Goal: Task Accomplishment & Management: Use online tool/utility

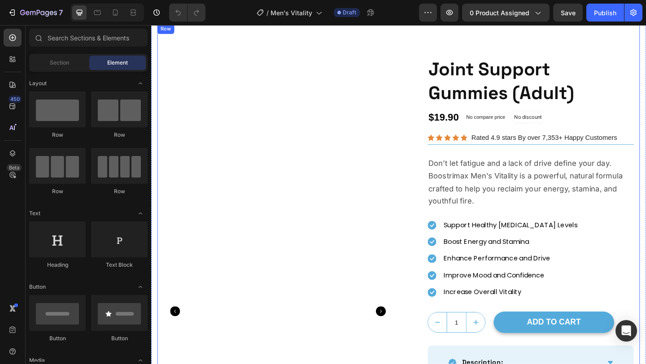
scroll to position [22, 0]
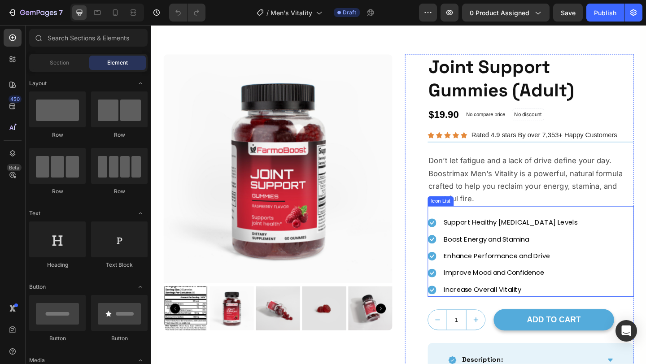
click at [459, 248] on ul "Icon Support Healthy [MEDICAL_DATA] Levels Text block Icon Boost Energy and Sta…" at bounding box center [534, 277] width 164 height 88
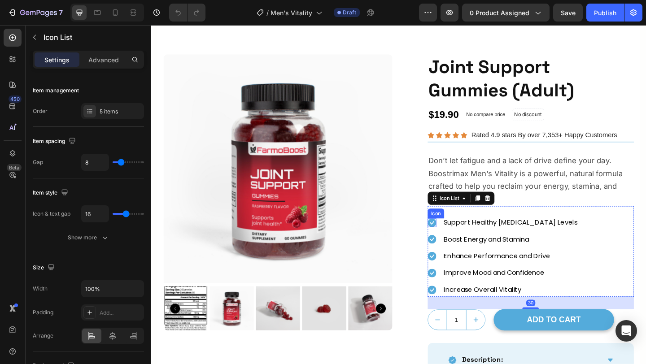
click at [455, 239] on icon at bounding box center [456, 240] width 9 height 9
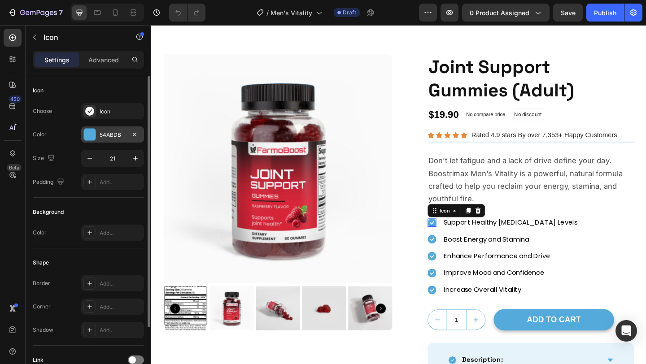
click at [96, 130] on div "54ABDB" at bounding box center [112, 135] width 63 height 16
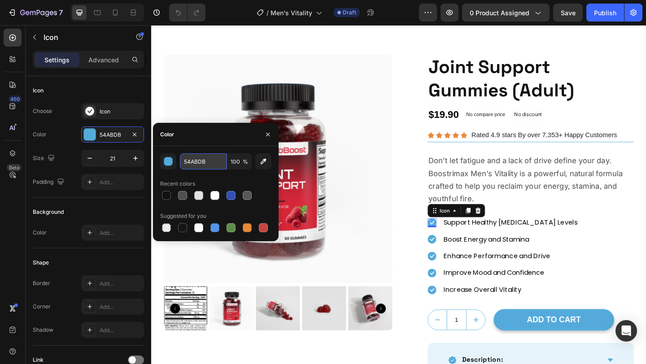
click at [202, 162] on input "54ABDB" at bounding box center [203, 162] width 47 height 16
paste input "#c63b3f"
type input "#c63b3f"
click at [457, 254] on icon at bounding box center [456, 258] width 9 height 9
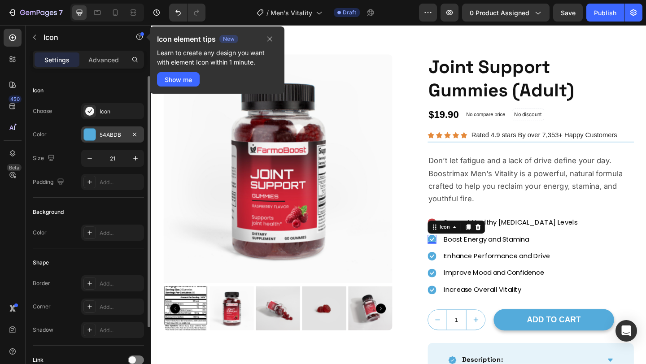
click at [106, 136] on div "54ABDB" at bounding box center [113, 135] width 26 height 8
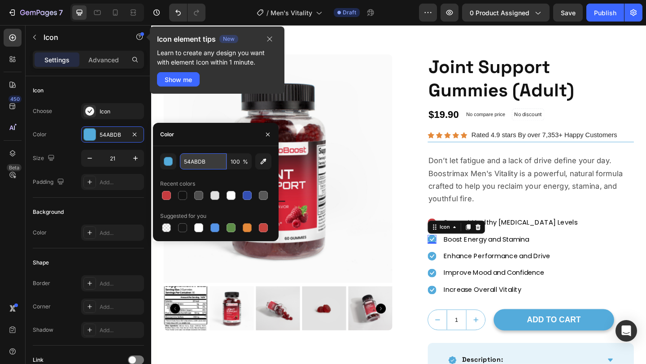
click at [204, 166] on input "54ABDB" at bounding box center [203, 162] width 47 height 16
paste input "#c63b3f"
type input "#c63b3f"
click at [453, 276] on icon at bounding box center [456, 276] width 9 height 9
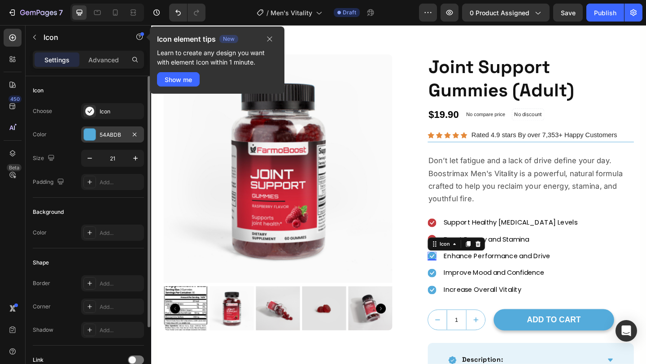
click at [111, 131] on div "54ABDB" at bounding box center [113, 135] width 26 height 8
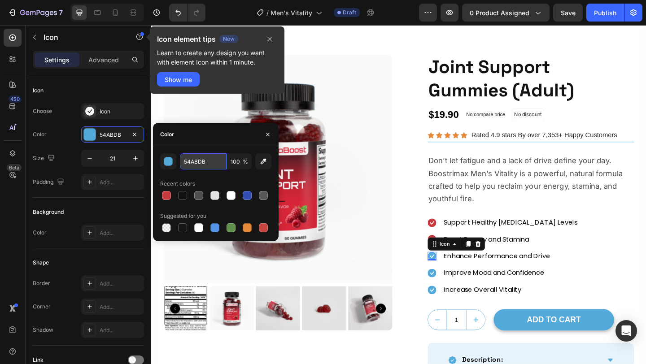
click at [211, 163] on input "54ABDB" at bounding box center [203, 162] width 47 height 16
paste input "#c63b3f"
type input "#c63b3f"
click at [456, 294] on icon at bounding box center [456, 294] width 9 height 9
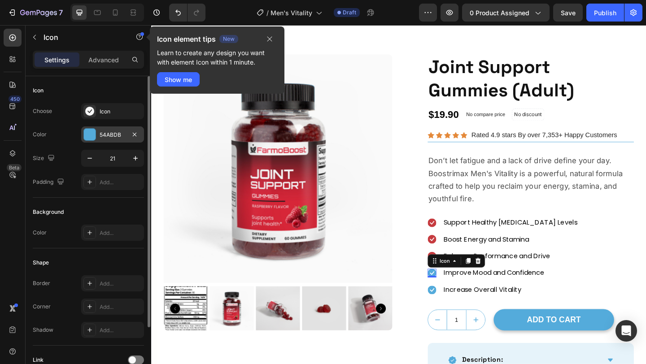
click at [108, 135] on div "54ABDB" at bounding box center [113, 135] width 26 height 8
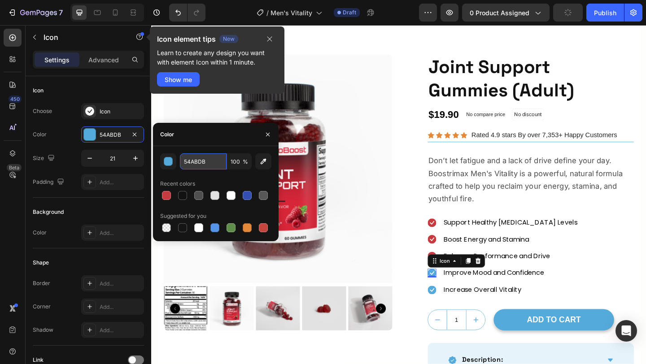
click at [213, 162] on input "54ABDB" at bounding box center [203, 162] width 47 height 16
paste input "#c63b3f"
type input "#c63b3f"
click at [456, 311] on icon at bounding box center [456, 313] width 9 height 9
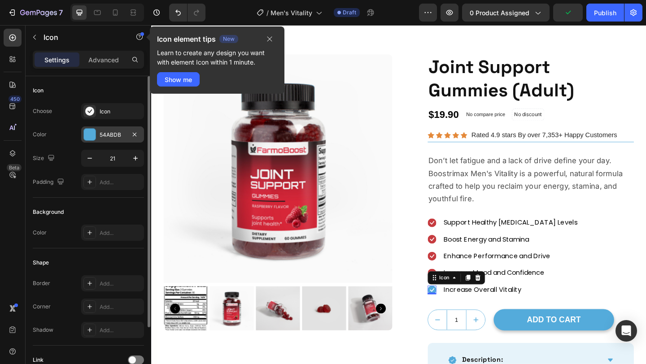
click at [100, 131] on div "54ABDB" at bounding box center [113, 135] width 26 height 8
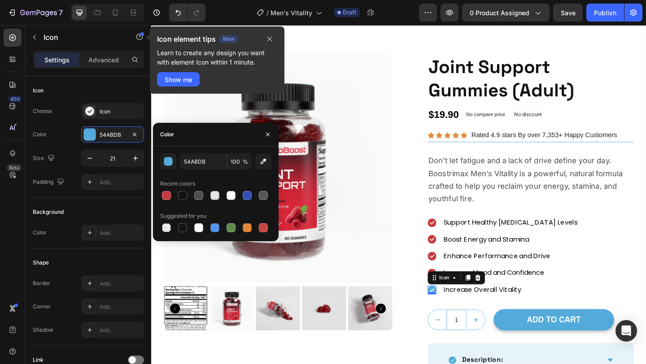
click at [186, 151] on div "54ABDB 100 % Recent colors Suggested for you" at bounding box center [216, 193] width 126 height 95
click at [186, 156] on input "54ABDB" at bounding box center [203, 162] width 47 height 16
paste input "#c63b3f"
type input "#c63b3f"
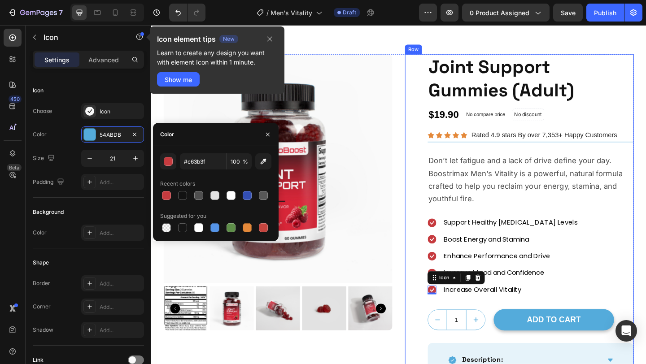
click at [430, 268] on div "Product Images Joint Support Gummies (Adult) (P) Title $19.90 (P) Price (P) Pri…" at bounding box center [551, 278] width 249 height 443
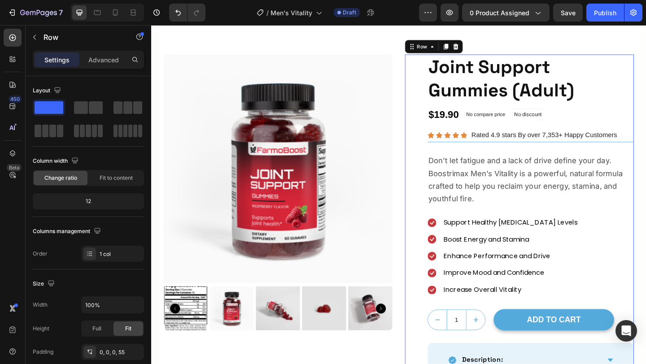
scroll to position [41, 0]
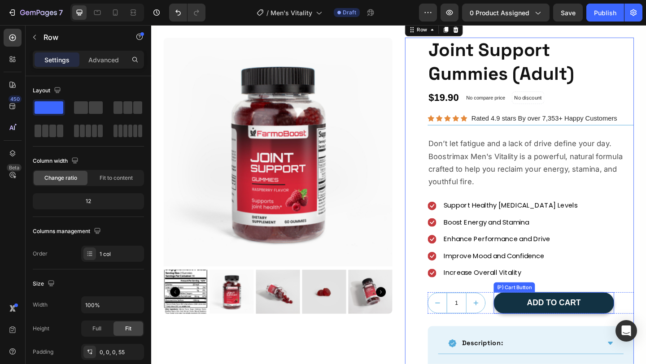
click at [533, 325] on button "ADD TO CART" at bounding box center [589, 328] width 131 height 24
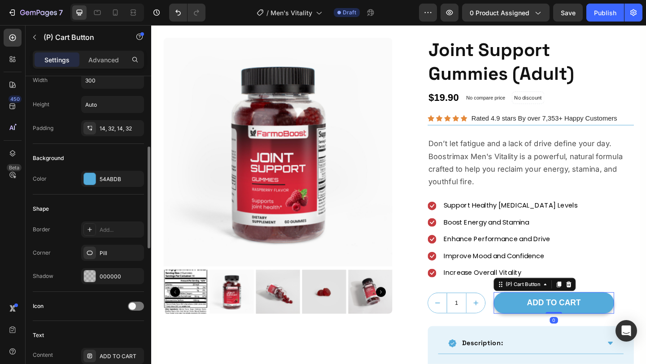
scroll to position [172, 0]
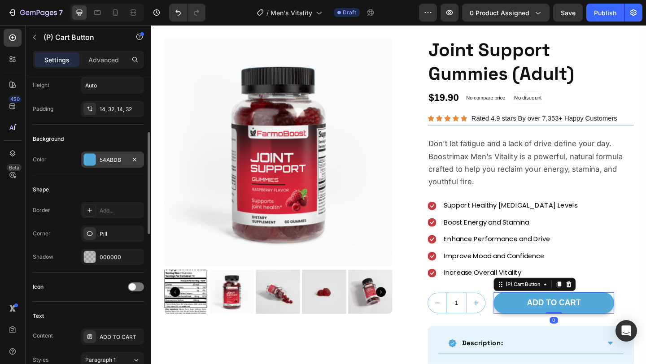
click at [103, 155] on div "54ABDB" at bounding box center [112, 160] width 63 height 16
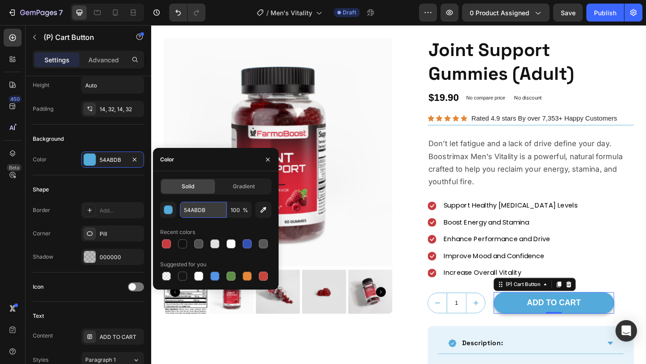
click at [196, 203] on input "54ABDB" at bounding box center [203, 210] width 47 height 16
paste input "#c63b3f"
type input "#c63b3f"
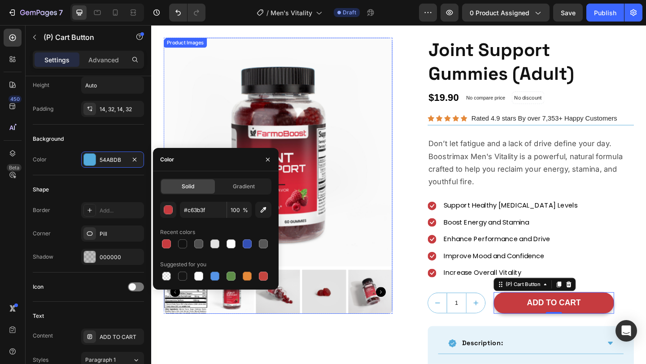
click at [395, 254] on img at bounding box center [289, 163] width 249 height 249
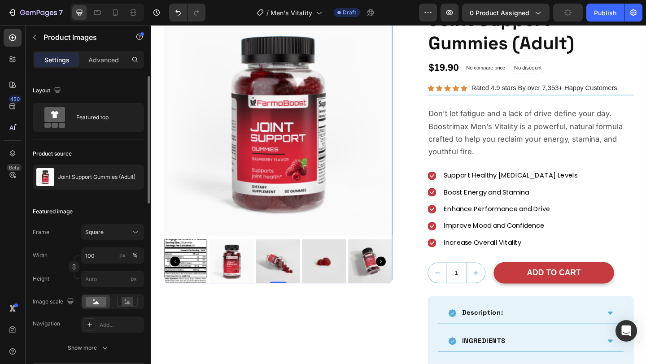
scroll to position [78, 0]
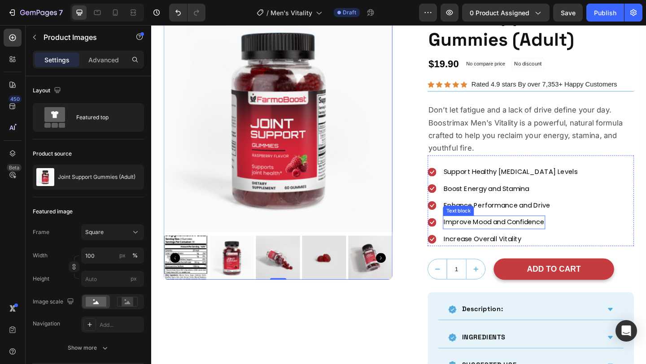
click at [538, 245] on p "Improve Mood and Confidence" at bounding box center [524, 239] width 110 height 13
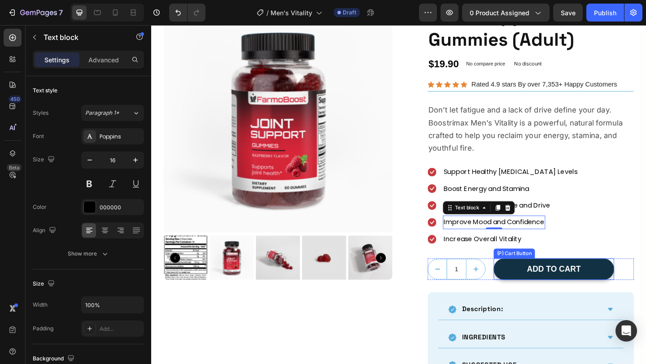
click at [538, 283] on button "ADD TO CART" at bounding box center [589, 291] width 131 height 24
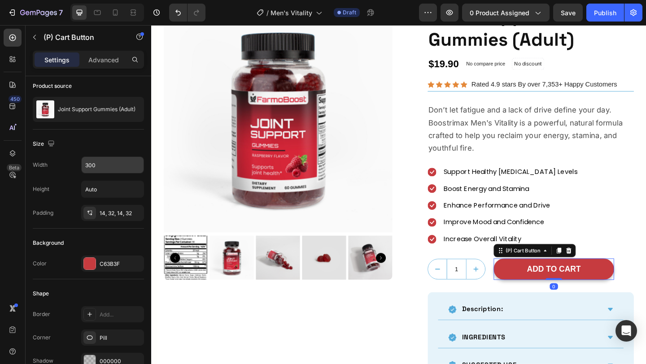
scroll to position [648, 0]
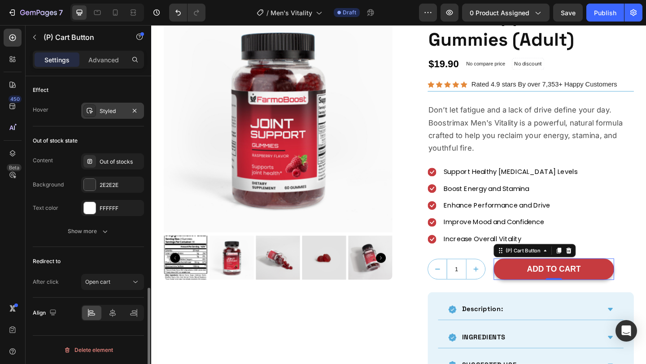
click at [108, 108] on div "Styled" at bounding box center [113, 111] width 26 height 8
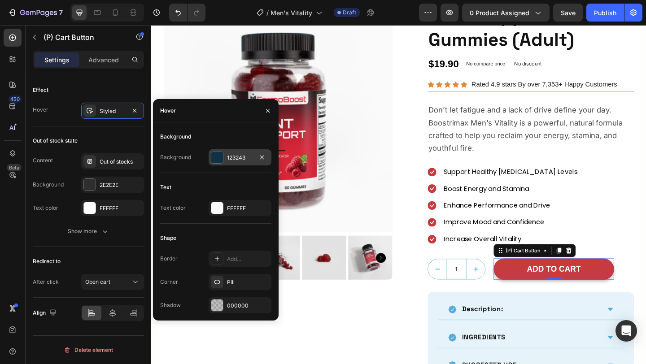
click at [222, 159] on div at bounding box center [217, 158] width 12 height 12
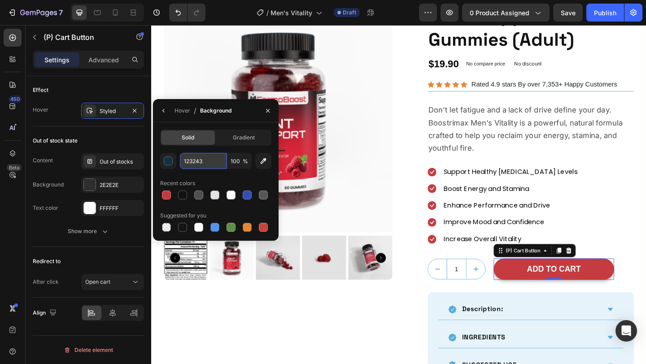
click at [210, 162] on input "123243" at bounding box center [203, 161] width 47 height 16
paste input "#63292f"
type input "#63292f"
click at [429, 232] on div "Product Images Joint Support Gummies (Adult) (P) Title $19.90 (P) Price (P) Pri…" at bounding box center [551, 223] width 249 height 443
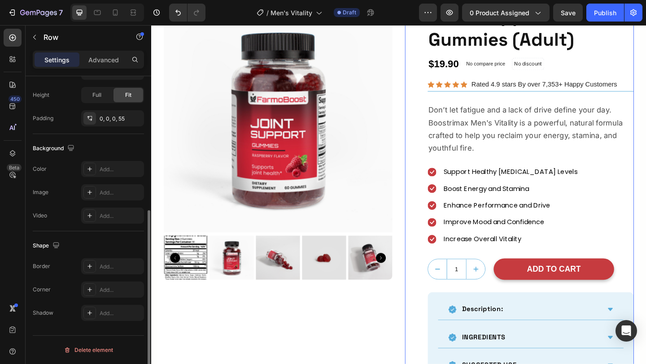
scroll to position [0, 0]
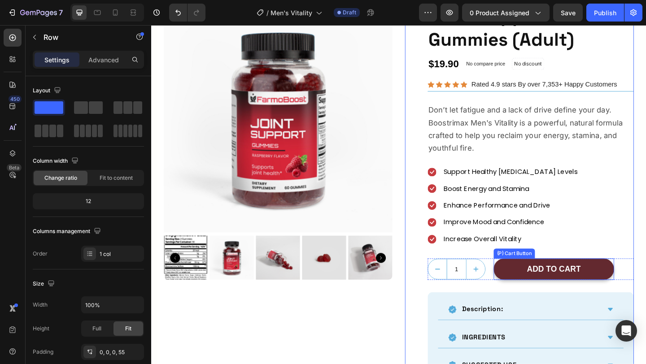
click at [536, 298] on button "ADD TO CART" at bounding box center [589, 291] width 131 height 24
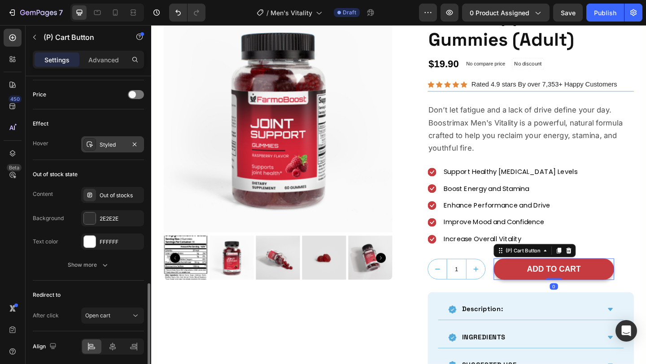
scroll to position [614, 0]
click at [102, 139] on div "Styled" at bounding box center [112, 145] width 63 height 16
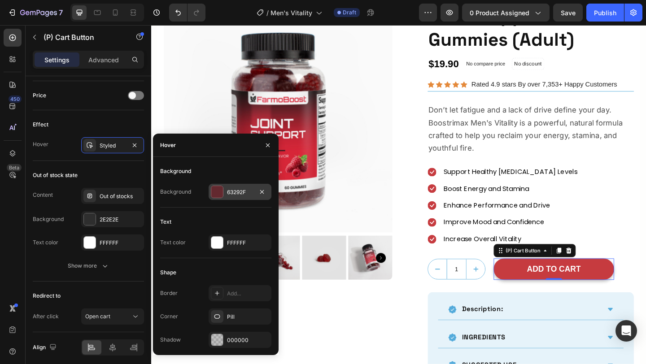
click at [230, 194] on div "63292F" at bounding box center [240, 193] width 26 height 8
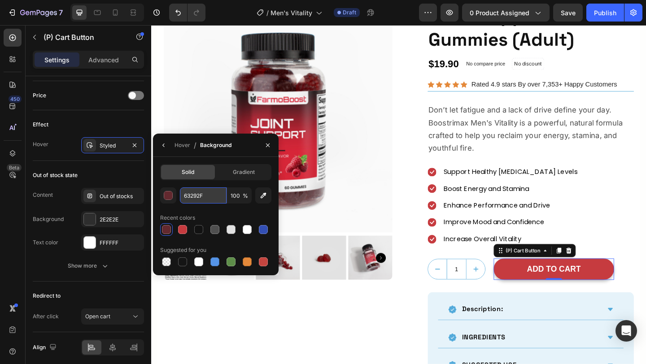
click at [215, 191] on input "63292F" at bounding box center [203, 196] width 47 height 16
paste input "#a84650"
type input "#a84650"
click at [398, 304] on div "Product Images Row" at bounding box center [289, 223] width 249 height 443
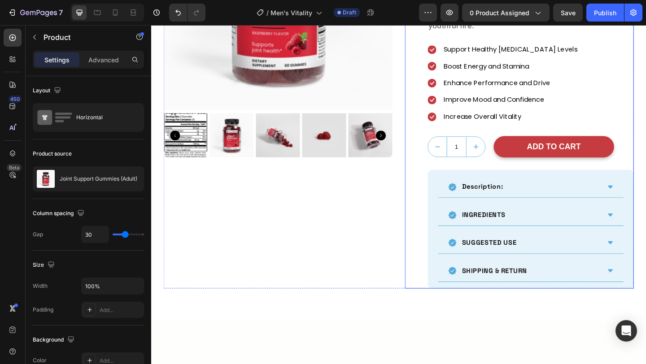
scroll to position [212, 0]
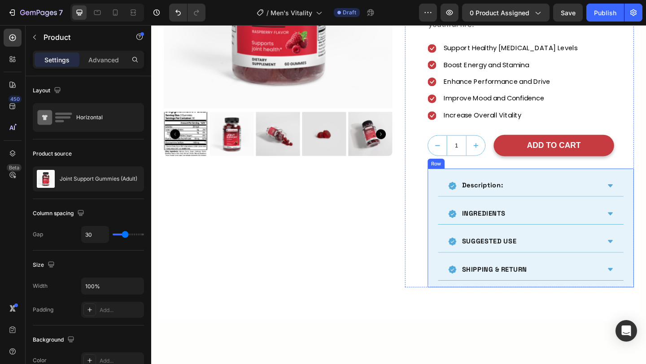
click at [460, 262] on div "Description: INGREDIENTS SUGGESTED USE SHIPPING & RETURN Accordion Row" at bounding box center [564, 245] width 224 height 129
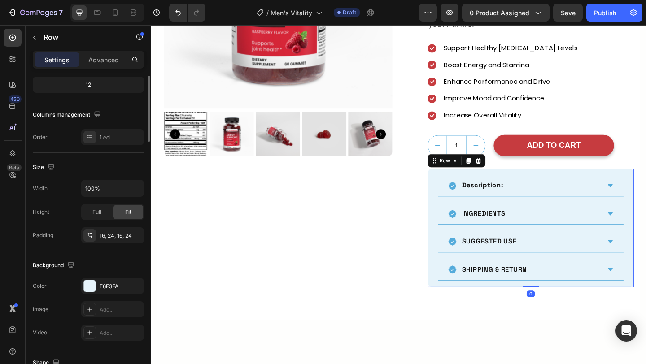
scroll to position [234, 0]
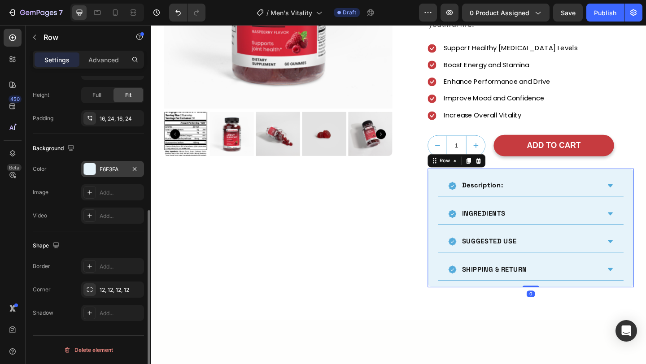
click at [91, 166] on div at bounding box center [90, 169] width 12 height 12
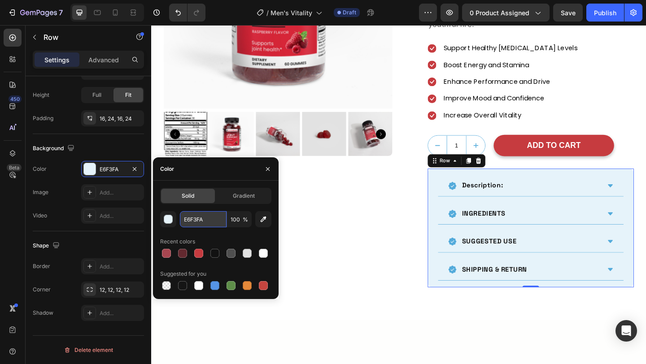
click at [198, 213] on input "E6F3FA" at bounding box center [203, 219] width 47 height 16
paste input "#f7e2e3"
type input "#f7e2e3"
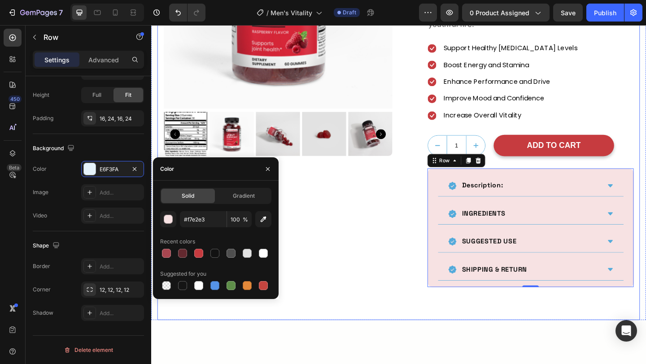
click at [427, 317] on div "Product Images Row Product Images Joint Support Gummies (Adult) (P) Title $19.9…" at bounding box center [420, 88] width 525 height 515
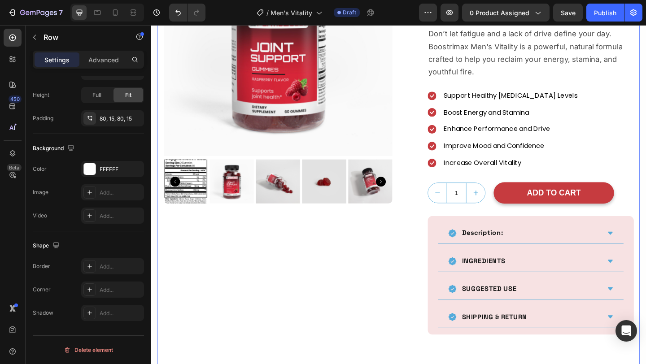
scroll to position [177, 0]
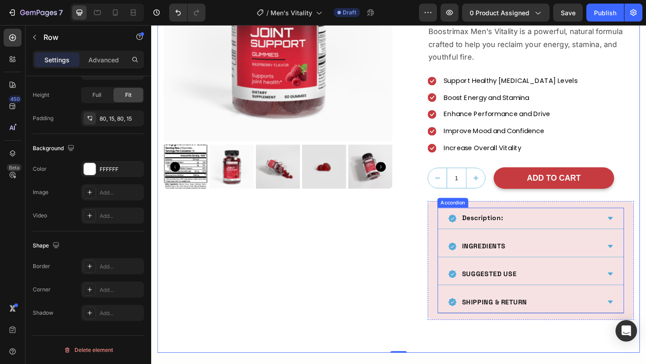
click at [484, 316] on div "SHIPPING & RETURN" at bounding box center [564, 327] width 202 height 23
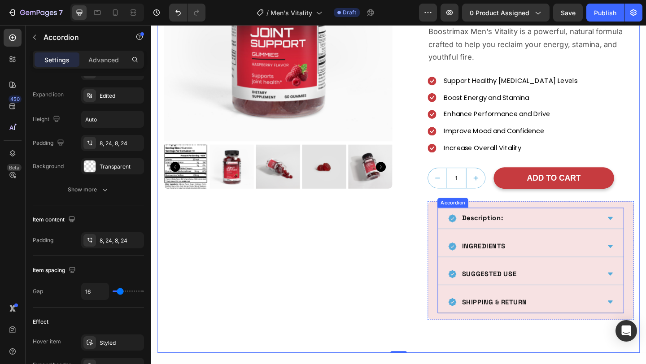
scroll to position [0, 0]
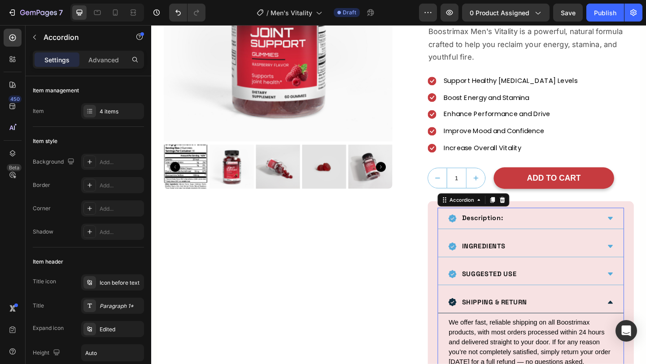
click at [484, 316] on div "SHIPPING & RETURN" at bounding box center [564, 327] width 202 height 23
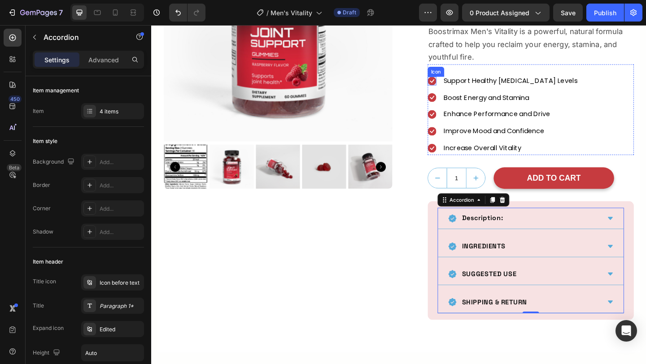
click at [455, 86] on icon at bounding box center [456, 85] width 9 height 9
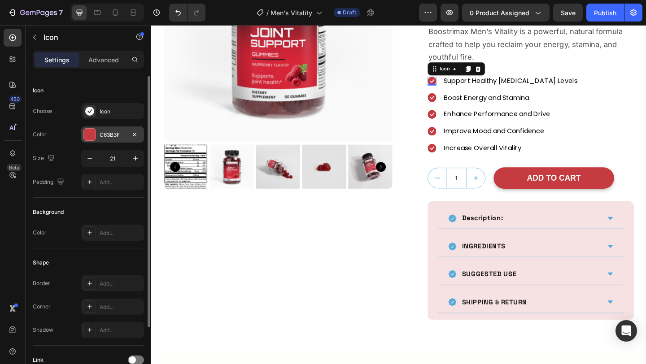
click at [107, 134] on div "C63B3F" at bounding box center [113, 135] width 26 height 8
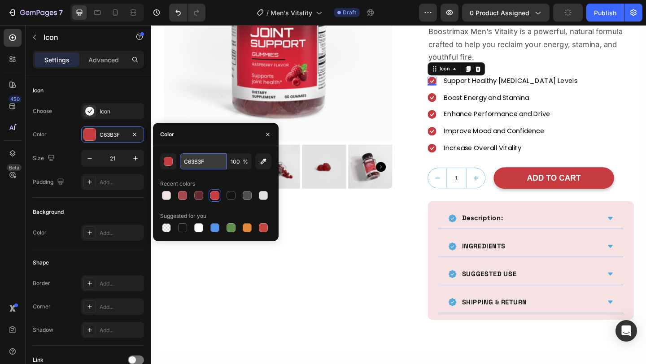
click at [192, 164] on input "C63B3F" at bounding box center [203, 162] width 47 height 16
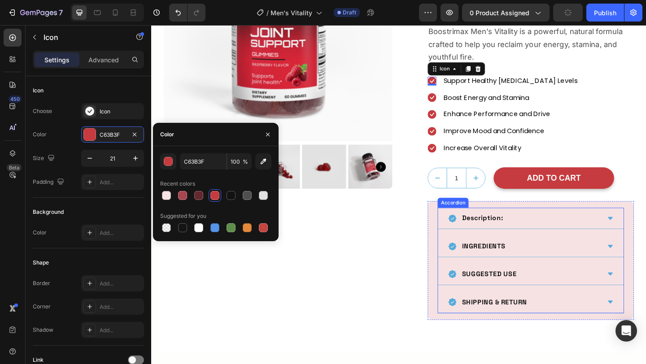
click at [510, 248] on div "Description: INGREDIENTS SUGGESTED USE SHIPPING & RETURN" at bounding box center [564, 281] width 203 height 114
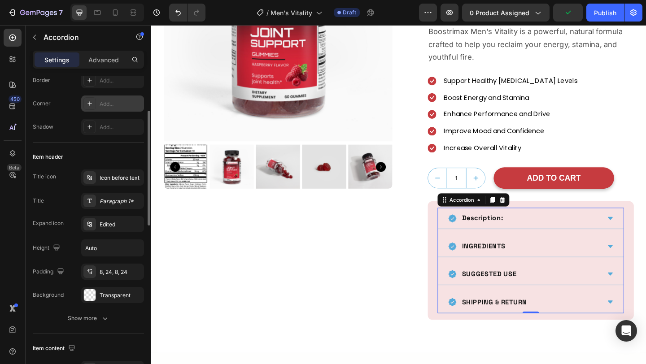
scroll to position [106, 0]
click at [100, 220] on div "Edited" at bounding box center [121, 224] width 42 height 8
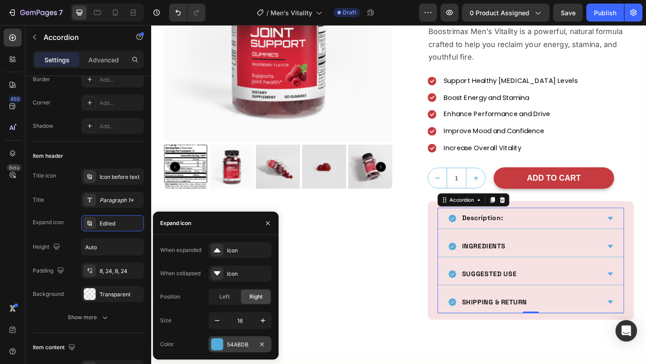
click at [219, 345] on div at bounding box center [217, 345] width 12 height 12
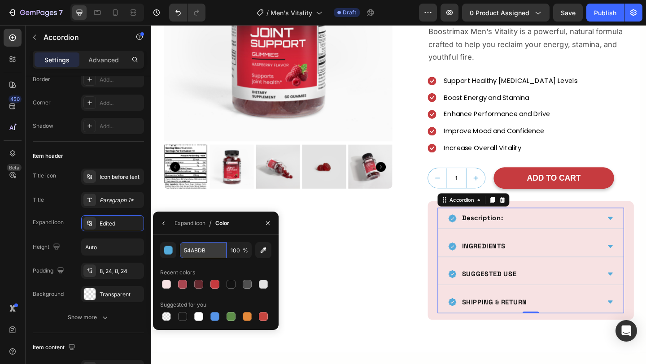
click at [211, 247] on input "54ABDB" at bounding box center [203, 250] width 47 height 16
paste input "C63B3F"
type input "C63B3F"
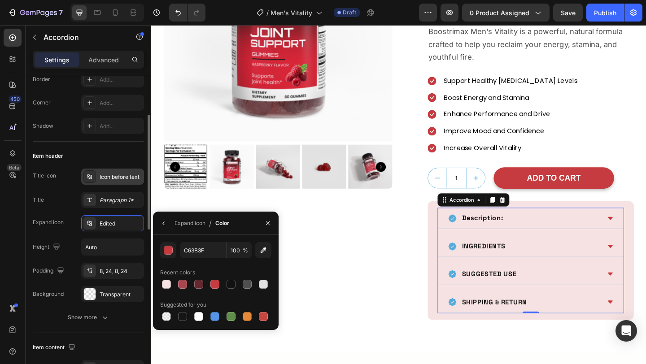
click at [108, 181] on div "Icon before text" at bounding box center [112, 177] width 63 height 16
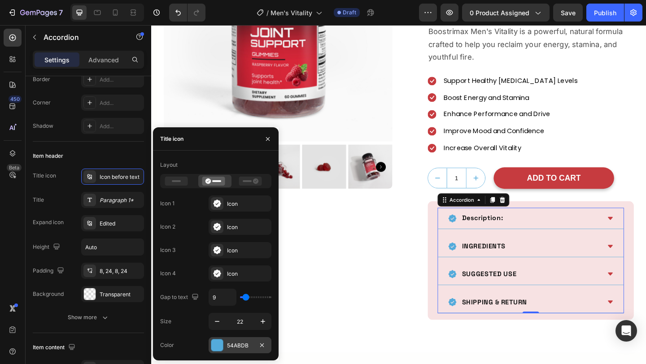
click at [221, 345] on div at bounding box center [217, 346] width 12 height 12
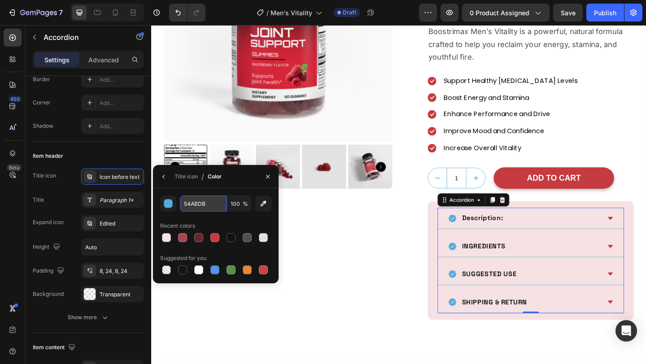
click at [201, 200] on input "54ABDB" at bounding box center [203, 204] width 47 height 16
paste input "C63B3F"
type input "C63B3F"
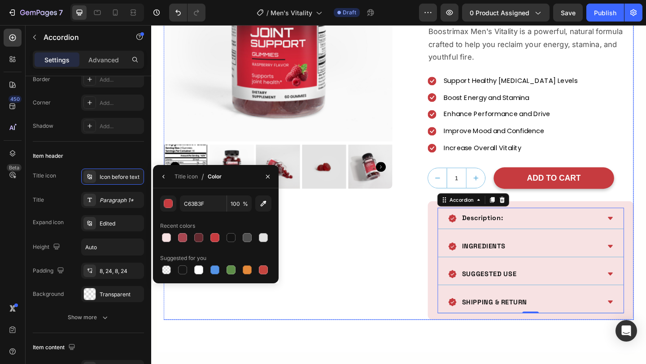
click at [399, 253] on div "Product Images Row" at bounding box center [289, 124] width 249 height 443
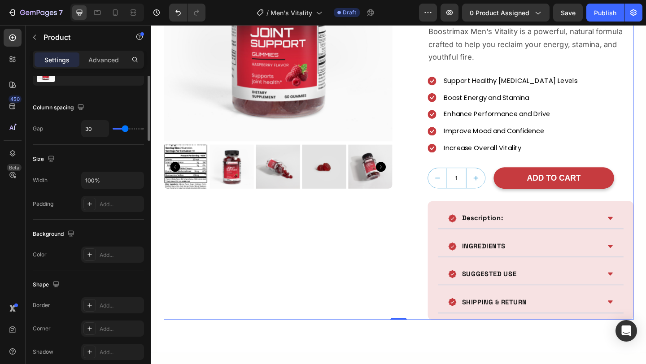
scroll to position [0, 0]
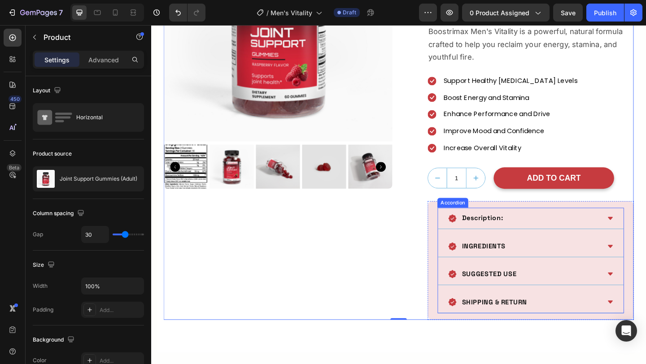
click at [463, 247] on div "Description: INGREDIENTS SUGGESTED USE SHIPPING & RETURN" at bounding box center [564, 281] width 203 height 114
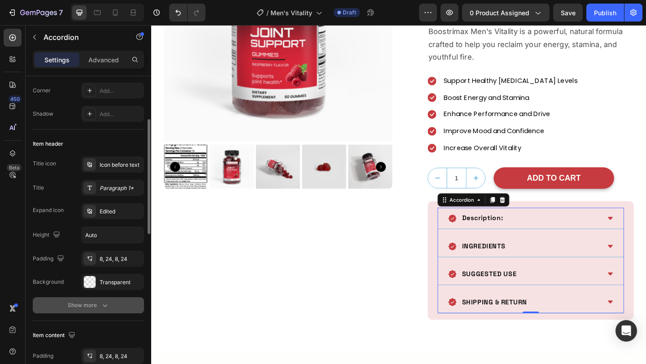
click at [87, 311] on button "Show more" at bounding box center [88, 306] width 111 height 16
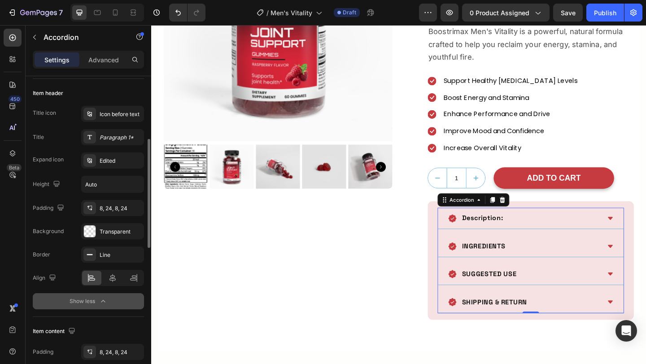
scroll to position [189, 0]
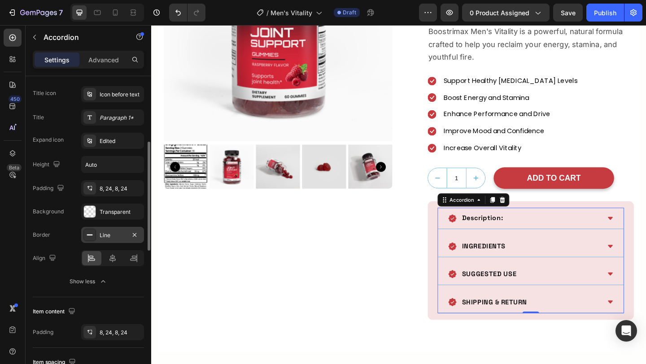
click at [92, 238] on icon at bounding box center [89, 235] width 7 height 7
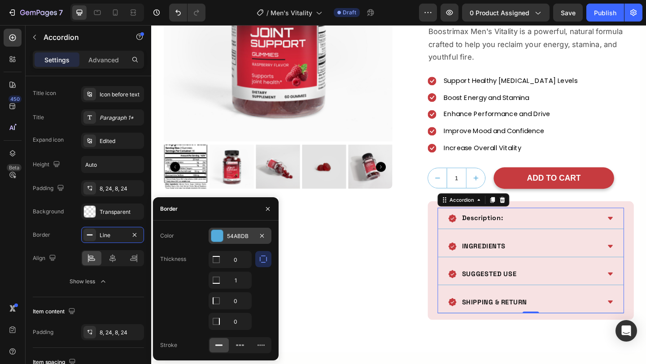
click at [231, 232] on div "54ABDB" at bounding box center [240, 236] width 26 height 8
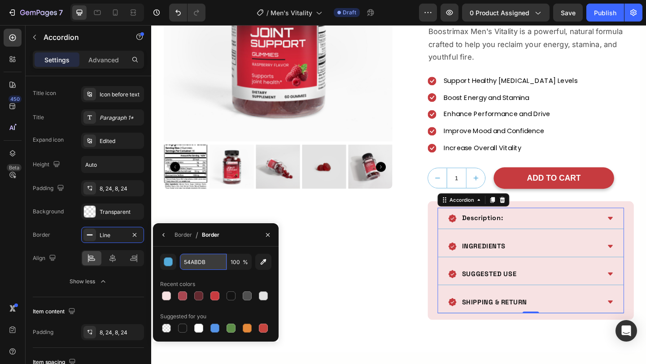
click at [212, 269] on input "54ABDB" at bounding box center [203, 262] width 47 height 16
paste input "C63B3F"
type input "C63B3F"
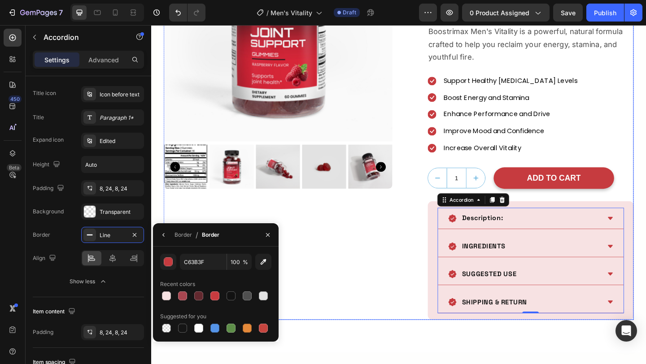
click at [371, 256] on div "Product Images Row" at bounding box center [289, 124] width 249 height 443
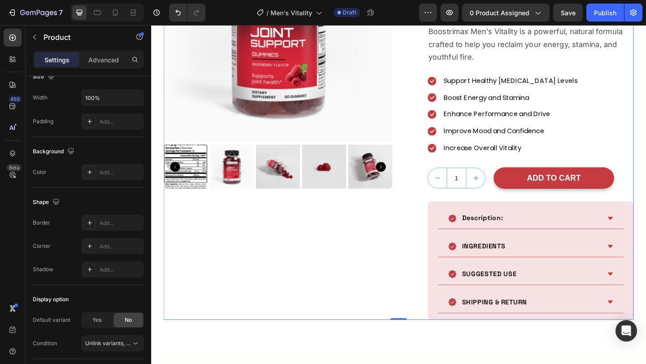
scroll to position [0, 0]
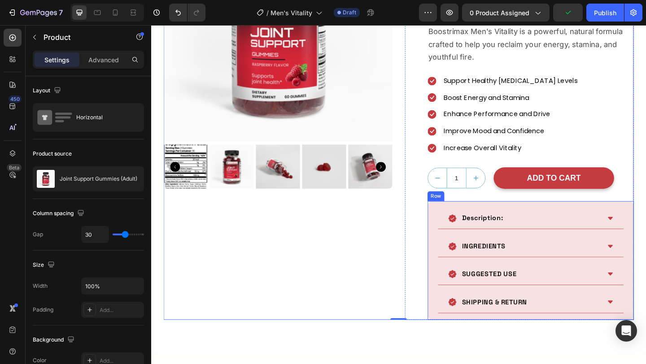
click at [459, 222] on div "Description: INGREDIENTS SUGGESTED USE SHIPPING & RETURN Accordion Row" at bounding box center [564, 281] width 224 height 129
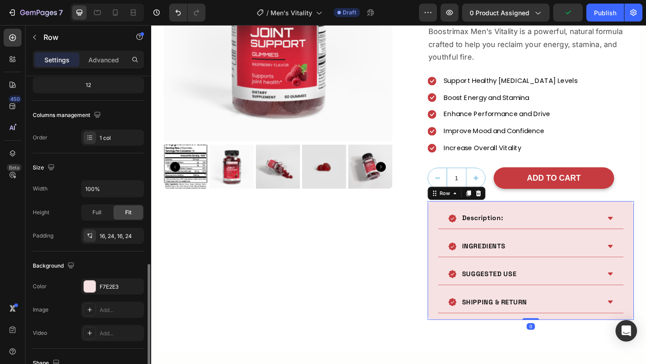
scroll to position [234, 0]
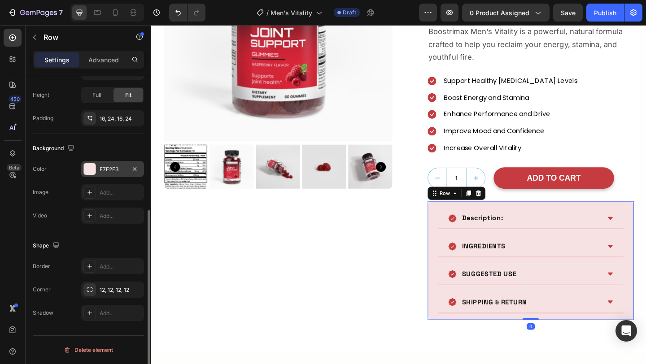
click at [109, 174] on div "F7E2E3" at bounding box center [112, 169] width 63 height 16
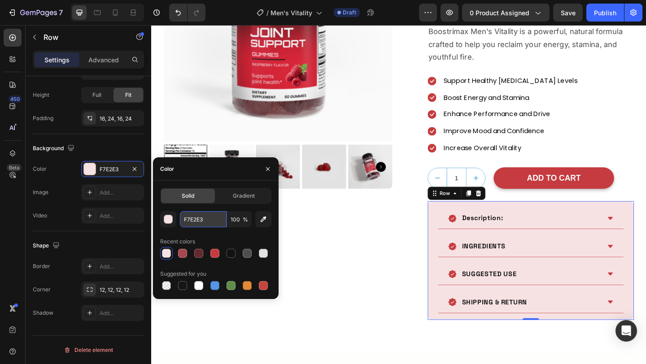
click at [206, 211] on input "F7E2E3" at bounding box center [203, 219] width 47 height 16
paste input "#fbf1f2"
type input "#fbf1f2"
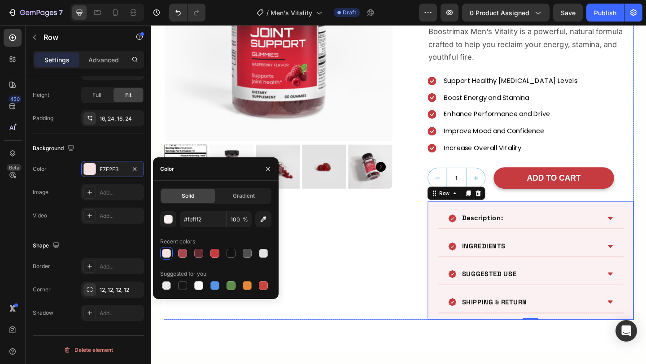
click at [368, 319] on div "Product Images Row" at bounding box center [289, 124] width 249 height 443
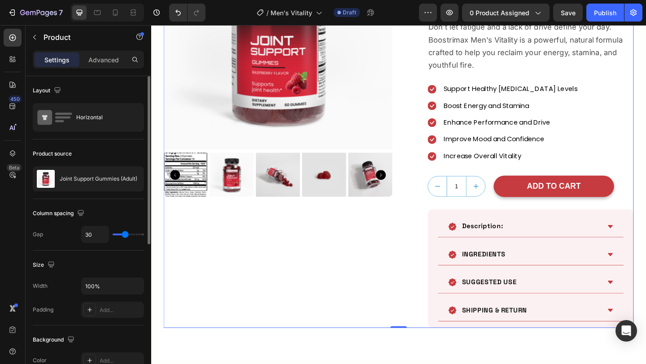
scroll to position [164, 0]
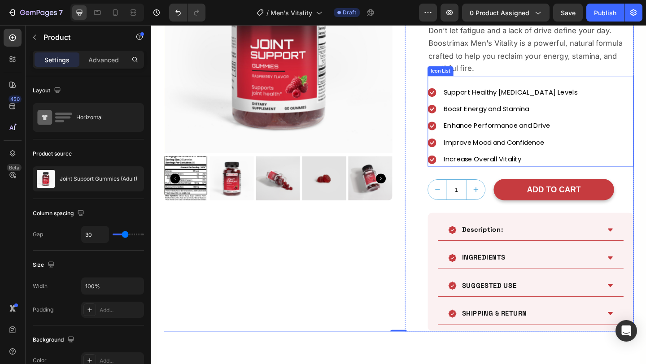
click at [646, 123] on div "Icon Support Healthy [MEDICAL_DATA] Levels Text block Icon Boost Energy and Sta…" at bounding box center [564, 135] width 224 height 88
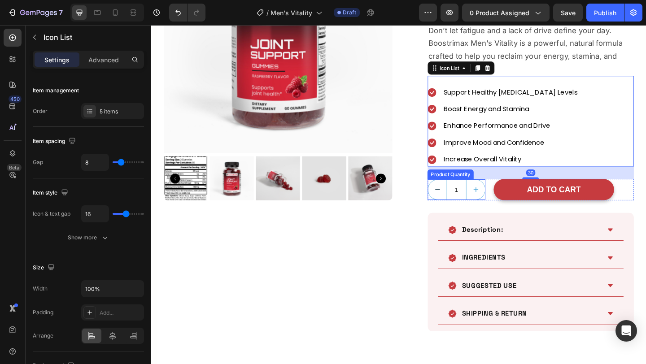
click at [470, 204] on button "decrement" at bounding box center [462, 204] width 20 height 22
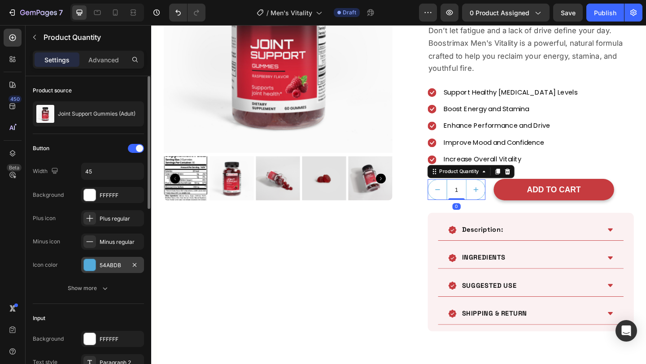
click at [105, 264] on div "54ABDB" at bounding box center [113, 266] width 26 height 8
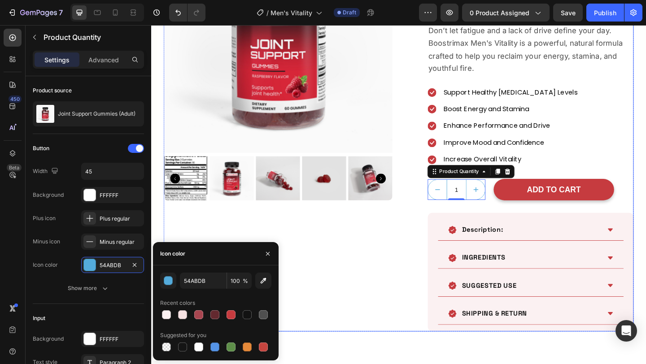
click at [368, 275] on div "Product Images Row" at bounding box center [289, 136] width 249 height 443
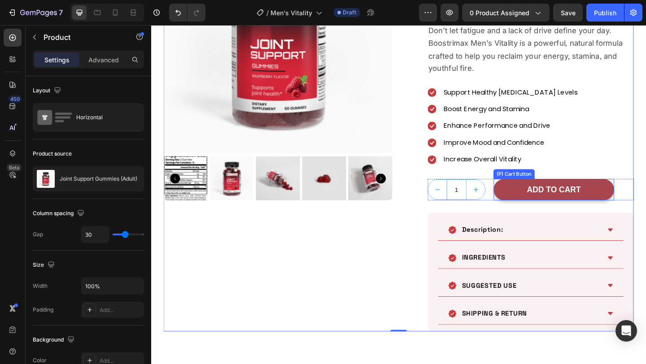
click at [548, 211] on button "ADD TO CART" at bounding box center [589, 205] width 131 height 24
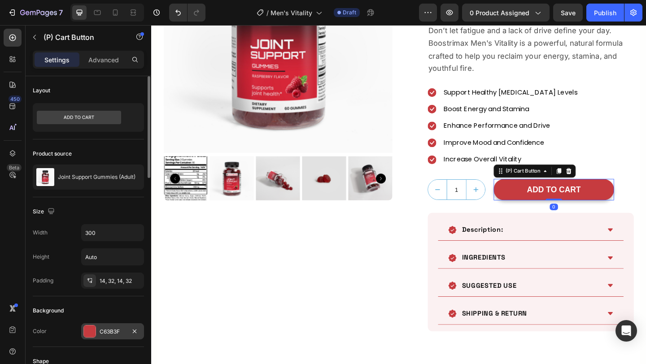
click at [101, 327] on div "C63B3F" at bounding box center [112, 332] width 63 height 16
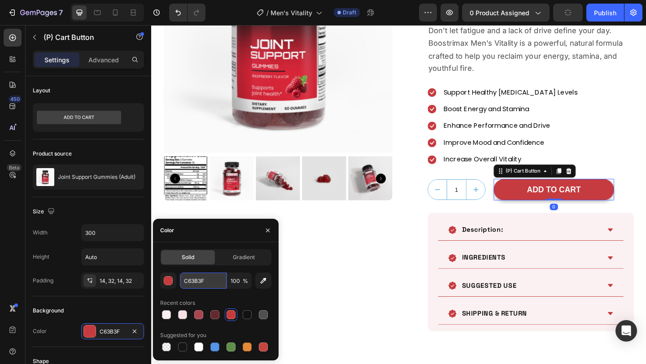
click at [197, 281] on input "C63B3F" at bounding box center [203, 281] width 47 height 16
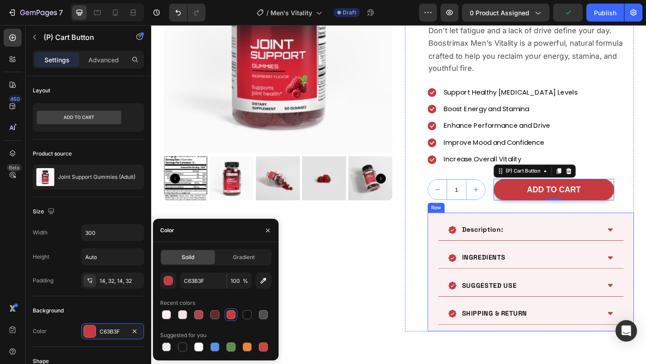
click at [454, 262] on div "Description: INGREDIENTS SUGGESTED USE SHIPPING & RETURN Accordion Row" at bounding box center [564, 293] width 224 height 129
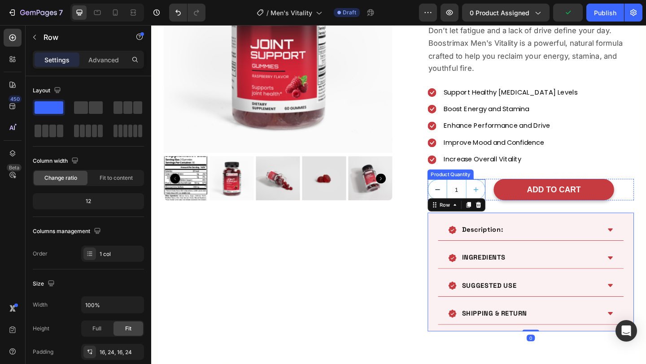
click at [469, 200] on button "decrement" at bounding box center [462, 204] width 20 height 22
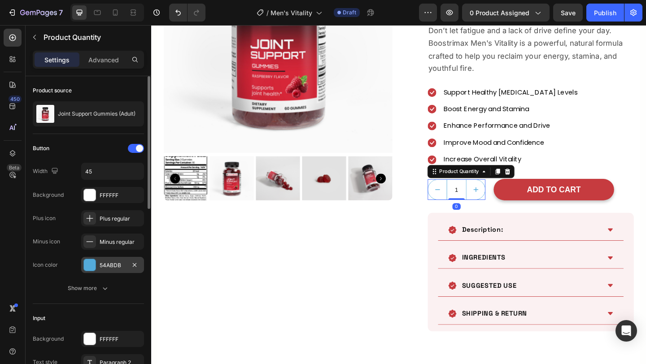
click at [105, 265] on div "54ABDB" at bounding box center [113, 266] width 26 height 8
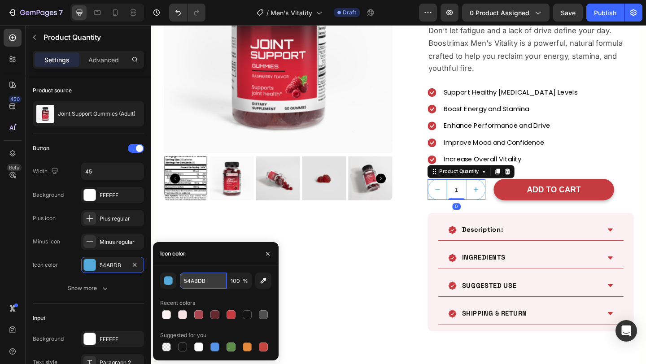
click at [193, 282] on input "54ABDB" at bounding box center [203, 281] width 47 height 16
paste input "C63B3F"
type input "C63B3F"
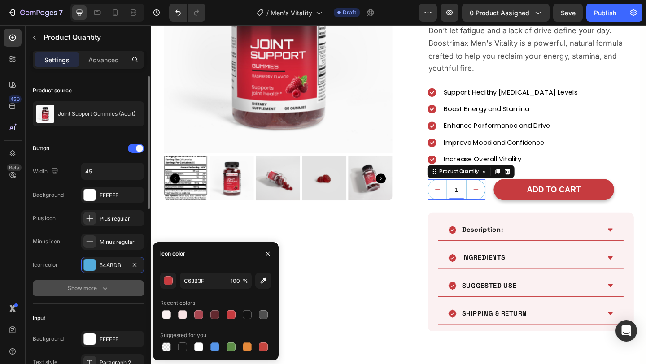
click at [101, 292] on icon "button" at bounding box center [105, 288] width 9 height 9
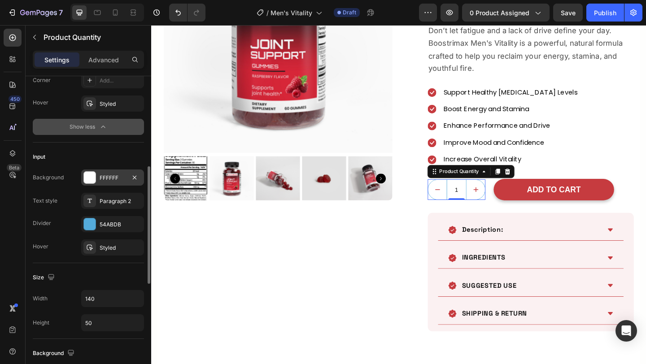
scroll to position [260, 0]
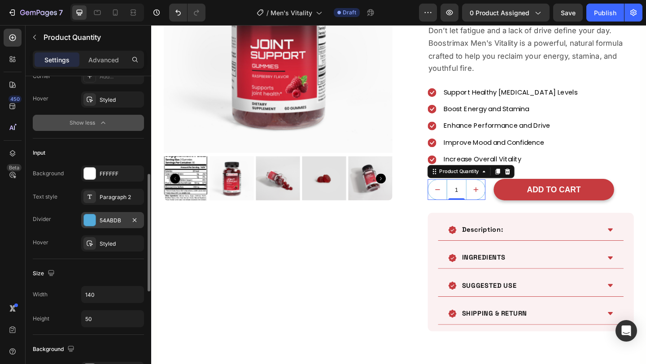
click at [112, 217] on div "54ABDB" at bounding box center [113, 221] width 26 height 8
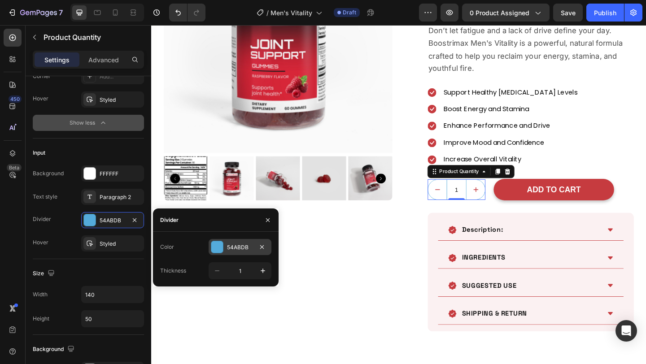
click at [223, 243] on div at bounding box center [217, 247] width 13 height 13
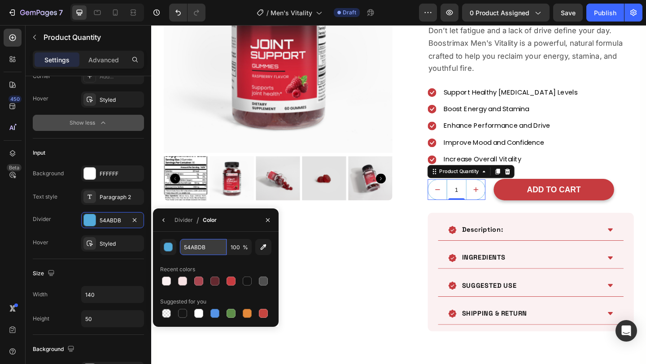
click at [213, 244] on input "54ABDB" at bounding box center [203, 247] width 47 height 16
paste input "C63B3F"
type input "C63B3F"
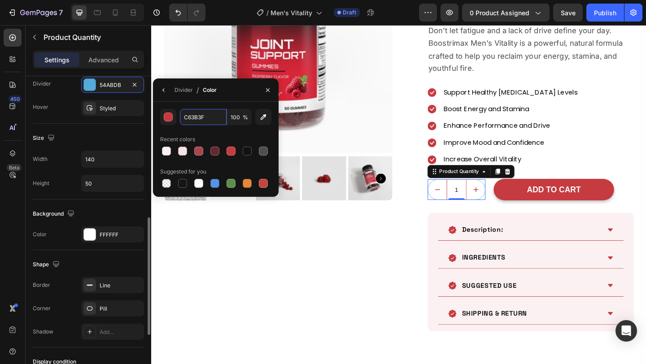
scroll to position [403, 0]
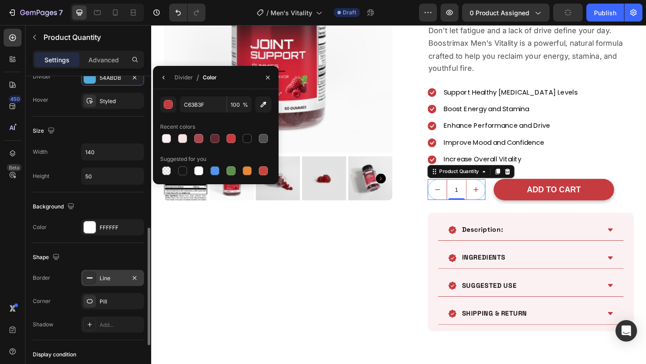
click at [104, 283] on div "Line" at bounding box center [112, 278] width 63 height 16
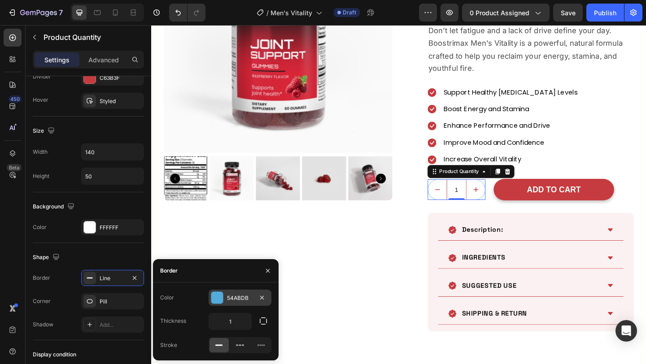
click at [229, 291] on div "54ABDB" at bounding box center [240, 298] width 63 height 16
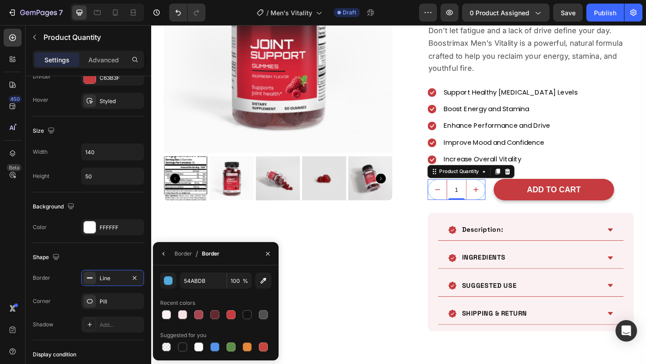
click at [215, 271] on div "54ABDB 100 % Recent colors Suggested for you" at bounding box center [216, 313] width 126 height 95
click at [214, 274] on input "54ABDB" at bounding box center [203, 281] width 47 height 16
paste input "C63B3F"
type input "C63B3F"
click at [390, 312] on div "Product Images Row" at bounding box center [289, 136] width 249 height 443
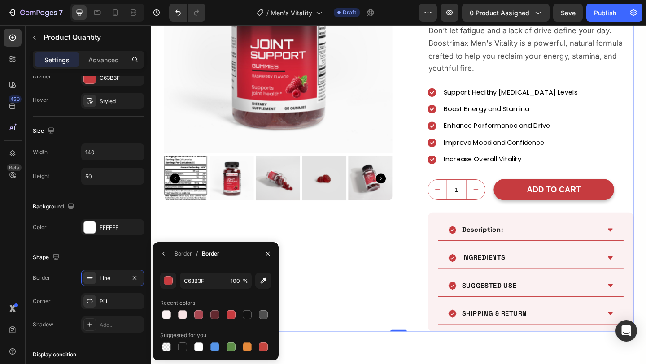
scroll to position [0, 0]
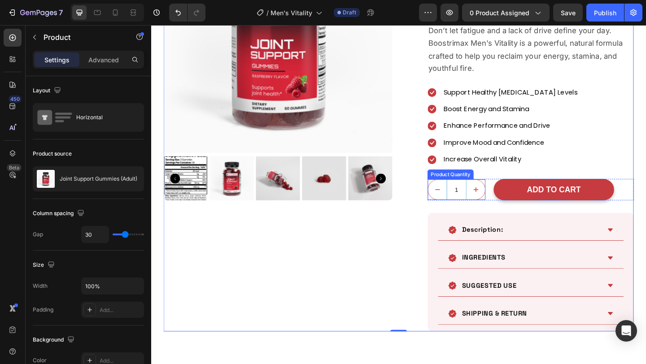
click at [483, 206] on input "1" at bounding box center [484, 204] width 22 height 22
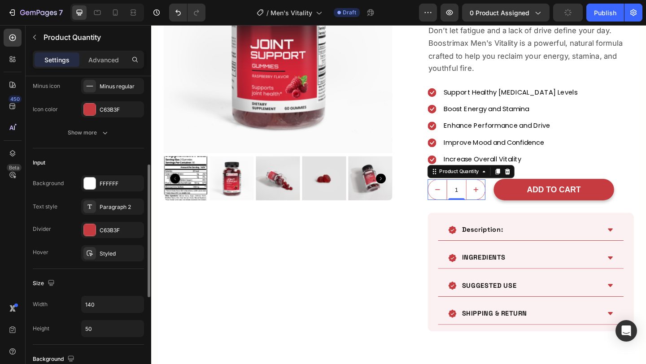
scroll to position [149, 0]
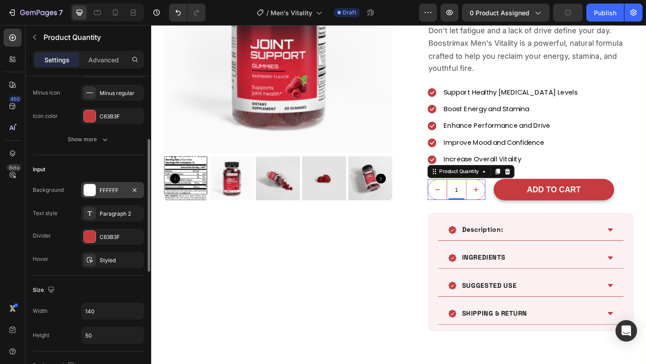
click at [106, 192] on div "FFFFFF" at bounding box center [113, 191] width 26 height 8
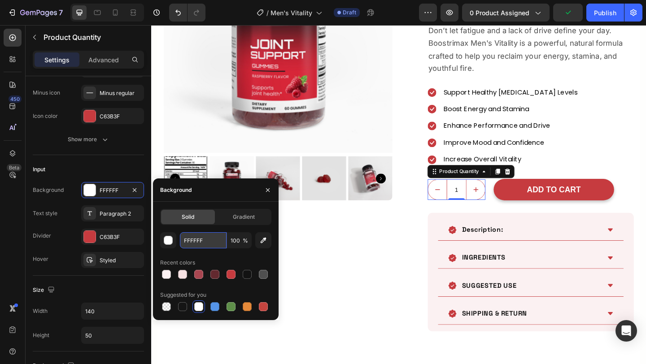
click at [214, 242] on input "FFFFFF" at bounding box center [203, 240] width 47 height 16
paste input "C63B3"
type input "FFFFFF"
click at [264, 195] on button "button" at bounding box center [268, 190] width 14 height 14
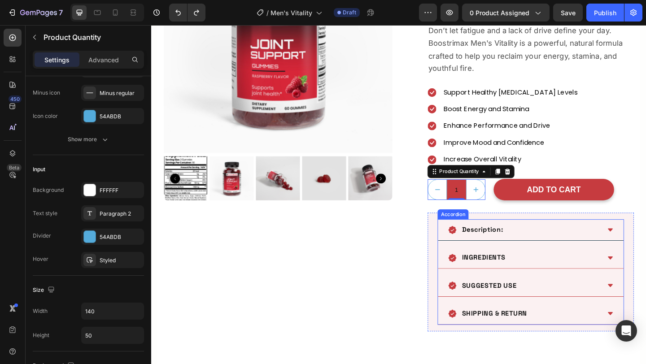
click at [500, 253] on p "Description:" at bounding box center [511, 247] width 45 height 13
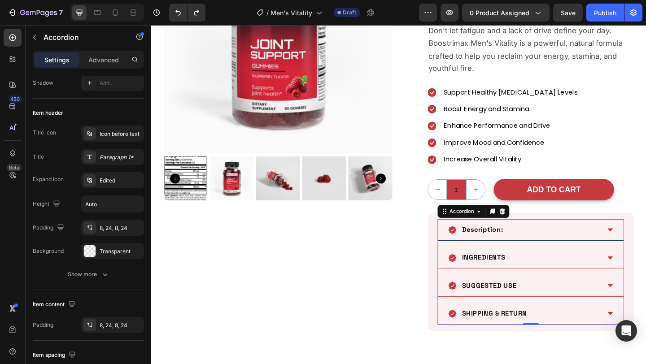
scroll to position [0, 0]
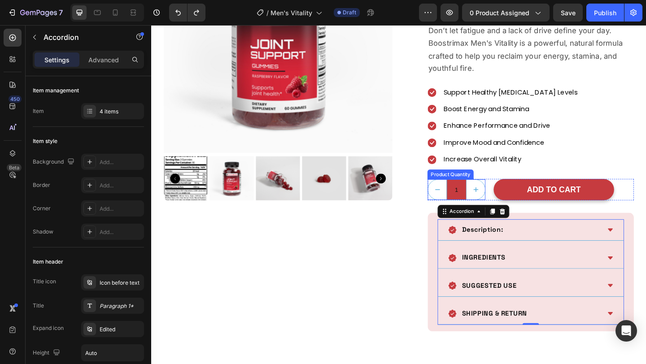
click at [474, 206] on input "1" at bounding box center [484, 204] width 22 height 22
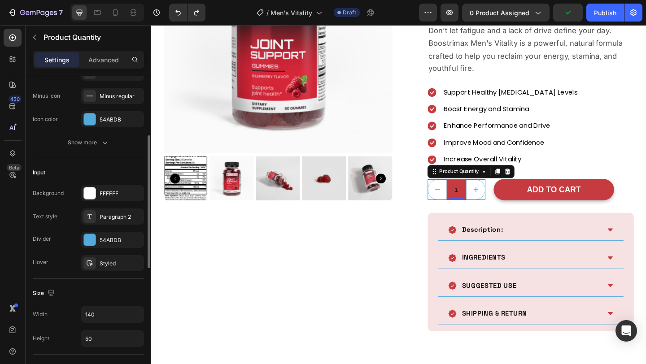
scroll to position [144, 0]
click at [98, 201] on div "FFFFFF" at bounding box center [112, 195] width 63 height 16
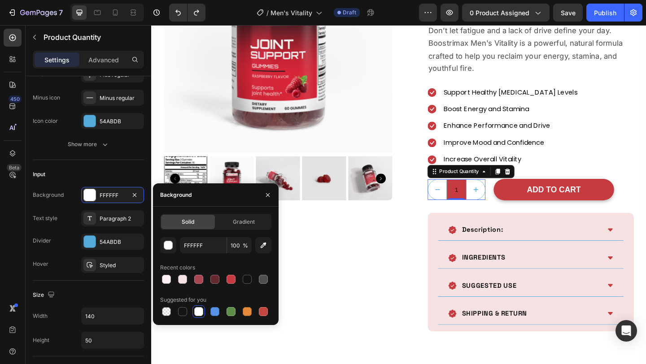
click at [203, 309] on div at bounding box center [198, 311] width 9 height 9
click at [215, 311] on div at bounding box center [215, 311] width 9 height 9
click at [196, 307] on div at bounding box center [198, 311] width 9 height 9
type input "FFFFFF"
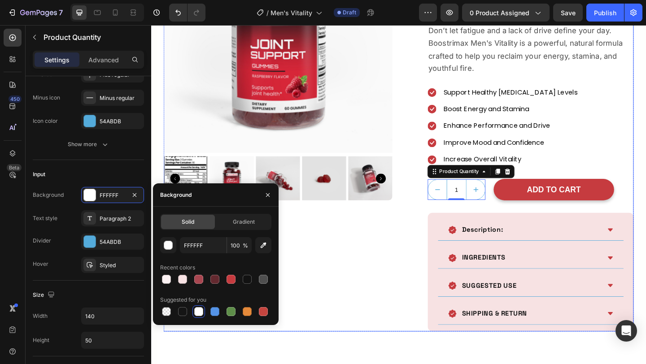
click at [325, 309] on div "Product Images Row" at bounding box center [289, 136] width 249 height 443
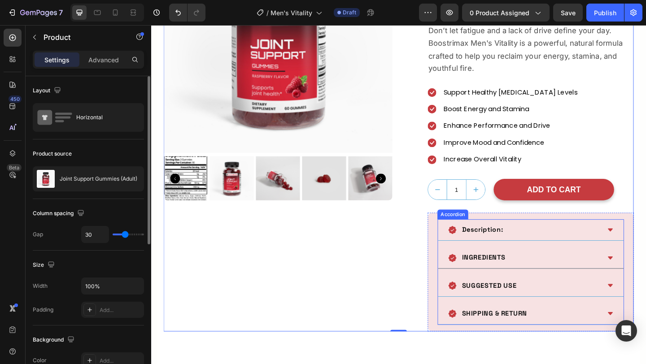
click at [465, 269] on div "INGREDIENTS" at bounding box center [564, 278] width 202 height 23
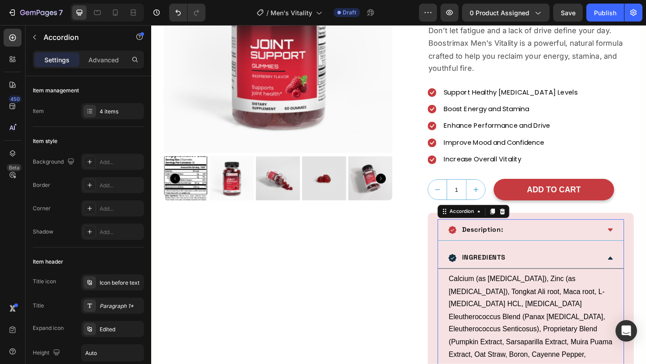
click at [465, 269] on div "INGREDIENTS" at bounding box center [564, 278] width 202 height 23
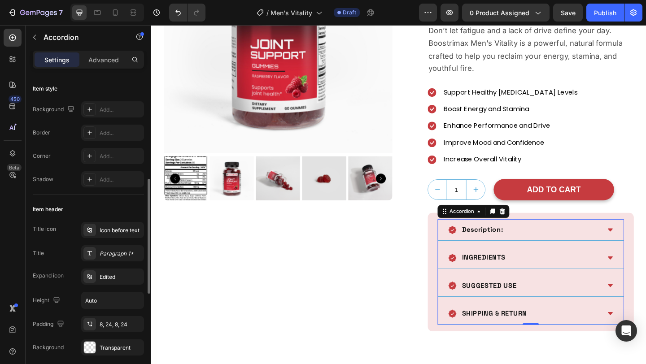
scroll to position [157, 0]
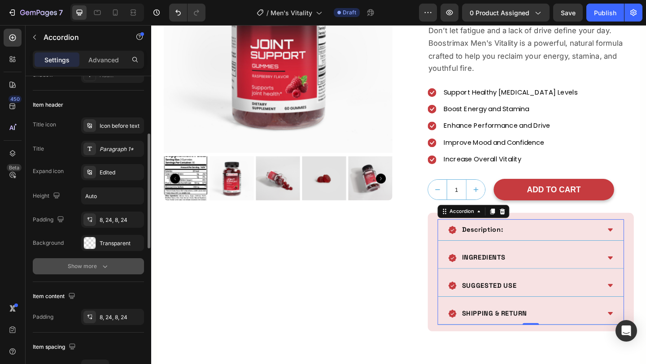
click at [88, 271] on div "Show more" at bounding box center [89, 266] width 42 height 9
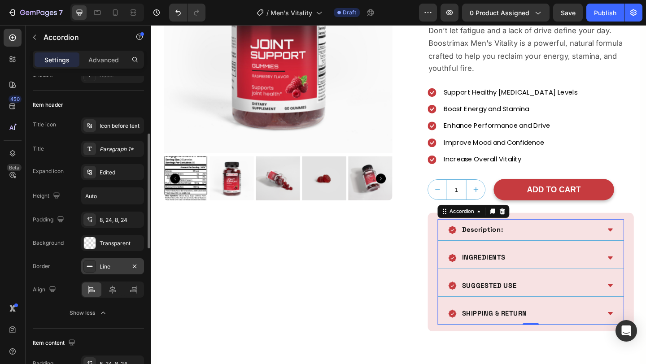
click at [112, 268] on div "Line" at bounding box center [113, 267] width 26 height 8
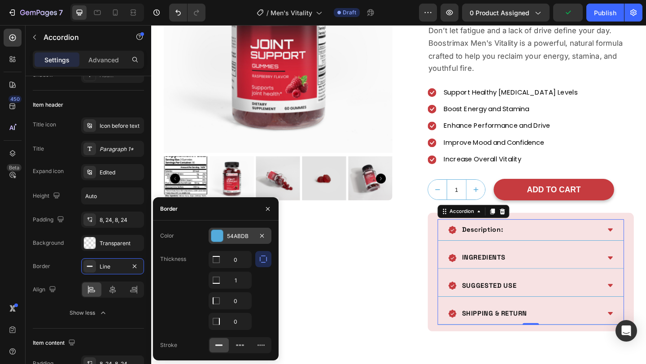
click at [237, 235] on div "54ABDB" at bounding box center [240, 236] width 26 height 8
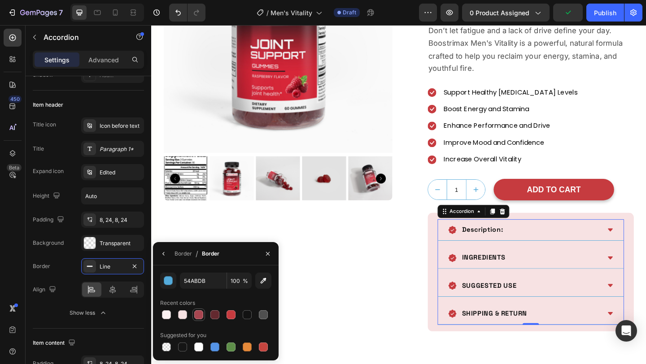
click at [198, 314] on div at bounding box center [198, 315] width 9 height 9
type input "A84650"
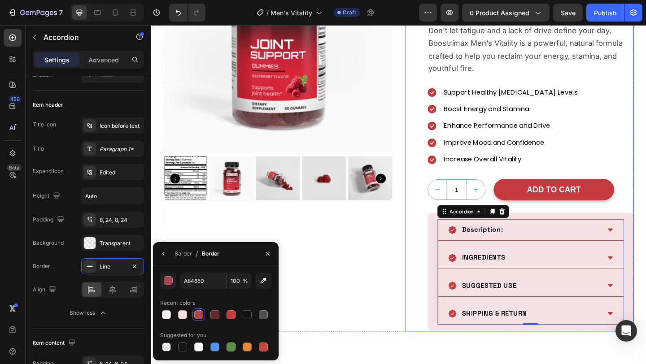
click at [430, 332] on div "Product Images Joint Support Gummies (Adult) (P) Title $19.90 (P) Price (P) Pri…" at bounding box center [551, 136] width 249 height 443
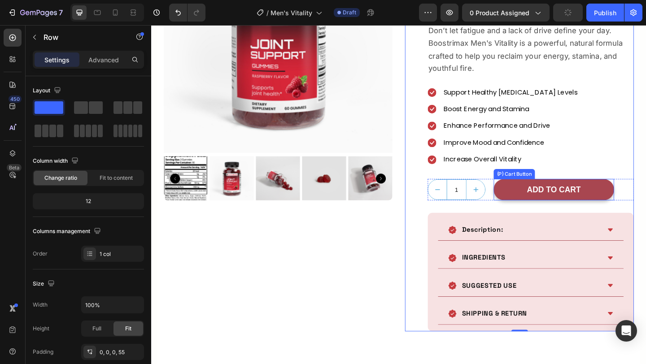
click at [539, 213] on button "ADD TO CART" at bounding box center [589, 205] width 131 height 24
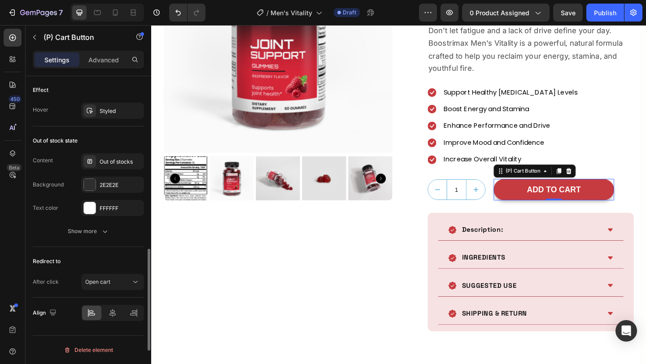
scroll to position [575, 0]
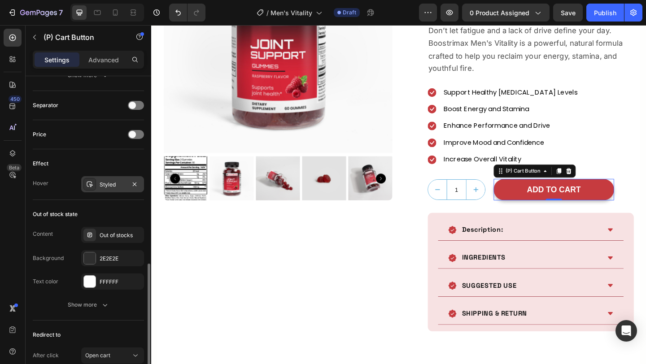
click at [104, 182] on div "Styled" at bounding box center [113, 185] width 26 height 8
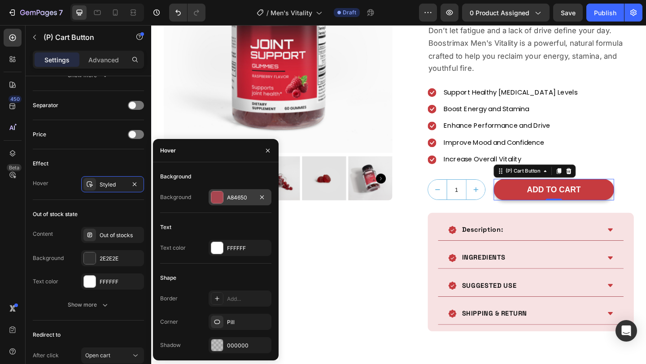
click at [234, 196] on div "A84650" at bounding box center [240, 198] width 26 height 8
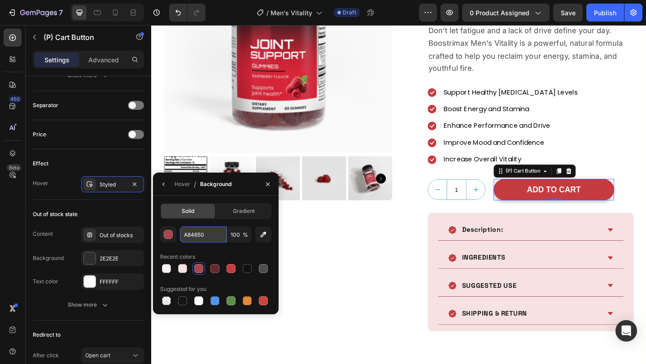
click at [218, 232] on input "A84650" at bounding box center [203, 235] width 47 height 16
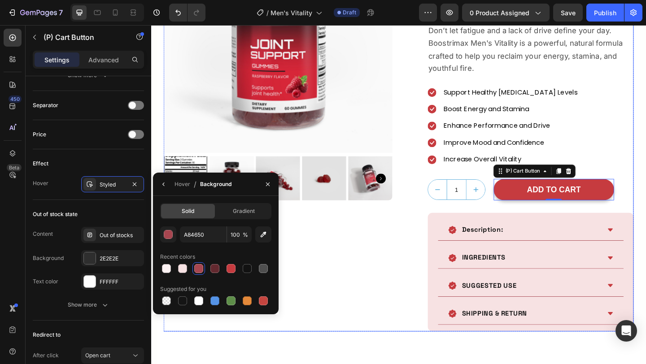
click at [427, 276] on div "Product Images Row Product Images Joint Support Gummies (Adult) (P) Title $19.9…" at bounding box center [421, 136] width 512 height 443
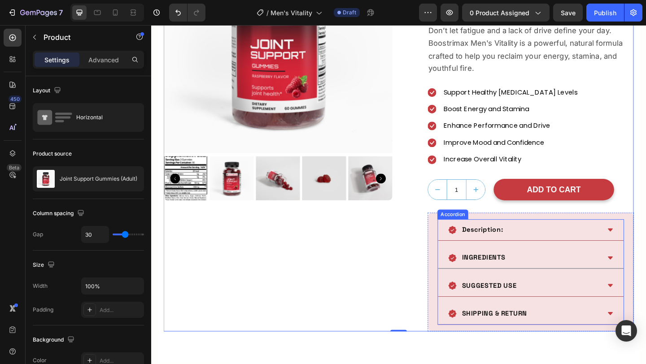
click at [469, 271] on div "INGREDIENTS" at bounding box center [564, 278] width 202 height 23
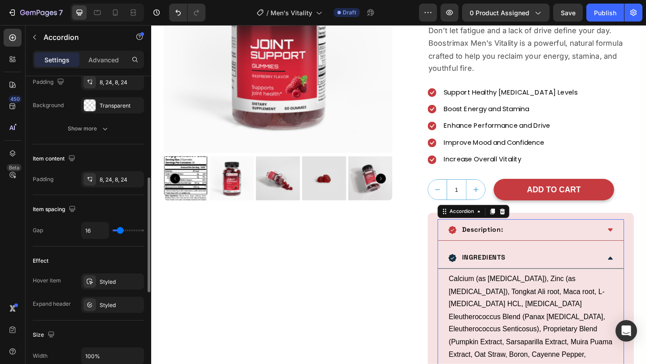
scroll to position [312, 0]
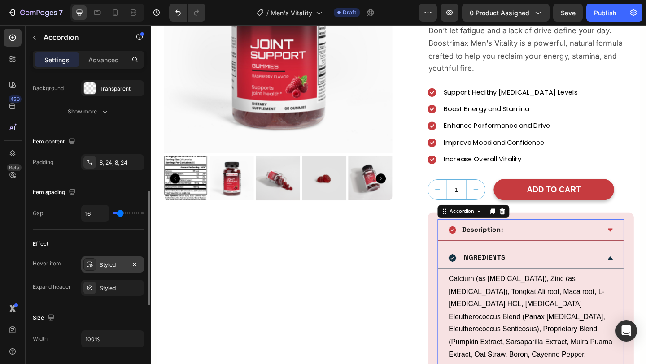
click at [104, 267] on div "Styled" at bounding box center [113, 265] width 26 height 8
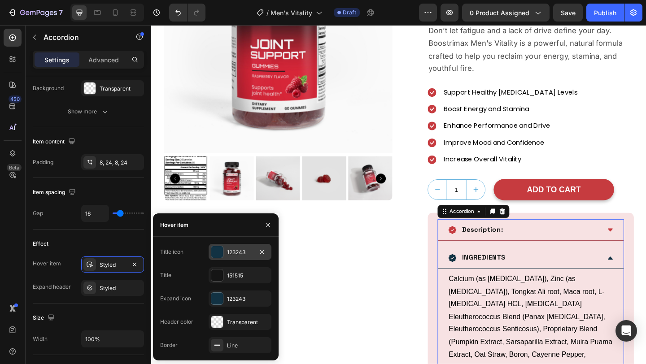
click at [237, 252] on div "123243" at bounding box center [240, 253] width 26 height 8
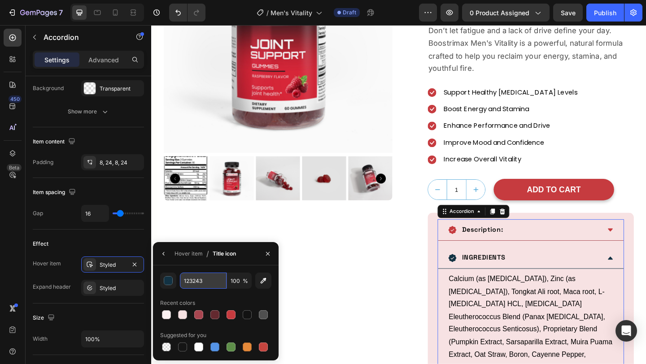
click at [205, 284] on input "123243" at bounding box center [203, 281] width 47 height 16
paste input "A84650"
type input "A84650"
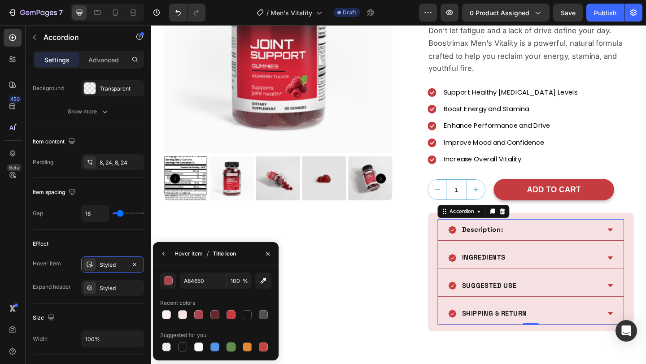
click at [194, 252] on div "Hover item" at bounding box center [189, 254] width 28 height 8
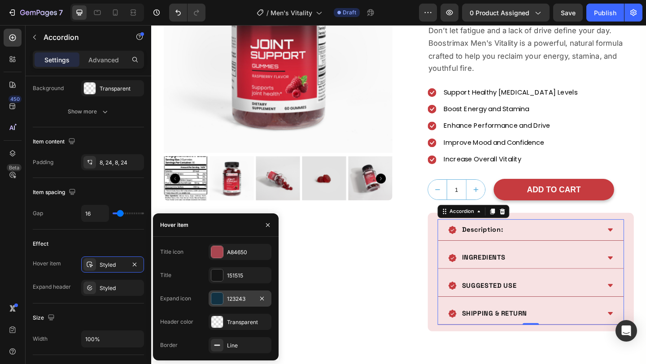
click at [234, 296] on div "123243" at bounding box center [240, 299] width 26 height 8
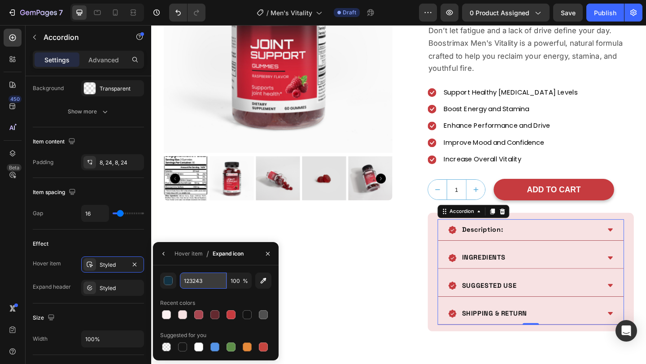
click at [219, 285] on input "123243" at bounding box center [203, 281] width 47 height 16
paste input "A84650"
type input "A84650"
click at [197, 254] on div "Hover item" at bounding box center [189, 254] width 28 height 8
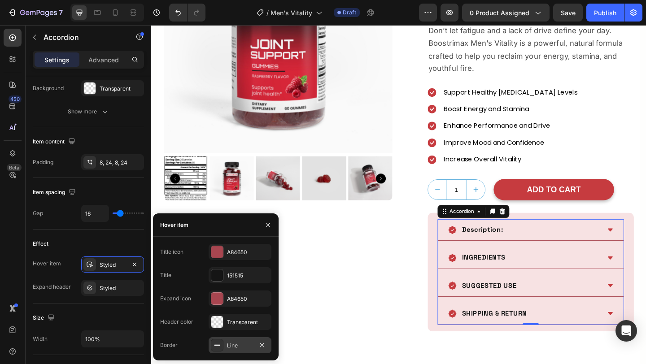
click at [225, 340] on div "Line" at bounding box center [240, 346] width 63 height 16
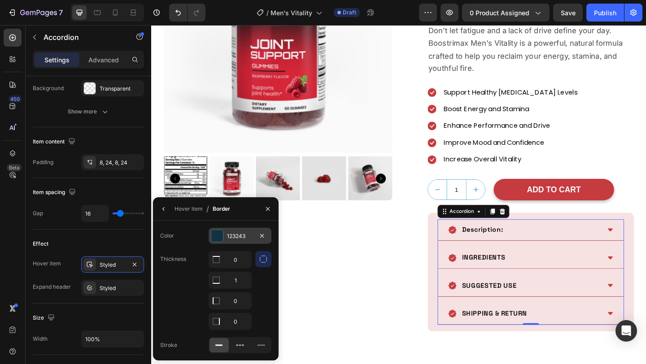
click at [223, 242] on div "123243" at bounding box center [240, 236] width 63 height 16
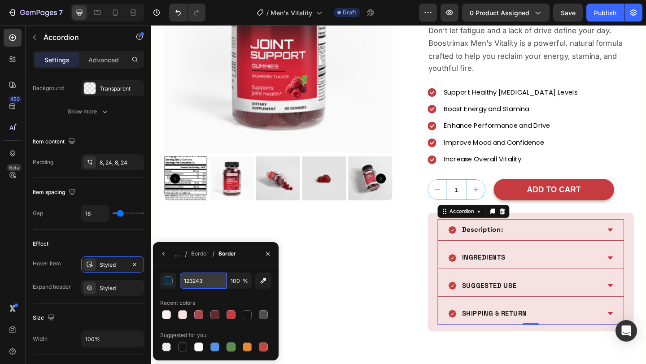
click at [219, 282] on input "123243" at bounding box center [203, 281] width 47 height 16
paste input "A84650"
type input "A84650"
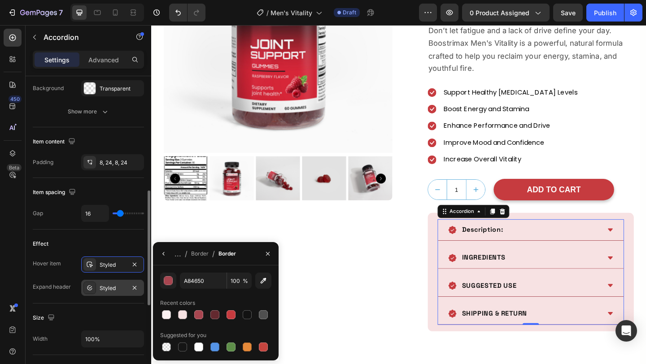
click at [105, 288] on div "Styled" at bounding box center [113, 289] width 26 height 8
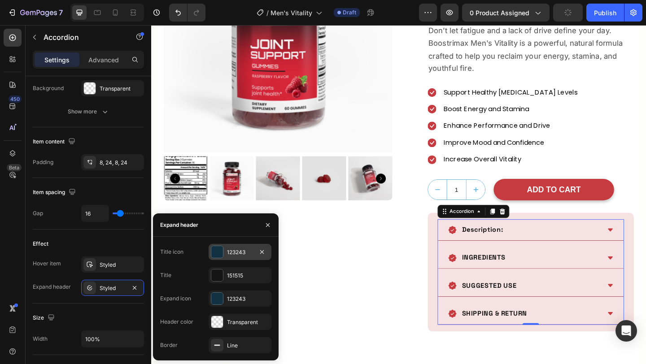
click at [228, 251] on div "123243" at bounding box center [240, 253] width 26 height 8
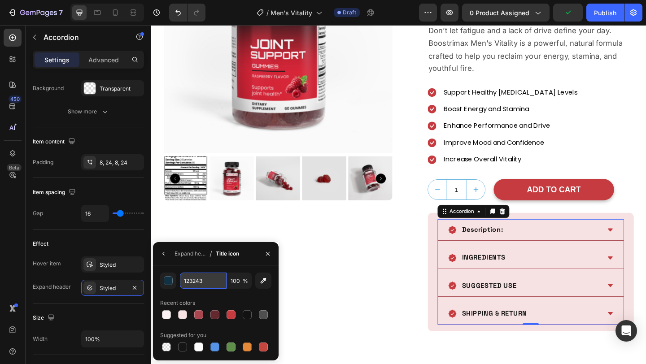
click at [215, 276] on input "123243" at bounding box center [203, 281] width 47 height 16
paste input "A84650"
type input "A84650"
click at [192, 250] on div "Expand header" at bounding box center [190, 254] width 31 height 8
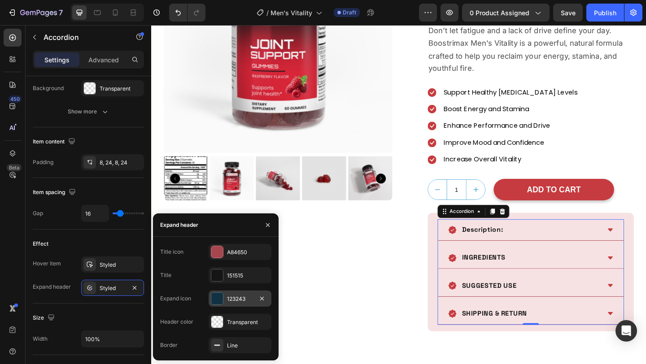
click at [238, 302] on div "123243" at bounding box center [240, 299] width 26 height 8
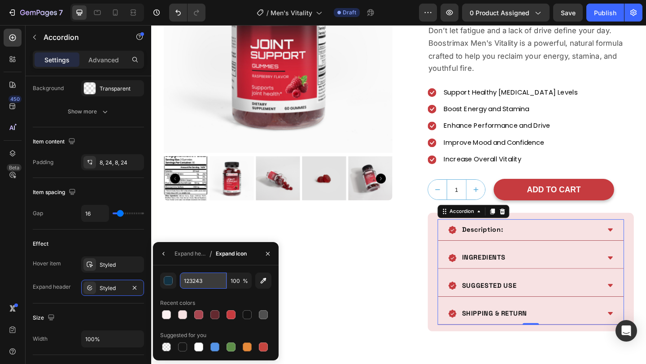
click at [212, 281] on input "123243" at bounding box center [203, 281] width 47 height 16
paste input "A84650"
type input "A84650"
click at [203, 251] on div "Expand header" at bounding box center [190, 254] width 31 height 8
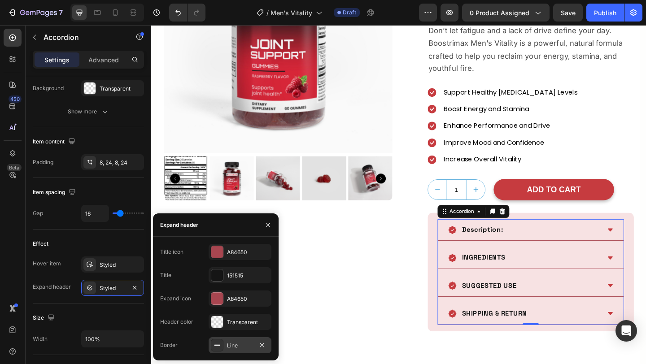
click at [219, 343] on icon at bounding box center [217, 345] width 7 height 7
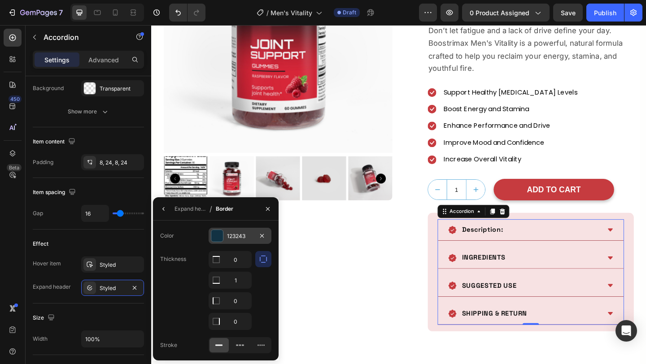
click at [220, 230] on div at bounding box center [217, 236] width 13 height 13
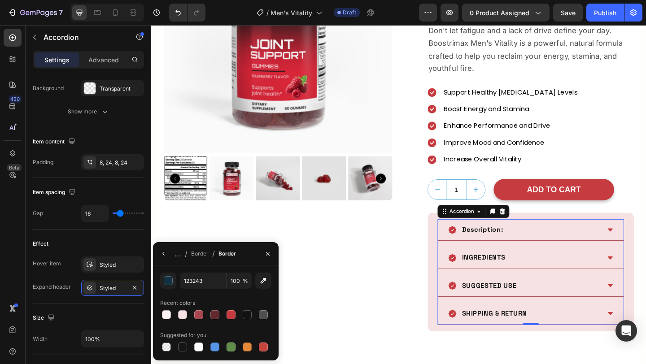
click at [207, 290] on div "123243 100 % Recent colors Suggested for you" at bounding box center [215, 313] width 111 height 81
click at [206, 282] on input "123243" at bounding box center [203, 281] width 47 height 16
paste input "A84650"
type input "A84650"
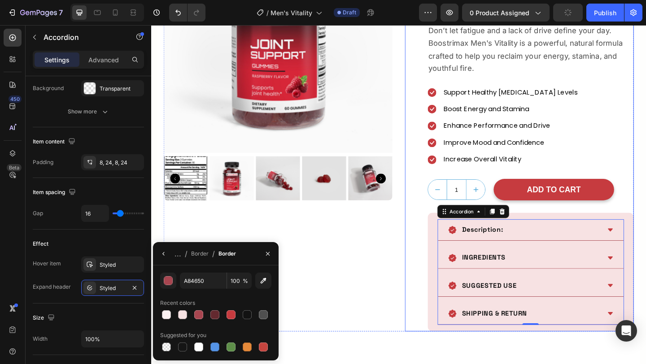
click at [431, 336] on div "Product Images Joint Support Gummies (Adult) (P) Title $19.90 (P) Price (P) Pri…" at bounding box center [551, 136] width 249 height 443
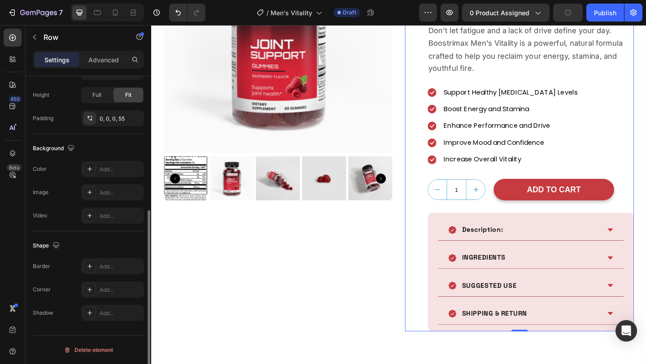
scroll to position [0, 0]
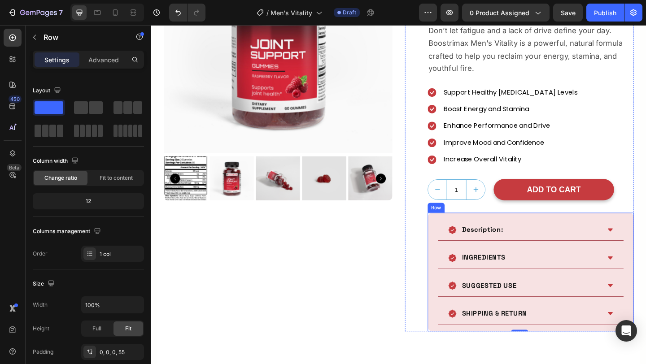
click at [456, 285] on div "Description: INGREDIENTS SUGGESTED USE SHIPPING & RETURN Accordion Row" at bounding box center [564, 293] width 224 height 129
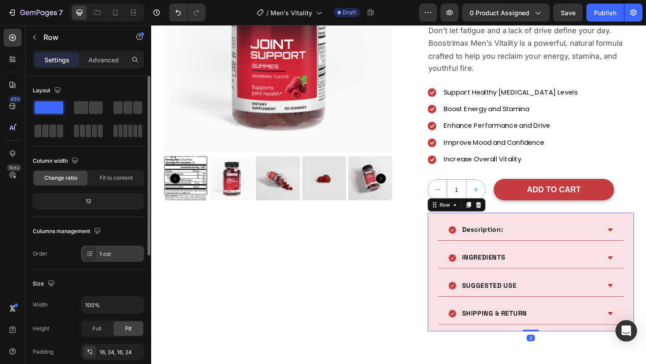
scroll to position [234, 0]
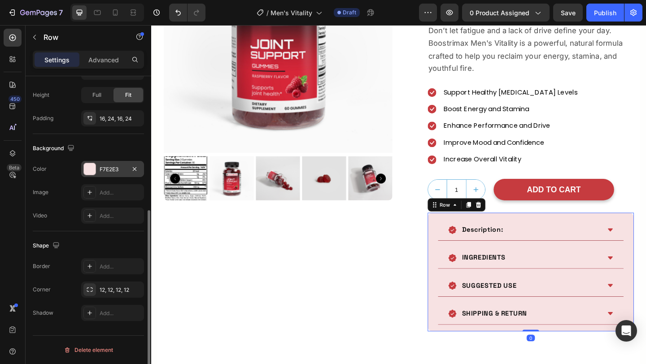
click at [93, 162] on div "F7E2E3" at bounding box center [112, 169] width 63 height 16
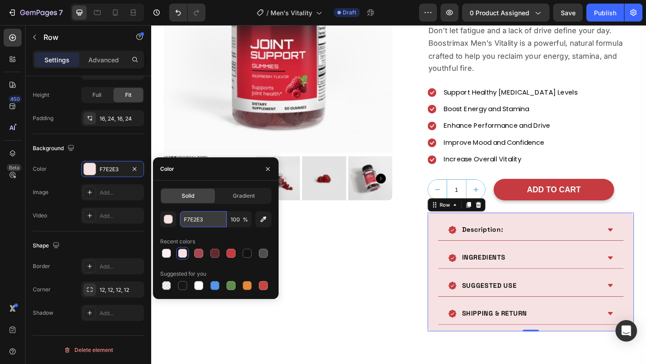
click at [207, 220] on input "F7E2E3" at bounding box center [203, 219] width 47 height 16
paste input "#fbf1f2"
type input "#fbf1f2"
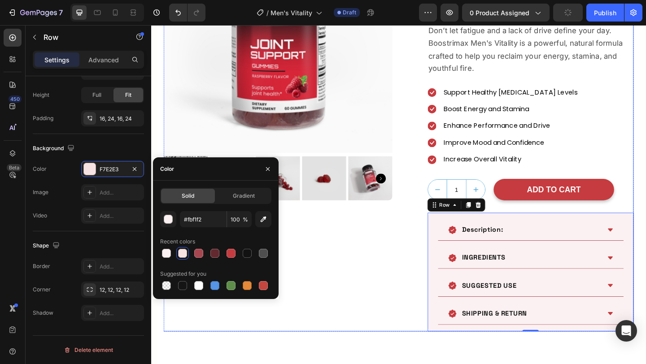
click at [342, 299] on div "Product Images Row" at bounding box center [289, 136] width 249 height 443
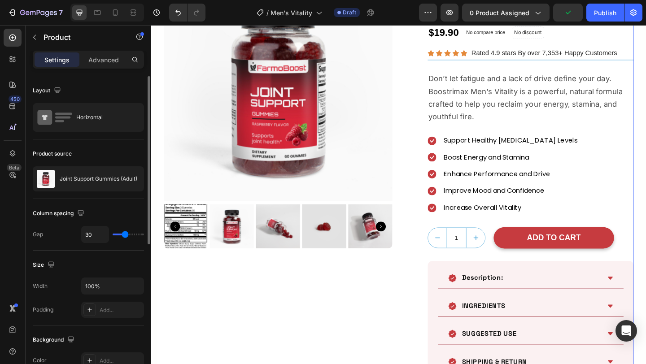
scroll to position [72, 0]
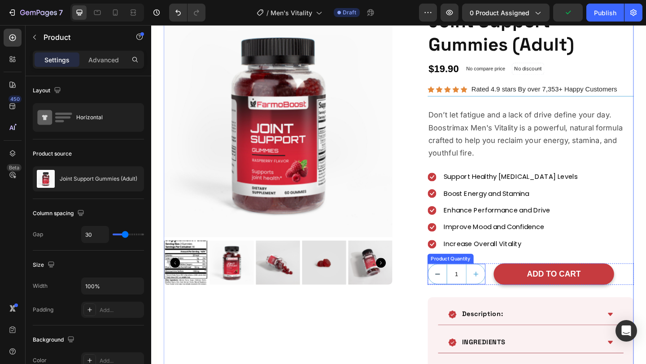
click at [463, 301] on icon "decrement" at bounding box center [462, 296] width 9 height 9
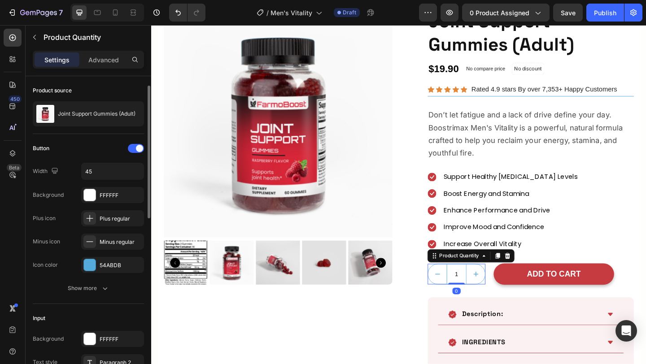
scroll to position [9, 0]
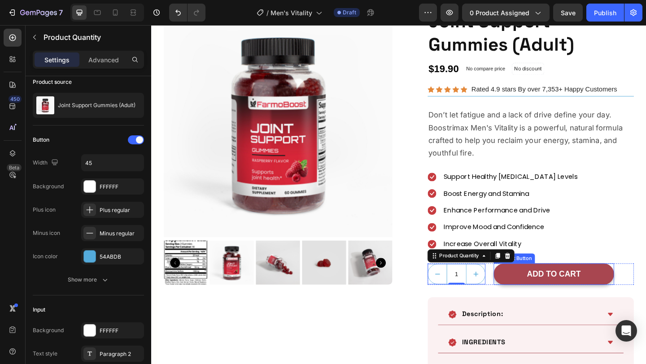
click at [548, 293] on button "ADD TO CART" at bounding box center [589, 297] width 131 height 24
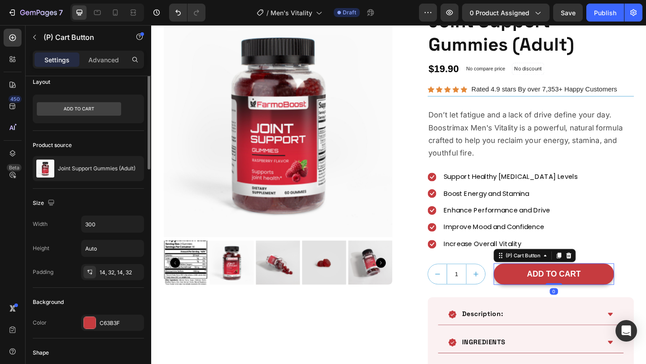
scroll to position [0, 0]
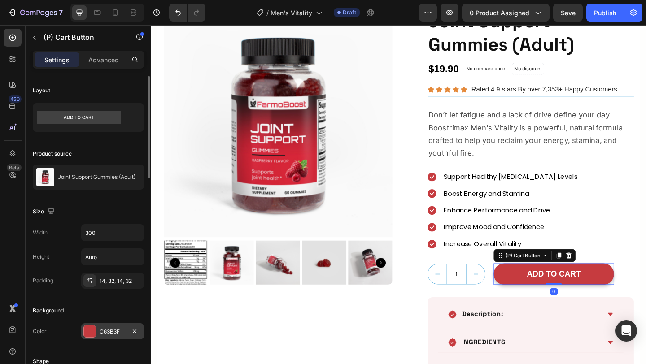
click at [104, 332] on div "C63B3F" at bounding box center [113, 332] width 26 height 8
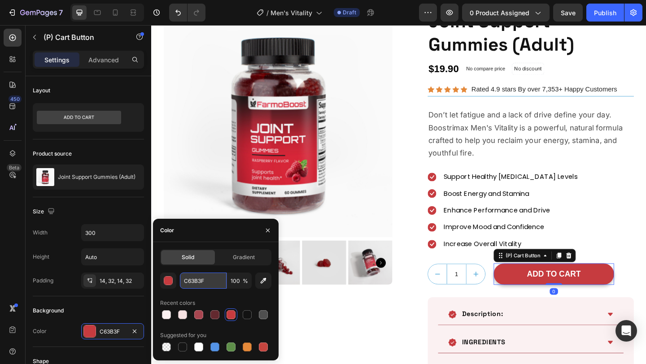
click at [216, 283] on input "C63B3F" at bounding box center [203, 281] width 47 height 16
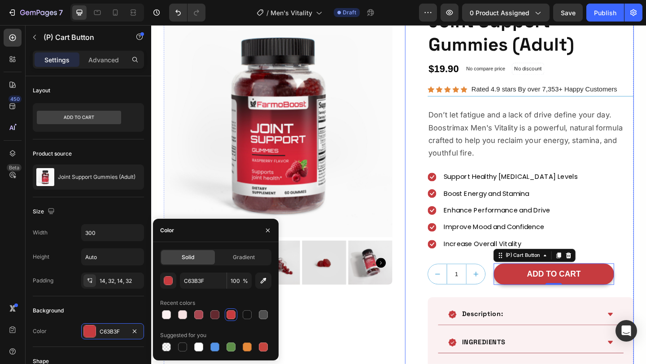
click at [429, 282] on div "Product Images Joint Support Gummies (Adult) (P) Title $19.90 (P) Price (P) Pri…" at bounding box center [551, 228] width 249 height 443
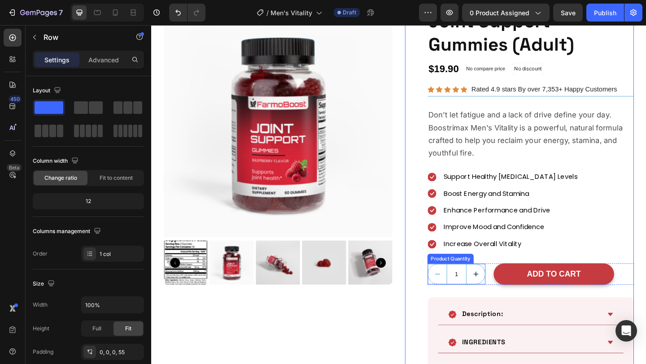
click at [495, 298] on button "increment" at bounding box center [504, 296] width 20 height 22
type input "2"
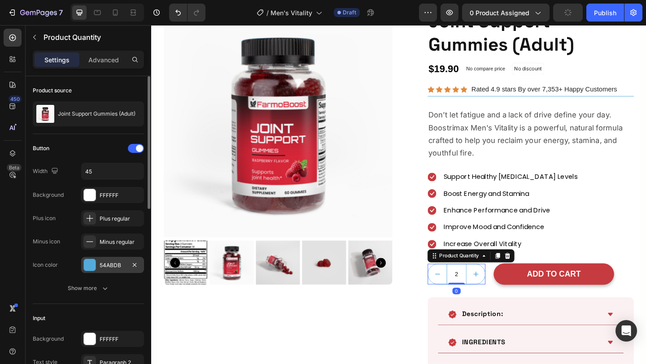
click at [110, 259] on div "54ABDB" at bounding box center [112, 265] width 63 height 16
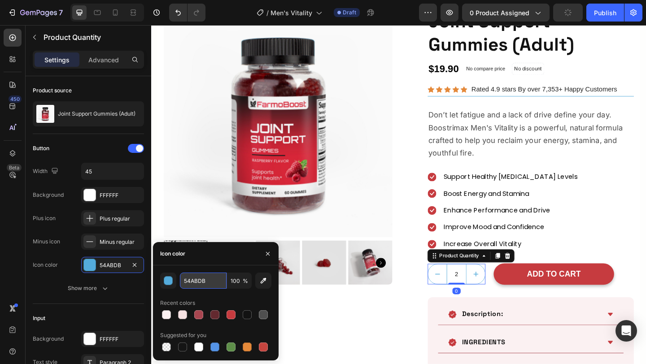
click at [211, 287] on input "54ABDB" at bounding box center [203, 281] width 47 height 16
paste input "C63B3F"
type input "C63B3F"
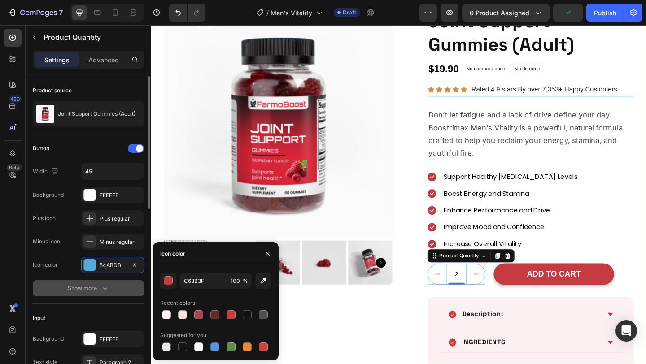
click at [107, 281] on button "Show more" at bounding box center [88, 289] width 111 height 16
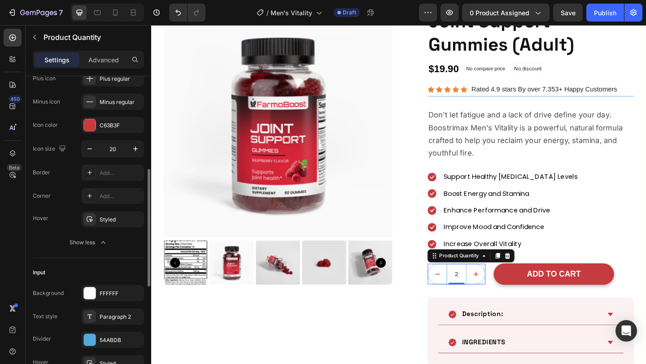
scroll to position [187, 0]
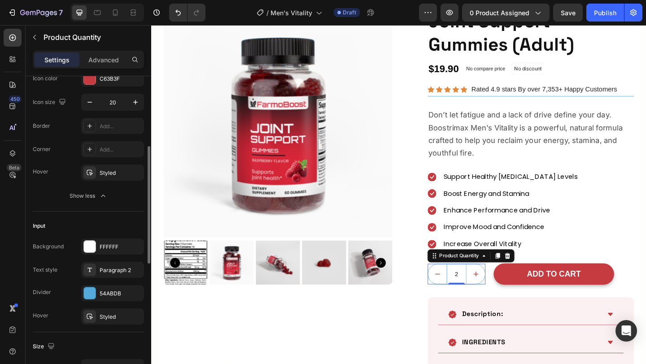
click at [97, 302] on div "Background FFFFFF Text style Paragraph 2 Divider 54ABDB Hover Styled" at bounding box center [88, 282] width 111 height 86
click at [89, 290] on div at bounding box center [90, 294] width 12 height 12
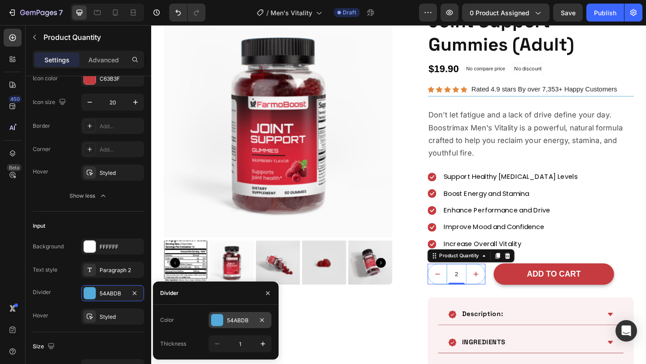
click at [219, 319] on div at bounding box center [217, 321] width 12 height 12
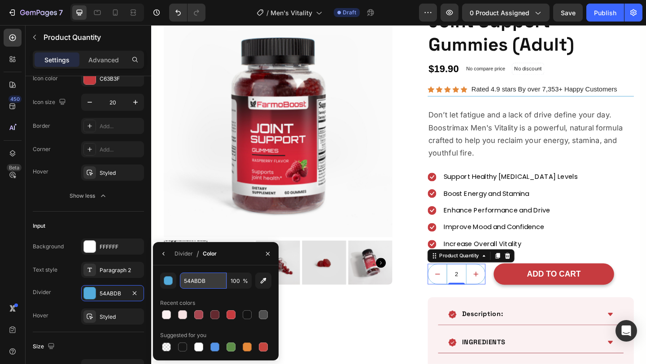
click at [189, 279] on input "54ABDB" at bounding box center [203, 281] width 47 height 16
paste input "C63B3F"
type input "C63B3F"
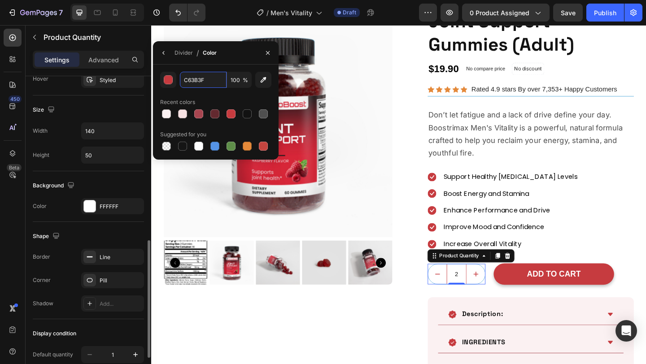
scroll to position [427, 0]
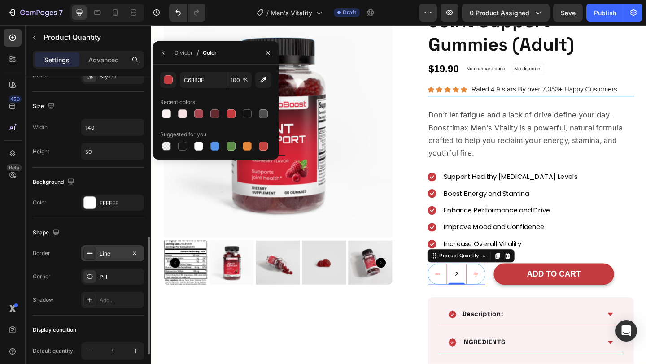
click at [108, 247] on div "Line" at bounding box center [112, 254] width 63 height 16
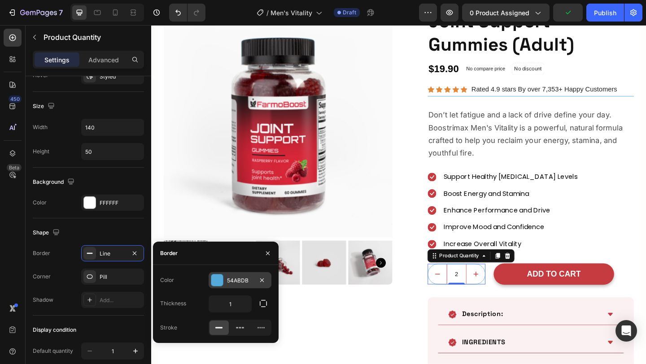
click at [224, 279] on div "54ABDB" at bounding box center [240, 280] width 63 height 16
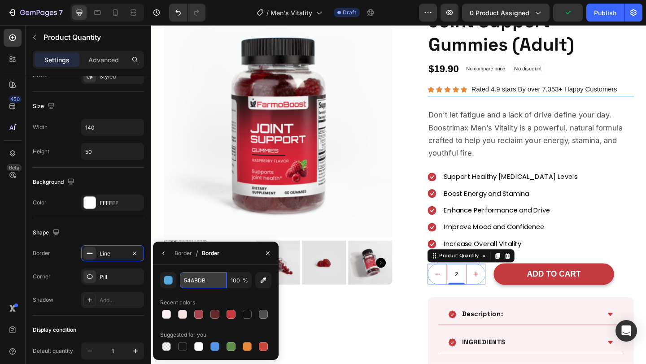
click at [210, 287] on input "54ABDB" at bounding box center [203, 280] width 47 height 16
paste input "C63B3F"
type input "C63B3F"
click at [382, 364] on div "Product Images Row" at bounding box center [289, 228] width 249 height 443
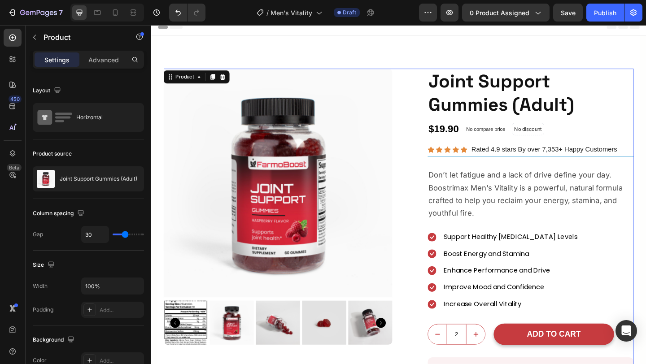
scroll to position [12, 0]
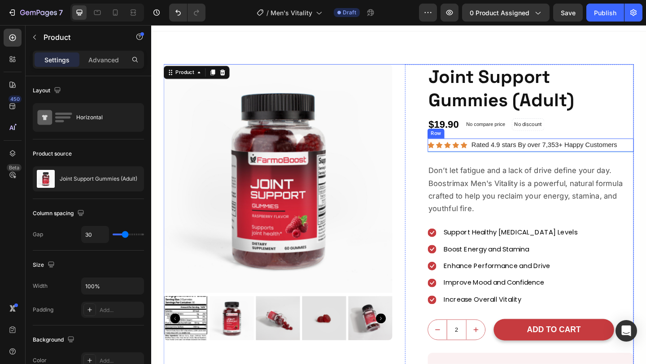
click at [495, 162] on div "Icon Icon Icon Icon Icon Icon List Hoz Rated 4.9 stars By over 7,353+ Happy Cus…" at bounding box center [564, 156] width 224 height 15
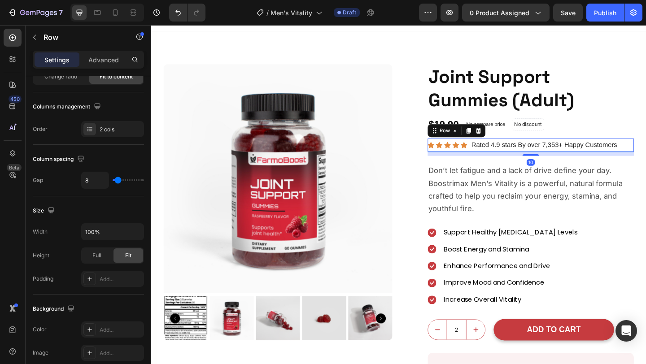
scroll to position [336, 0]
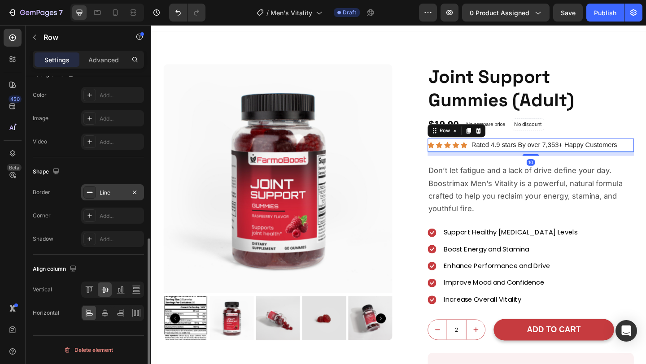
click at [105, 197] on div "Line" at bounding box center [112, 192] width 63 height 16
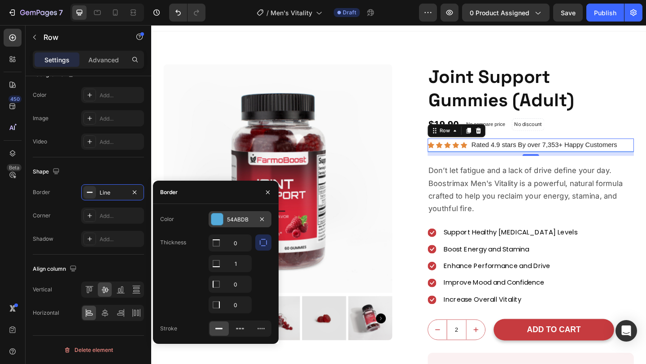
click at [235, 218] on div "54ABDB" at bounding box center [240, 220] width 26 height 8
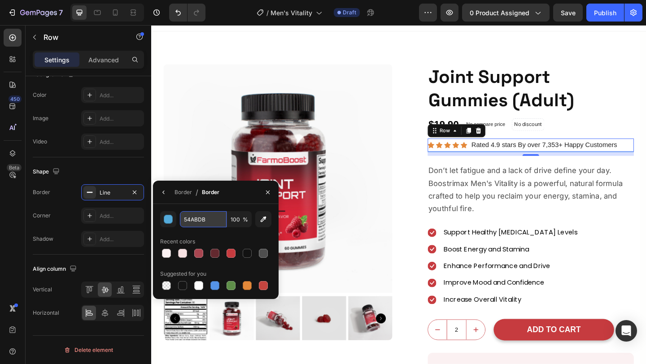
click at [215, 220] on input "54ABDB" at bounding box center [203, 219] width 47 height 16
paste input "C63B3F"
type input "C63B3F"
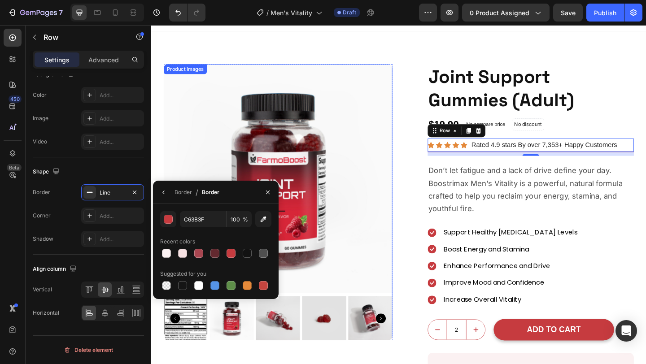
click at [352, 266] on img at bounding box center [289, 192] width 249 height 249
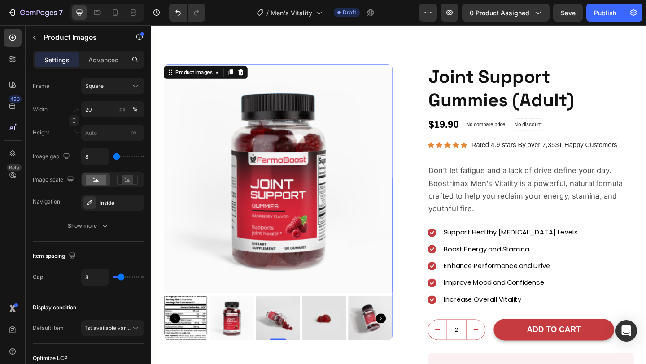
scroll to position [0, 0]
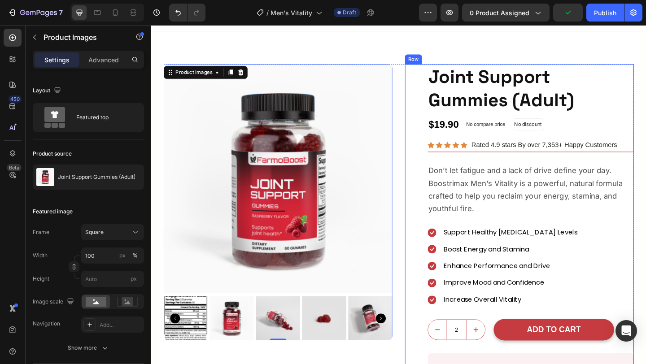
click at [434, 162] on div "Product Images Joint Support Gummies (Adult) (P) Title $19.90 (P) Price (P) Pri…" at bounding box center [551, 289] width 249 height 443
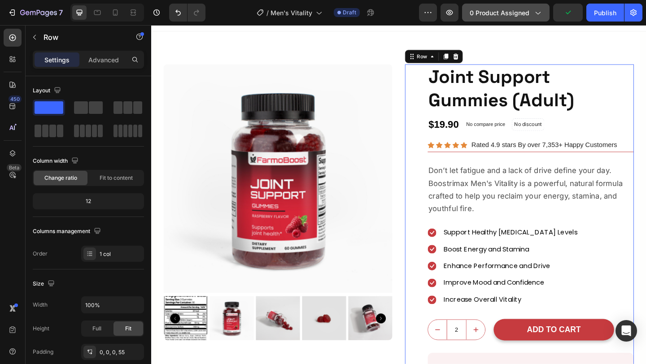
click at [502, 17] on button "0 product assigned" at bounding box center [506, 13] width 88 height 18
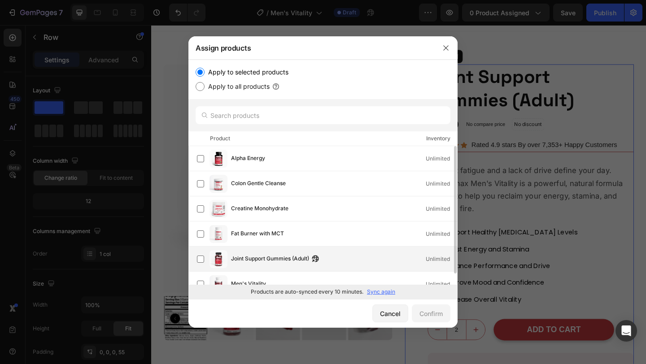
click at [334, 253] on div "Joint Support Gummies (Adult) Unlimited" at bounding box center [327, 259] width 260 height 18
click at [439, 319] on button "Confirm" at bounding box center [431, 314] width 39 height 18
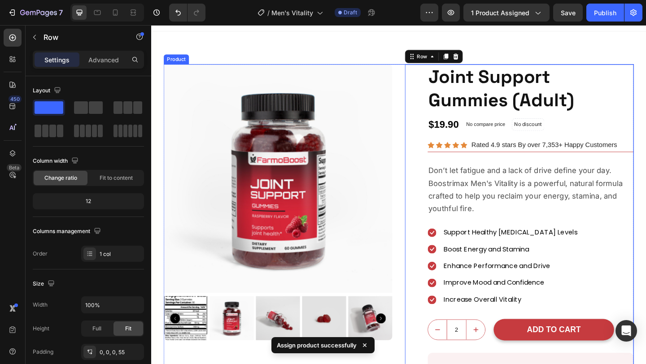
click at [420, 103] on div "Product Images Row Product Images Joint Support Gummies (Adult) (P) Title $19.9…" at bounding box center [421, 289] width 512 height 443
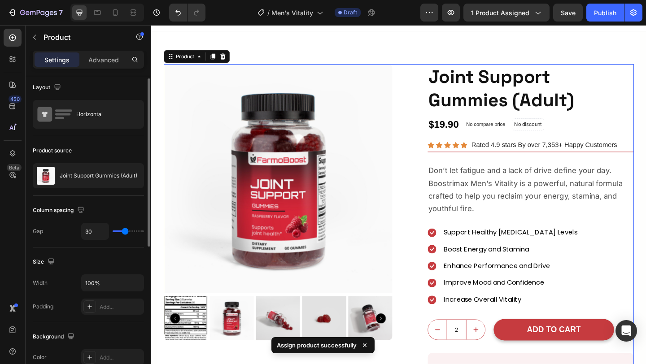
scroll to position [4, 0]
click at [91, 181] on div "Joint Support Gummies (Adult)" at bounding box center [88, 175] width 111 height 25
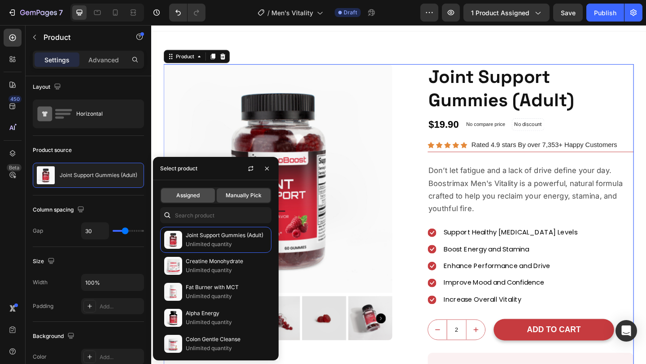
click at [190, 193] on span "Assigned" at bounding box center [187, 196] width 23 height 8
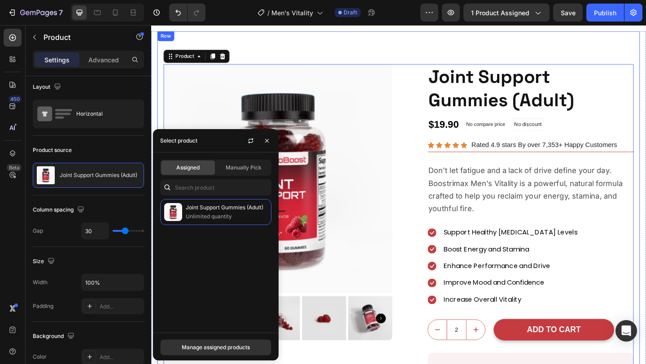
click at [349, 51] on div "Product Images Row Product Images Joint Support Gummies (Adult) (P) Title $19.9…" at bounding box center [420, 289] width 525 height 515
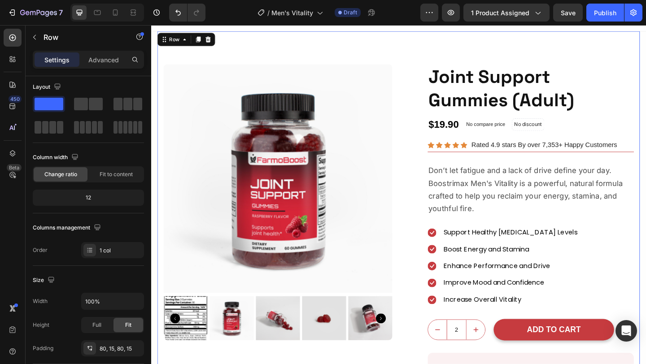
scroll to position [0, 0]
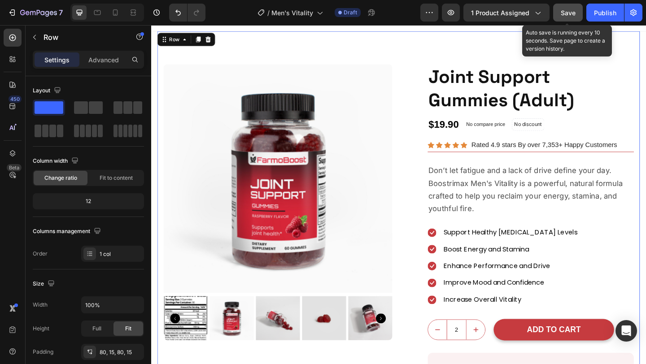
click at [564, 16] on span "Save" at bounding box center [568, 13] width 15 height 8
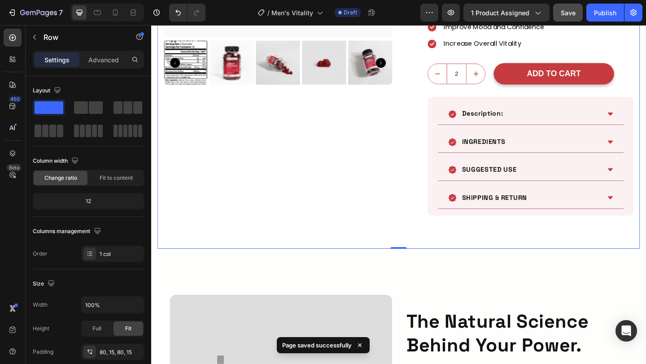
scroll to position [294, 0]
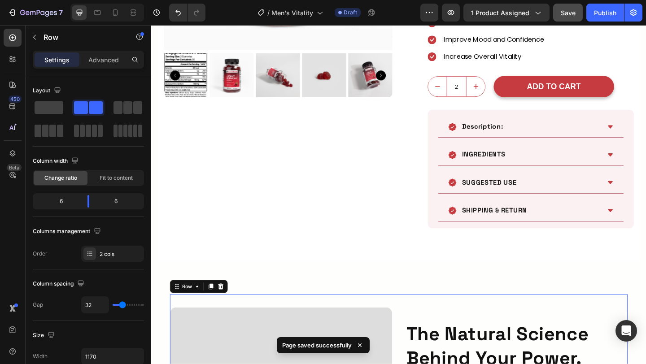
scroll to position [265, 0]
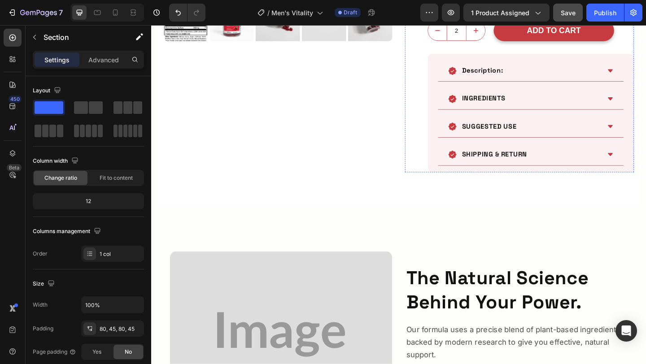
scroll to position [249, 0]
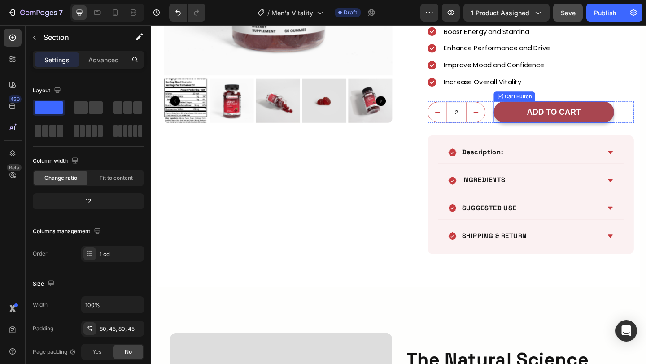
click at [537, 126] on button "ADD TO CART" at bounding box center [589, 120] width 131 height 24
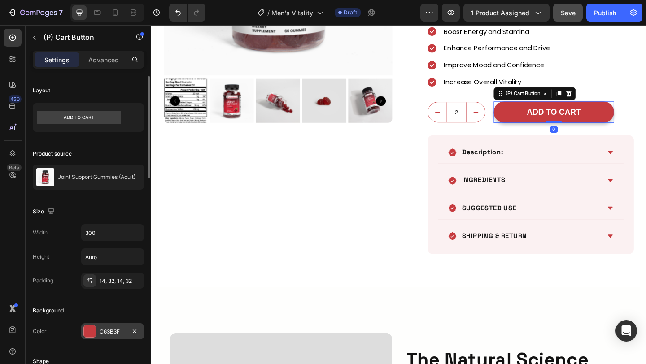
click at [114, 337] on div "C63B3F" at bounding box center [112, 332] width 63 height 16
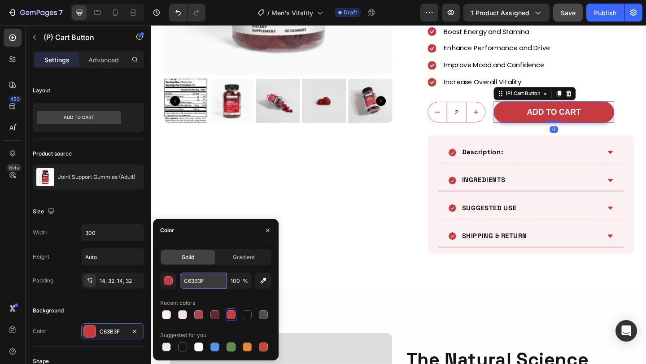
click at [194, 289] on input "C63B3F" at bounding box center [203, 281] width 47 height 16
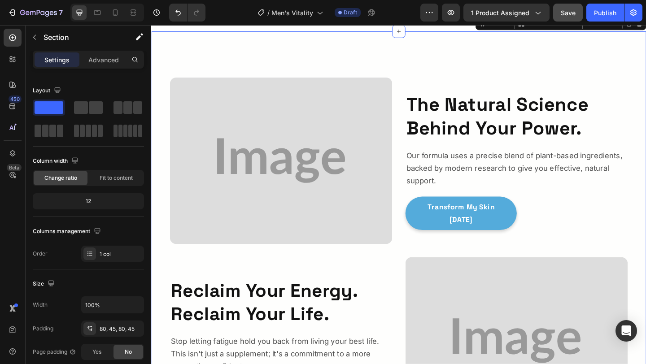
scroll to position [542, 0]
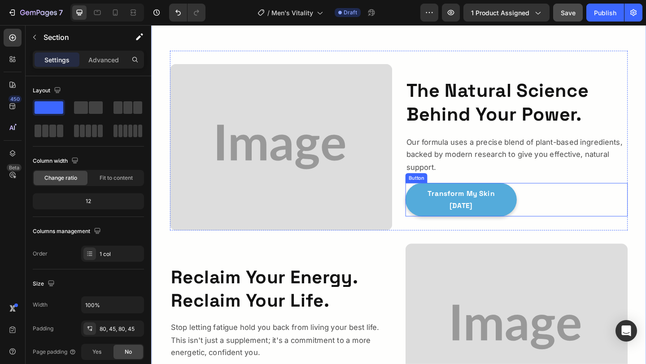
click at [618, 206] on div "Transform My Skin [DATE] Button" at bounding box center [549, 215] width 242 height 36
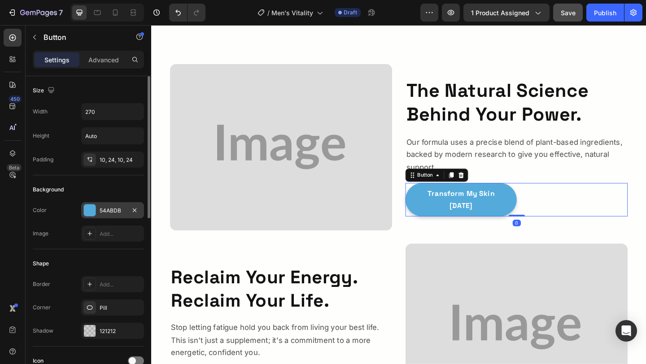
click at [95, 208] on div at bounding box center [90, 211] width 12 height 12
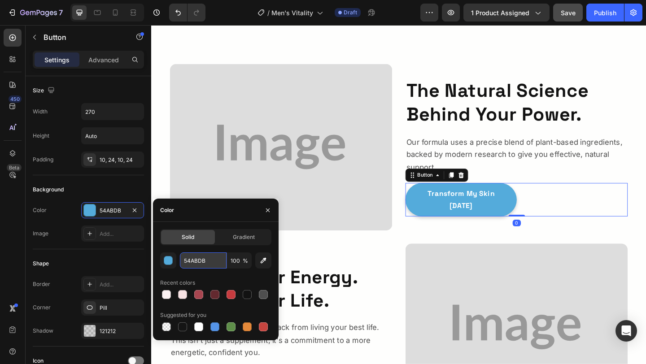
click at [200, 259] on input "54ABDB" at bounding box center [203, 261] width 47 height 16
paste input "C63B3F"
type input "C63B3F"
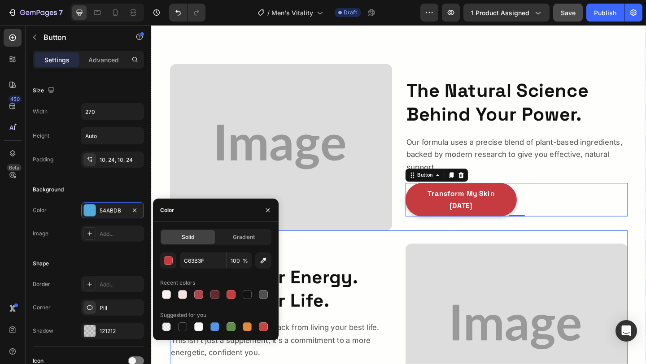
click at [373, 282] on div "Reclaim Your Energy. Reclaim Your Life. Heading Stop letting fatigue hold you b…" at bounding box center [292, 353] width 242 height 181
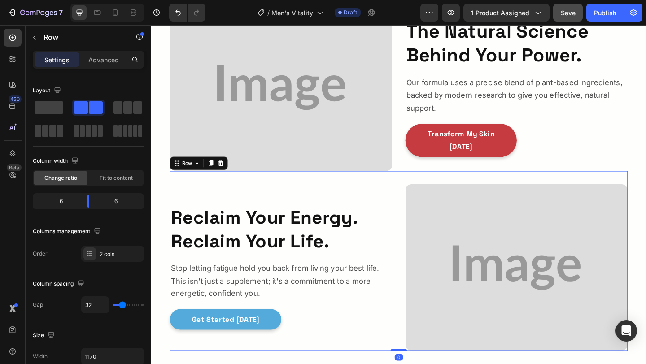
scroll to position [729, 0]
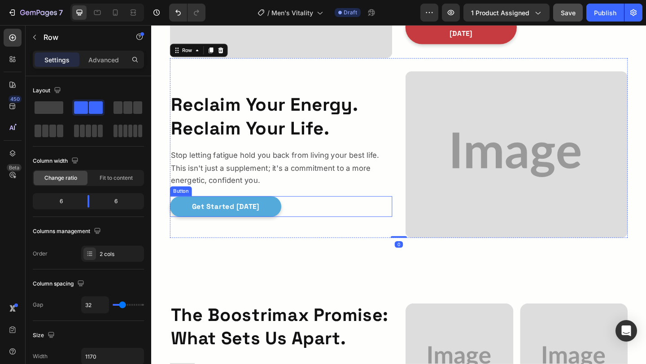
click at [332, 217] on div "Get Started [DATE] Button" at bounding box center [292, 222] width 242 height 23
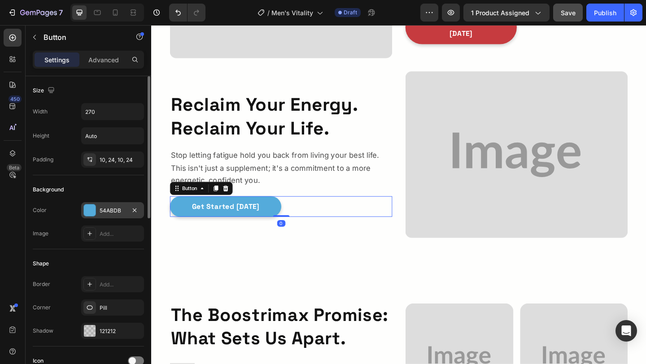
click at [99, 213] on div "54ABDB" at bounding box center [112, 210] width 63 height 16
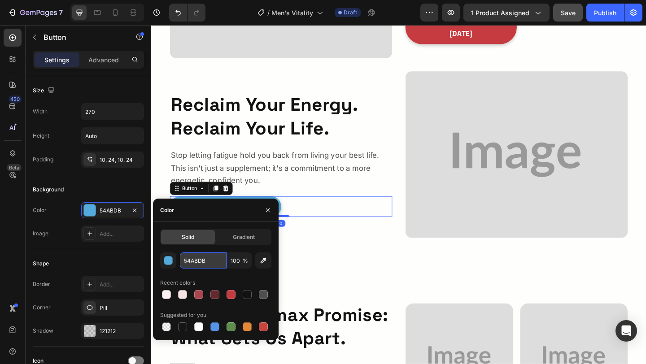
click at [209, 253] on input "54ABDB" at bounding box center [203, 261] width 47 height 16
paste input "C63B3F"
type input "C63B3F"
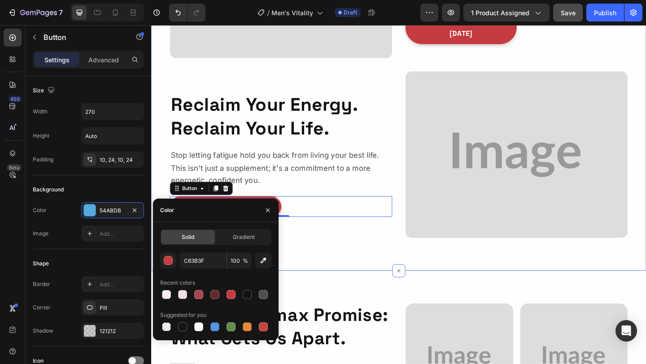
click at [348, 279] on div "Image The Natural Science Behind Your Power. Heading Our formula uses a precise…" at bounding box center [420, 61] width 539 height 464
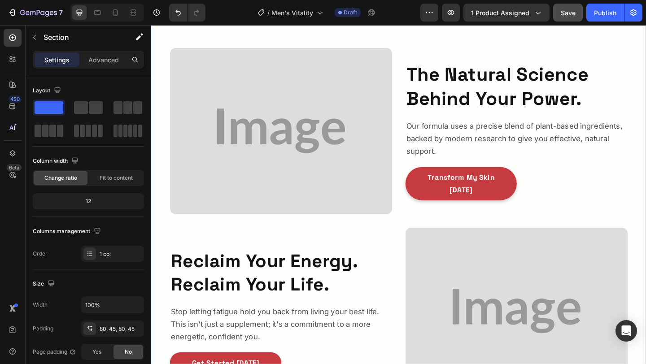
scroll to position [0, 0]
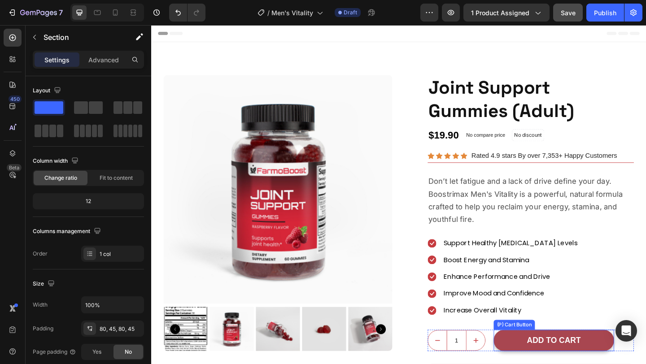
click at [560, 360] on button "ADD TO CART" at bounding box center [589, 369] width 131 height 24
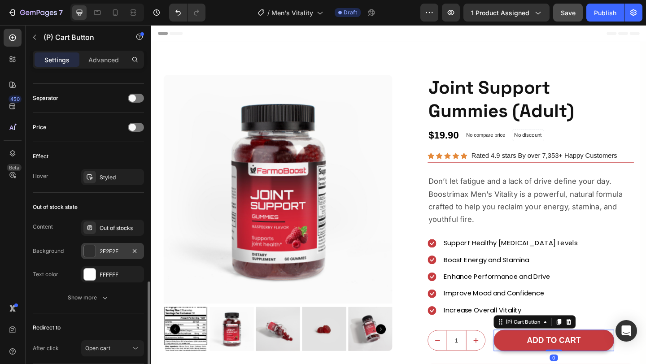
scroll to position [562, 0]
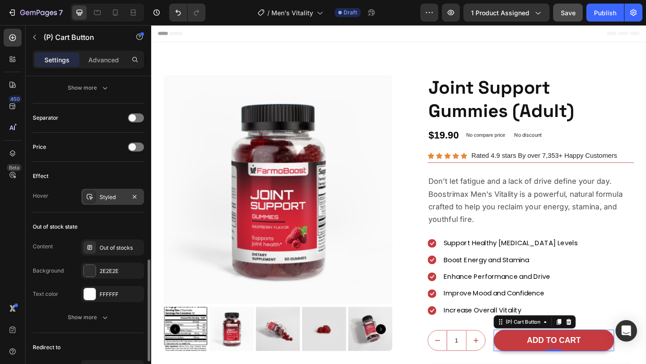
click at [100, 190] on div "Styled" at bounding box center [112, 197] width 63 height 16
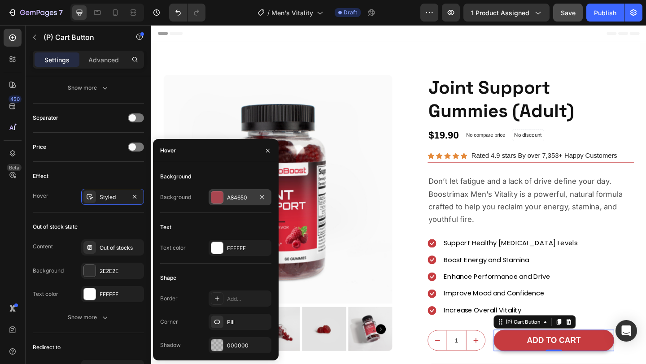
click at [240, 191] on div "A84650" at bounding box center [240, 197] width 63 height 16
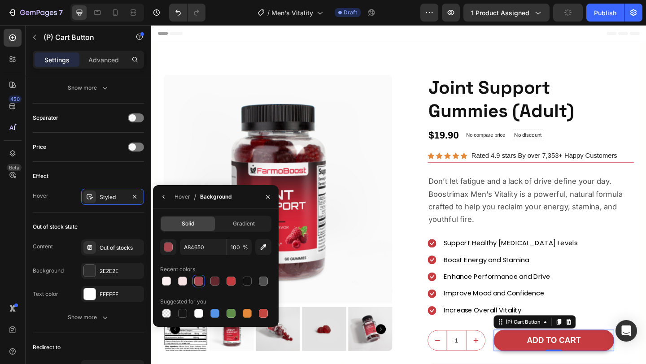
click at [212, 238] on div "Solid Gradient A84650 100 % Recent colors Suggested for you" at bounding box center [215, 268] width 111 height 104
click at [211, 241] on input "A84650" at bounding box center [203, 247] width 47 height 16
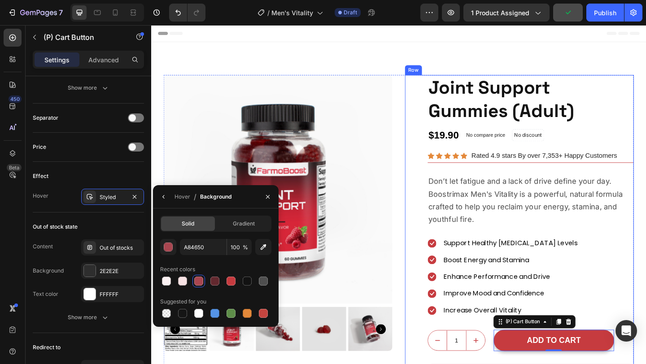
click at [439, 272] on div "Product Images Joint Support Gummies (Adult) (P) Title $19.90 (P) Price (P) Pri…" at bounding box center [551, 300] width 249 height 443
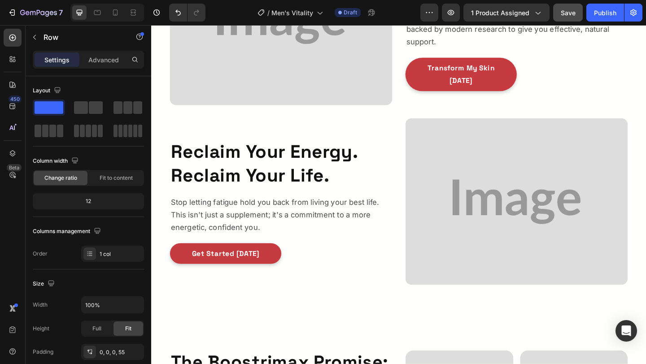
scroll to position [580, 0]
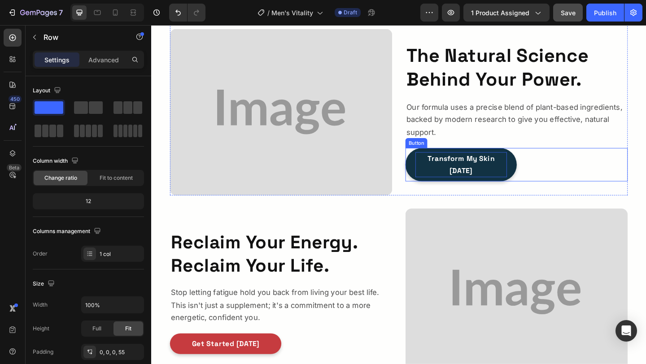
click at [449, 172] on p "Transform My Skin [DATE]" at bounding box center [489, 176] width 100 height 27
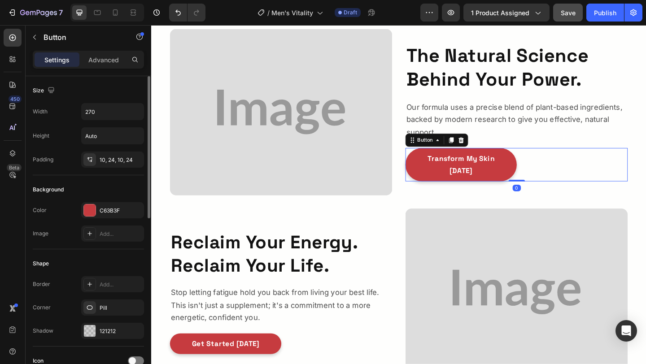
scroll to position [377, 0]
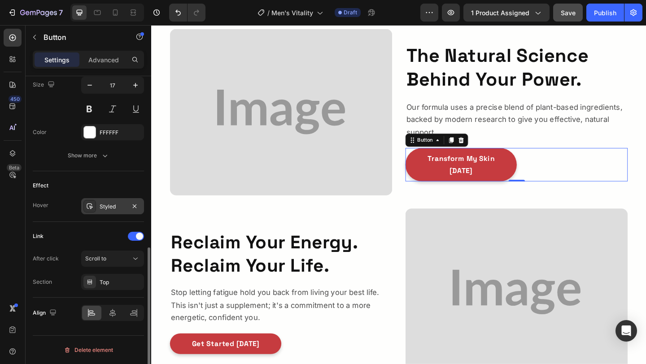
click at [95, 211] on div at bounding box center [89, 206] width 13 height 13
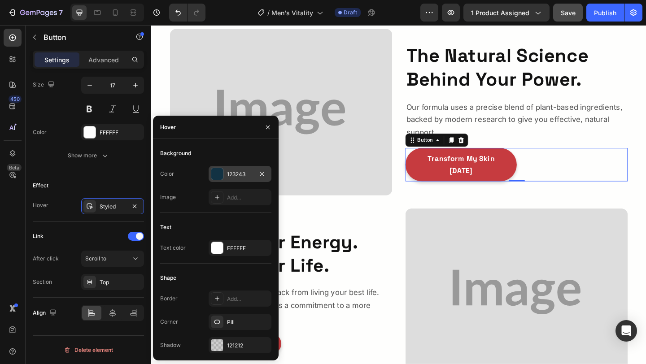
click at [243, 170] on div "123243" at bounding box center [240, 174] width 63 height 16
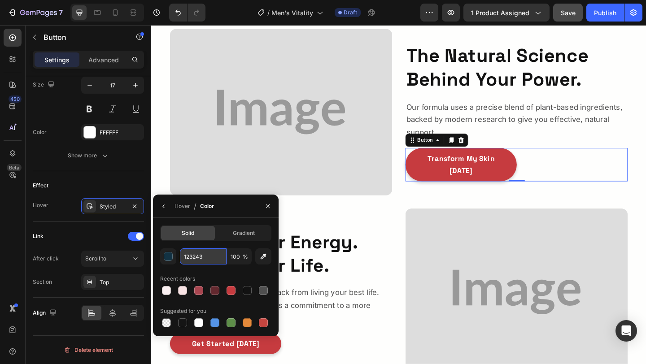
click at [212, 250] on input "123243" at bounding box center [203, 257] width 47 height 16
paste input "A84650"
type input "A84650"
click at [432, 257] on img at bounding box center [549, 315] width 242 height 181
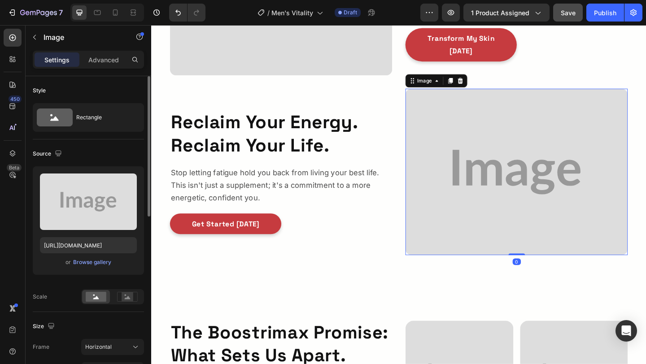
scroll to position [713, 0]
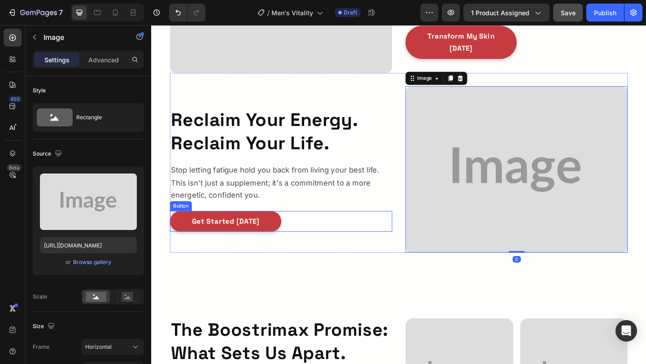
click at [326, 244] on div "Get Started [DATE] Button" at bounding box center [292, 239] width 242 height 23
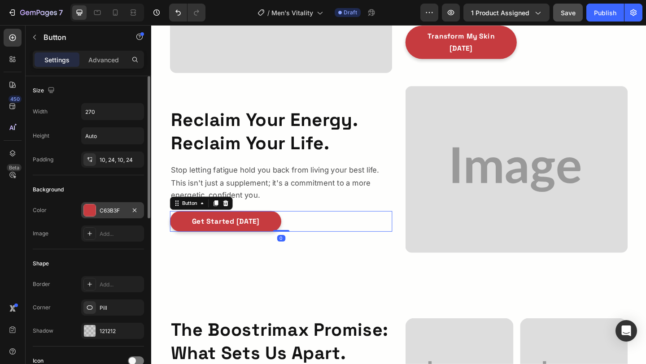
click at [105, 213] on div "C63B3F" at bounding box center [113, 211] width 26 height 8
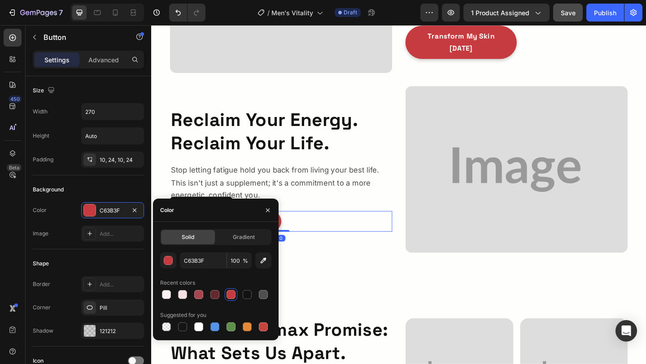
click at [205, 252] on div "Solid Gradient C63B3F 100 % Recent colors Suggested for you" at bounding box center [215, 281] width 111 height 104
click at [225, 260] on input "C63B3F" at bounding box center [203, 261] width 47 height 16
paste input "A84650"
type input "A84650"
click at [356, 287] on div "Image The Natural Science Behind Your Power. Heading Our formula uses a precise…" at bounding box center [420, 78] width 539 height 464
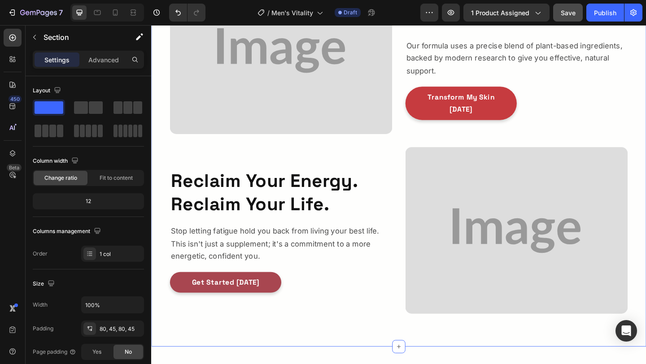
scroll to position [642, 0]
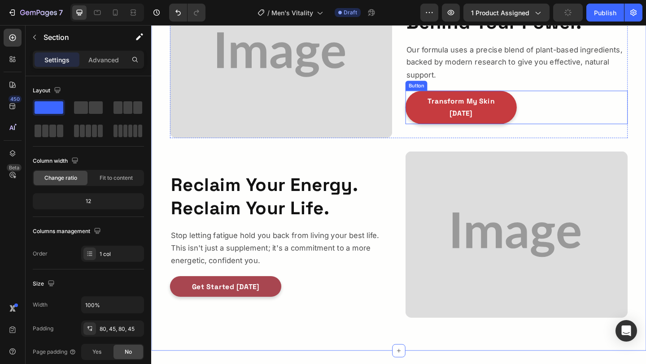
click at [579, 110] on div "Transform My Skin [DATE] Button" at bounding box center [549, 115] width 242 height 36
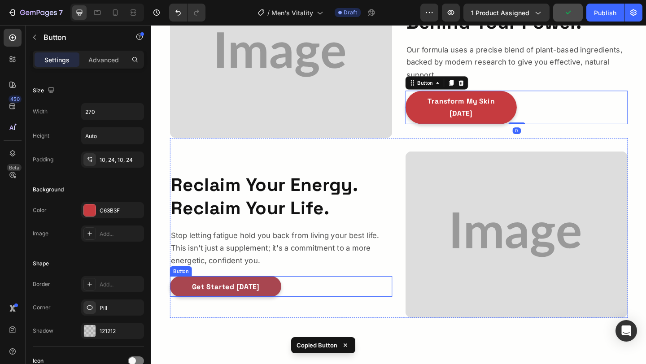
click at [301, 313] on div "Get Started [DATE] Button" at bounding box center [292, 309] width 242 height 23
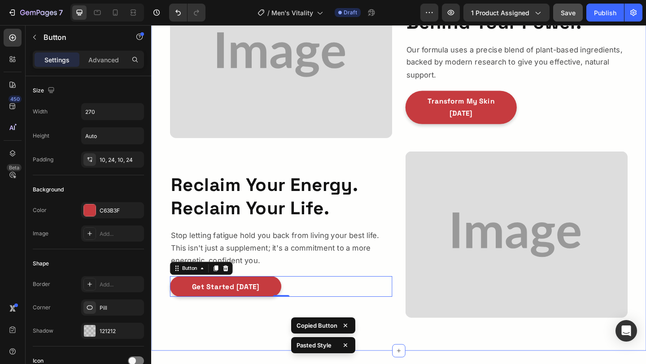
click at [403, 364] on div "Image The Natural Science Behind Your Power. Heading Our formula uses a precise…" at bounding box center [420, 149] width 539 height 464
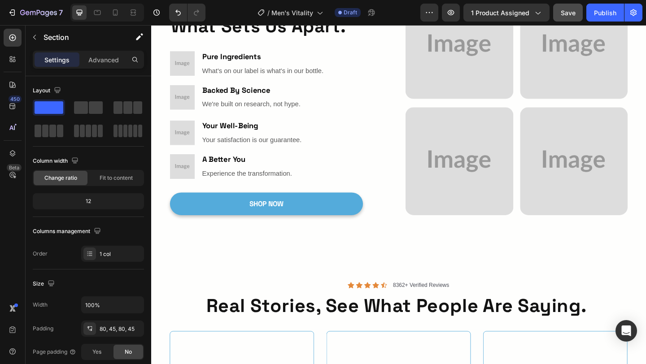
scroll to position [1090, 0]
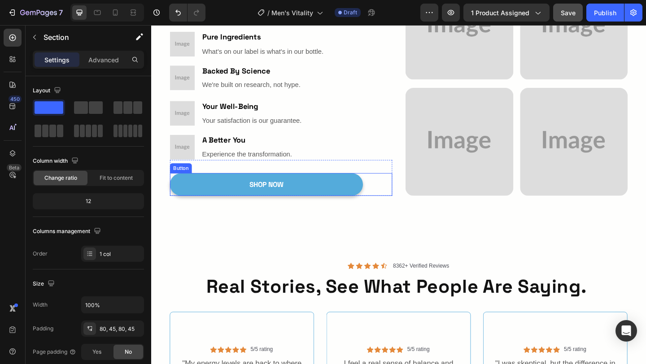
click at [395, 201] on div "SHOP NOW Button" at bounding box center [292, 198] width 242 height 25
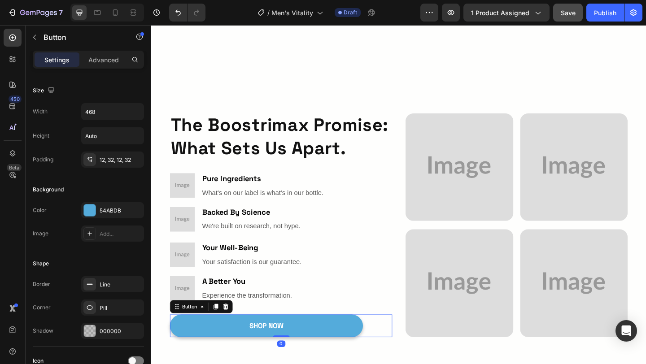
scroll to position [868, 0]
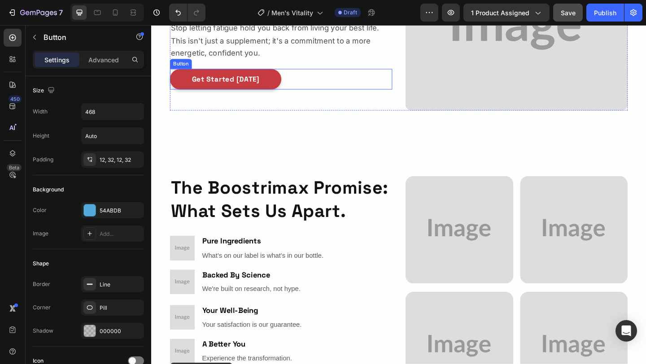
click at [329, 88] on div "Get Started [DATE] Button" at bounding box center [292, 84] width 242 height 23
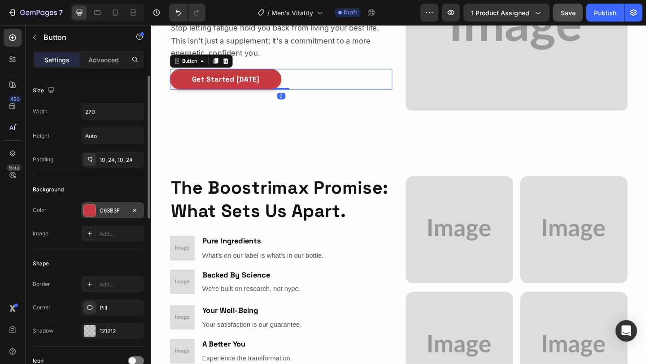
click at [111, 216] on div "C63B3F" at bounding box center [112, 210] width 63 height 16
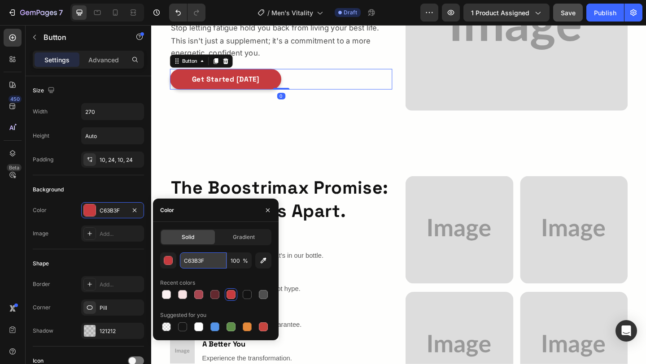
click at [209, 255] on input "C63B3F" at bounding box center [203, 261] width 47 height 16
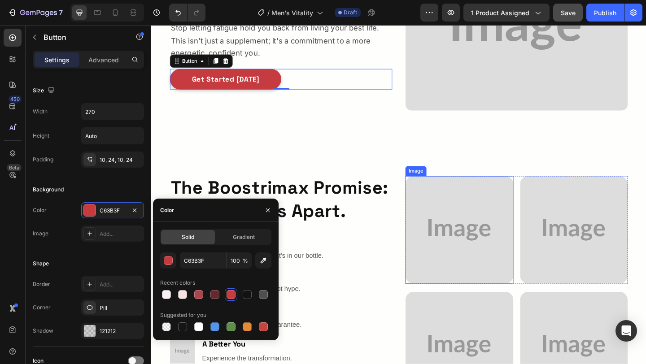
click at [440, 256] on img at bounding box center [487, 248] width 118 height 118
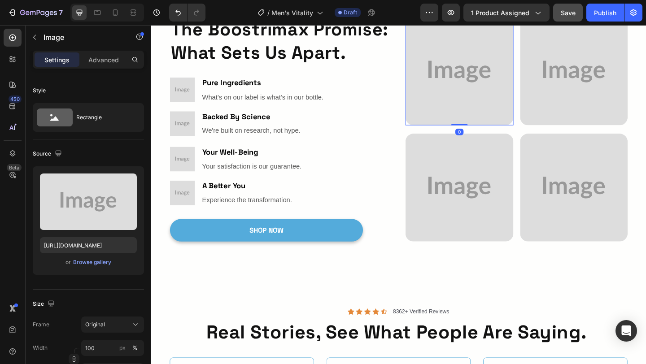
scroll to position [1054, 0]
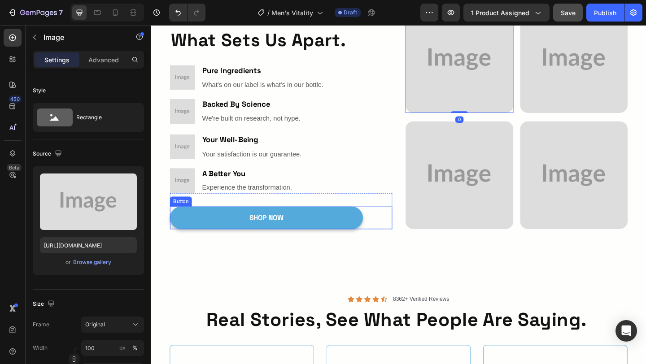
click at [388, 225] on div "SHOP NOW Button" at bounding box center [292, 235] width 242 height 25
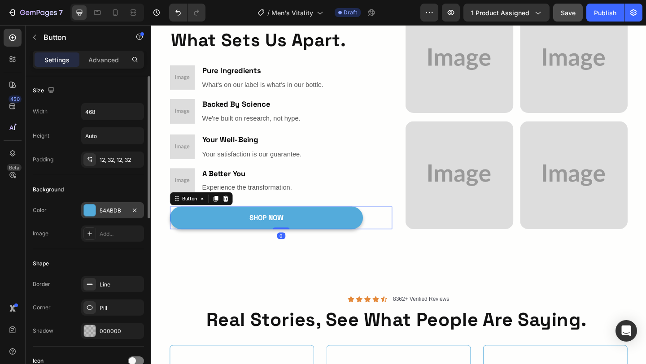
click at [101, 215] on div "54ABDB" at bounding box center [113, 211] width 26 height 8
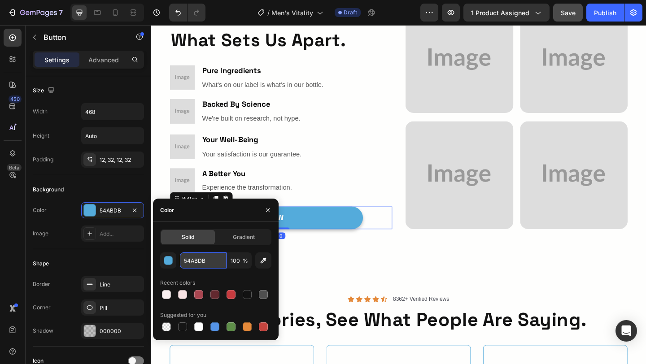
click at [186, 257] on input "54ABDB" at bounding box center [203, 261] width 47 height 16
paste input "C63B3F"
type input "C63B3F"
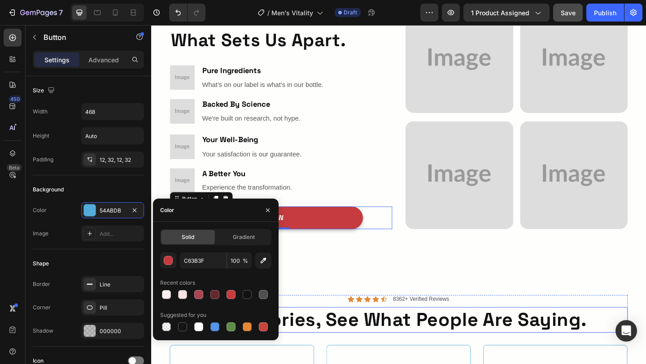
click at [431, 332] on h2 "Real Stories, See What People Are Saying." at bounding box center [420, 346] width 498 height 28
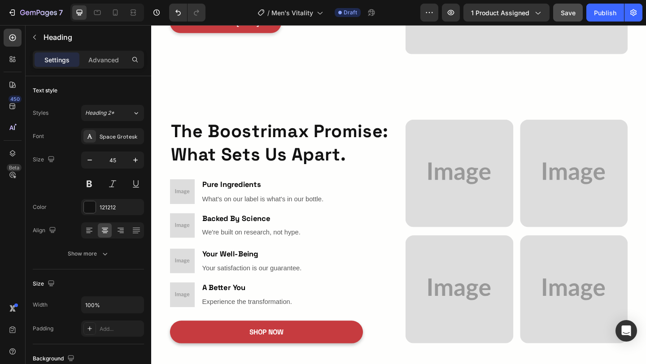
scroll to position [857, 0]
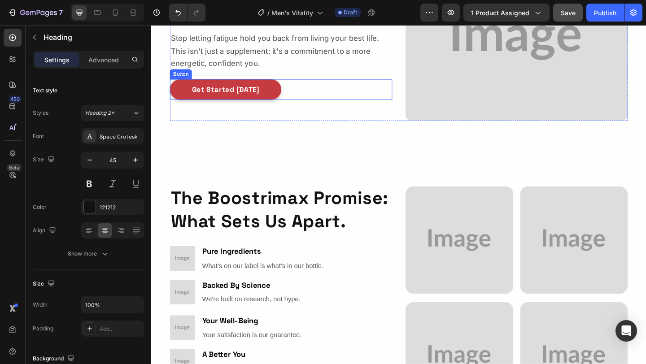
click at [297, 96] on div "Get Started [DATE] Button" at bounding box center [292, 95] width 242 height 23
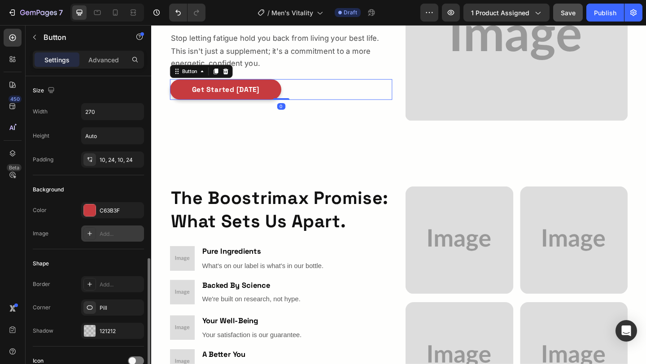
scroll to position [377, 0]
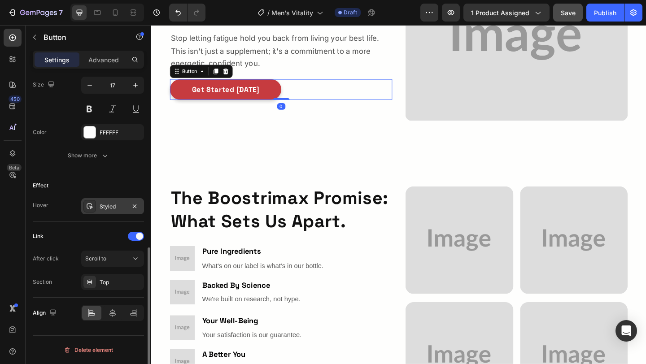
click at [111, 202] on div "Styled" at bounding box center [112, 206] width 63 height 16
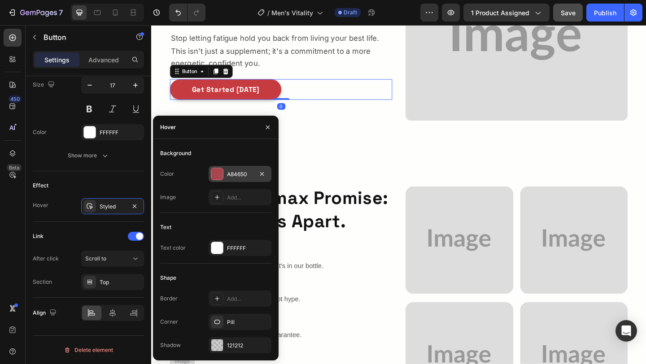
click at [233, 172] on div "A84650" at bounding box center [240, 175] width 26 height 8
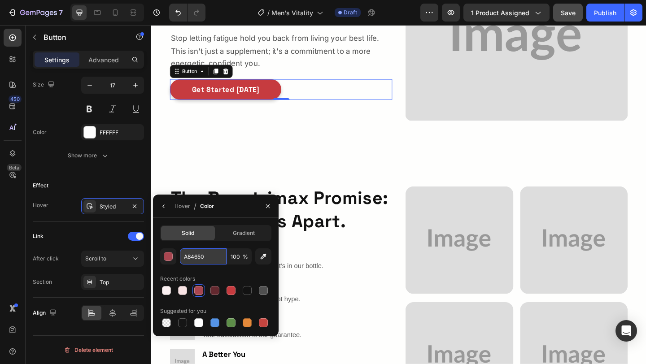
click at [206, 257] on input "A84650" at bounding box center [203, 257] width 47 height 16
click at [374, 277] on div "Image pure ingredients Heading What's on our label is what's in our bottle. Tex…" at bounding box center [292, 280] width 242 height 28
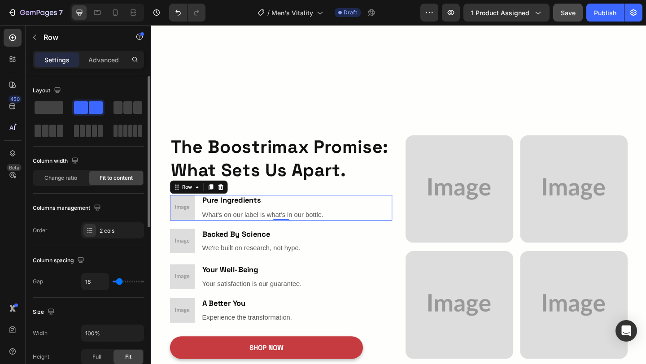
scroll to position [1068, 0]
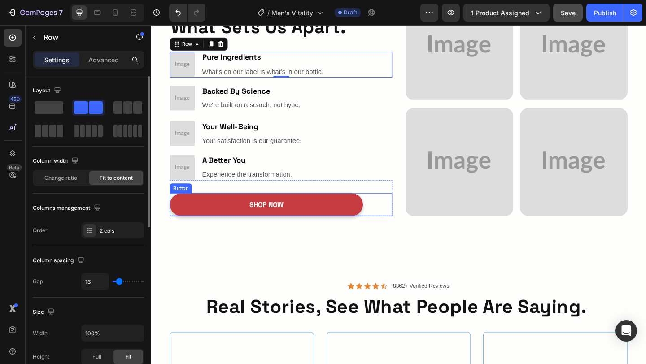
click at [390, 230] on div "SHOP NOW Button" at bounding box center [292, 220] width 242 height 25
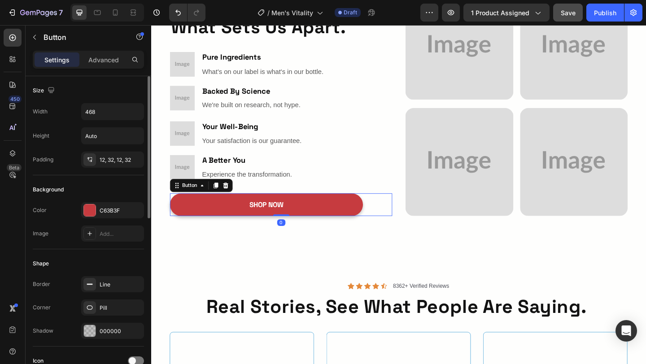
scroll to position [377, 0]
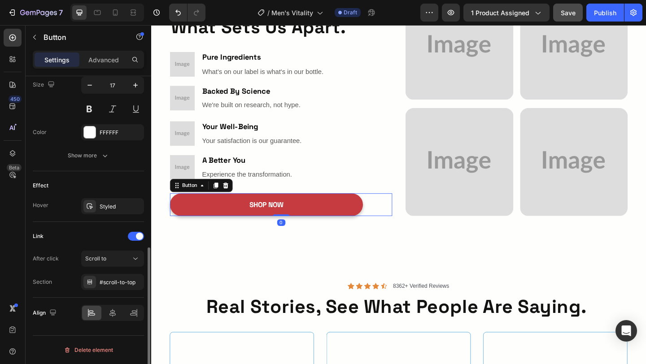
click at [99, 196] on div "Effect Hover Styled" at bounding box center [88, 196] width 111 height 51
click at [97, 201] on div "Styled" at bounding box center [112, 206] width 63 height 16
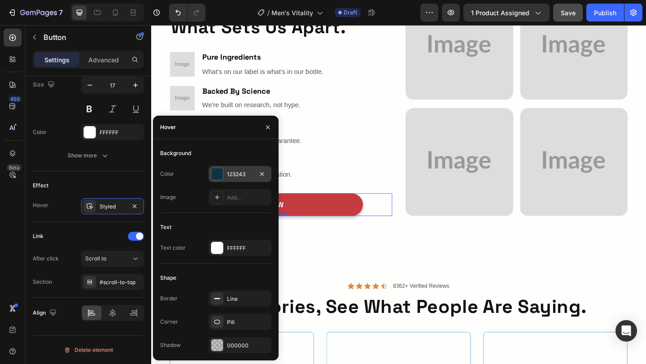
click at [222, 167] on div "123243" at bounding box center [240, 174] width 63 height 16
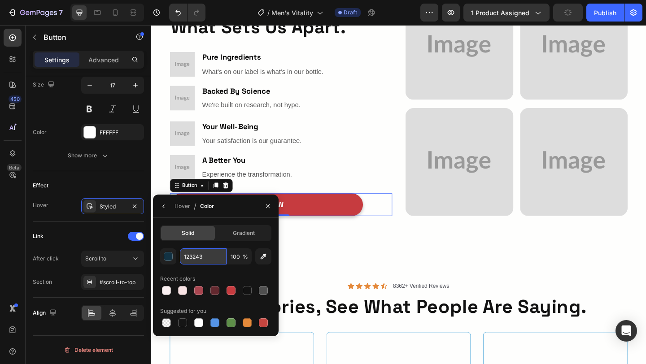
click at [206, 262] on input "123243" at bounding box center [203, 257] width 47 height 16
paste input "A84650"
type input "A84650"
click at [358, 262] on div "Image Image Row Image Image Row The Boostrimax Promise: What Sets Us Apart. Hea…" at bounding box center [420, 111] width 539 height 315
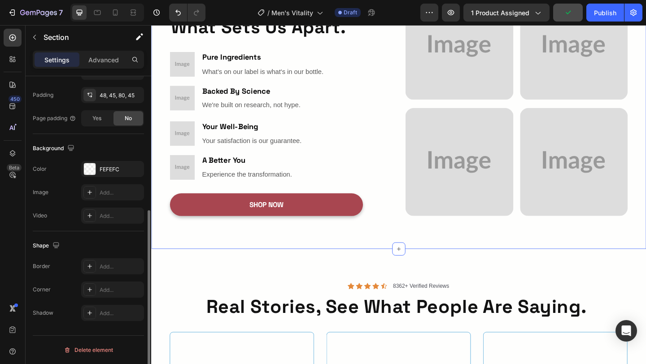
scroll to position [0, 0]
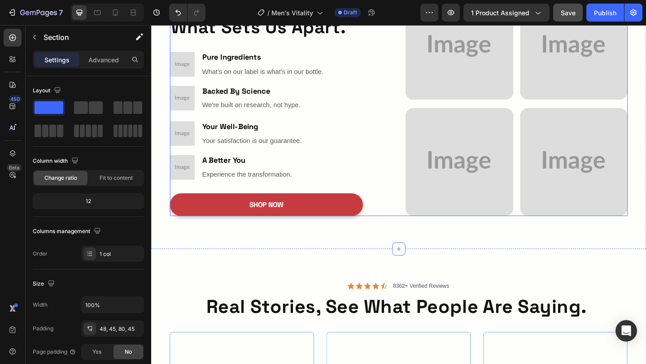
click at [427, 224] on div "The Boostrimax Promise: What Sets Us Apart. Heading Image pure ingredients Head…" at bounding box center [420, 111] width 498 height 244
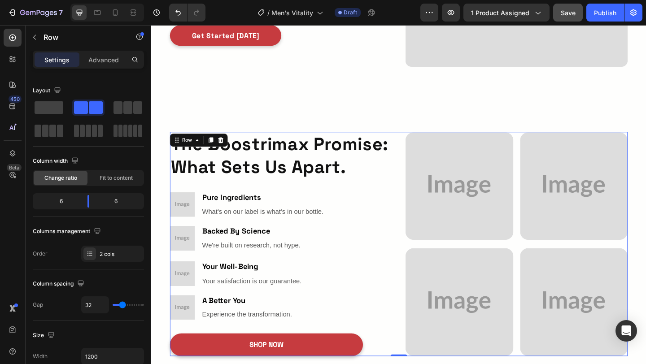
scroll to position [896, 0]
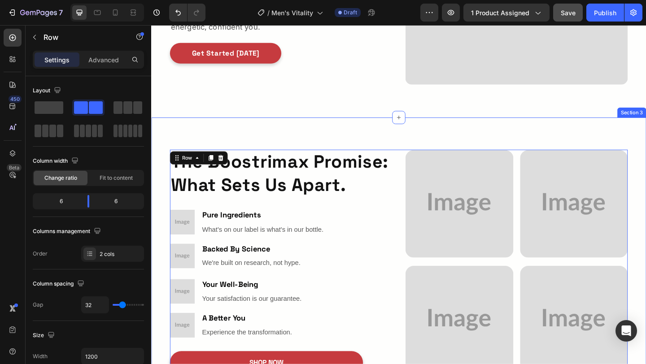
click at [417, 150] on div "Image Image Row Image Image Row The Boostrimax Promise: What Sets Us Apart. Hea…" at bounding box center [420, 276] width 498 height 258
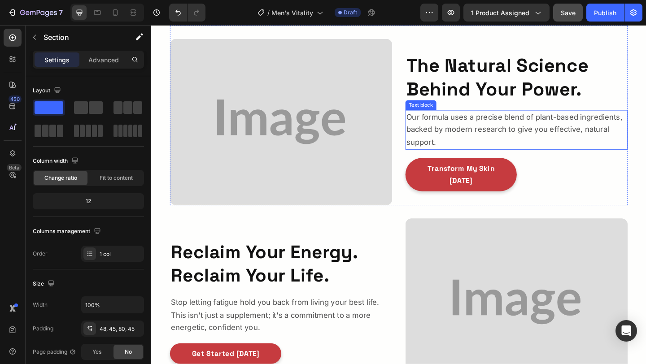
scroll to position [531, 0]
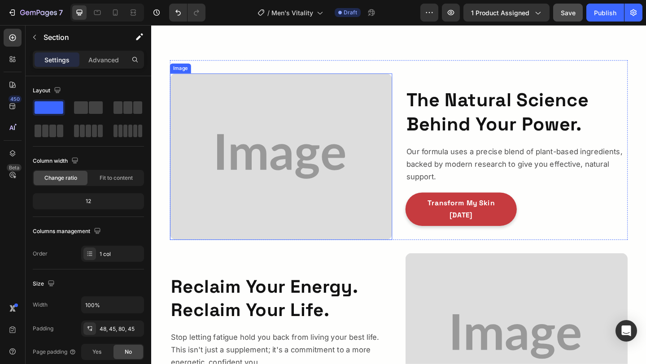
click at [393, 160] on img at bounding box center [292, 168] width 242 height 181
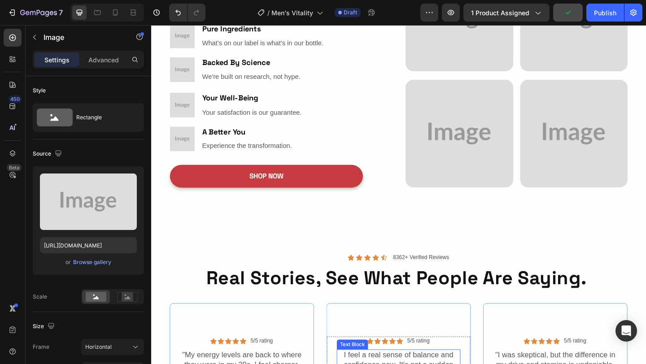
scroll to position [1084, 0]
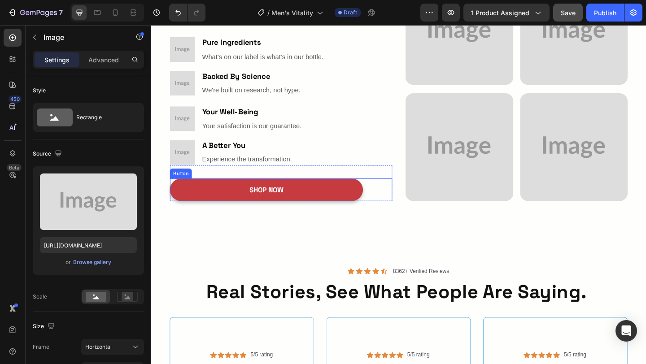
click at [387, 199] on div "SHOP NOW Button" at bounding box center [292, 204] width 242 height 25
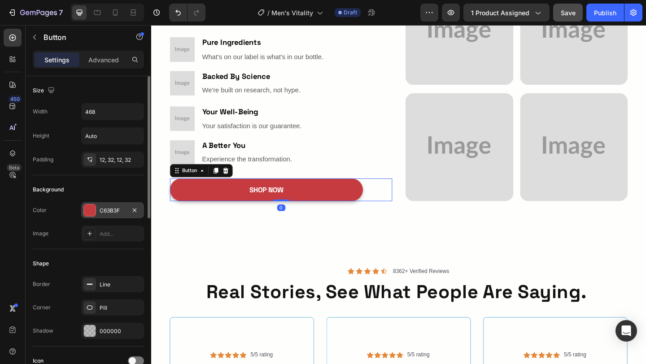
click at [101, 208] on div "C63B3F" at bounding box center [113, 211] width 26 height 8
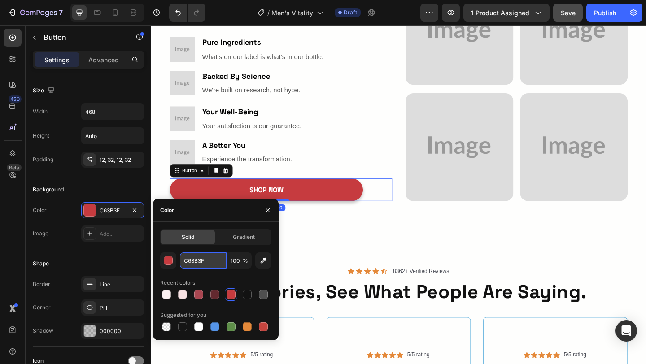
click at [207, 260] on input "C63B3F" at bounding box center [203, 261] width 47 height 16
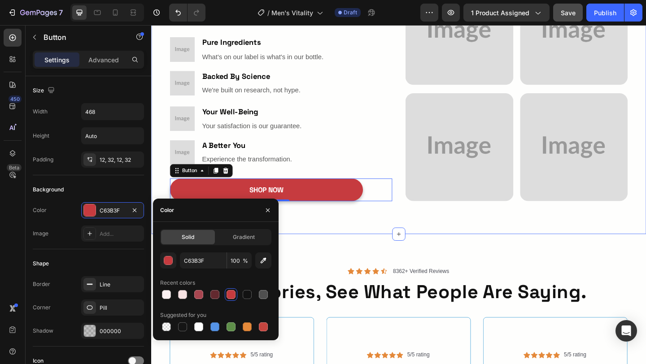
click at [389, 224] on div "Image Image Row Image Image Row The Boostrimax Promise: What Sets Us Apart. Hea…" at bounding box center [420, 95] width 539 height 315
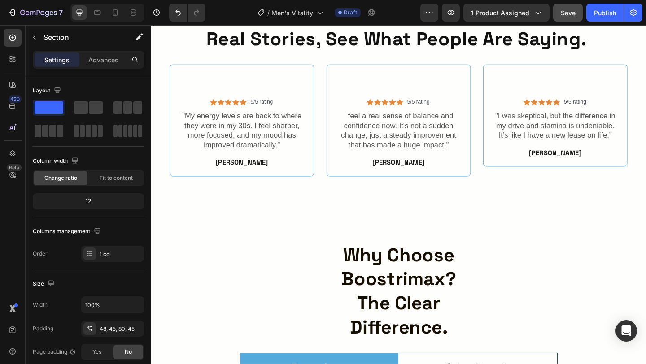
scroll to position [1373, 0]
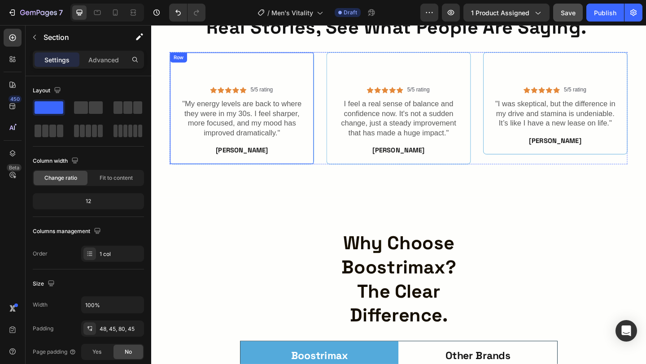
click at [323, 167] on div "Icon Icon Icon Icon Icon Icon List 5/5 rating Text Block Row "My energy levels …" at bounding box center [249, 116] width 157 height 122
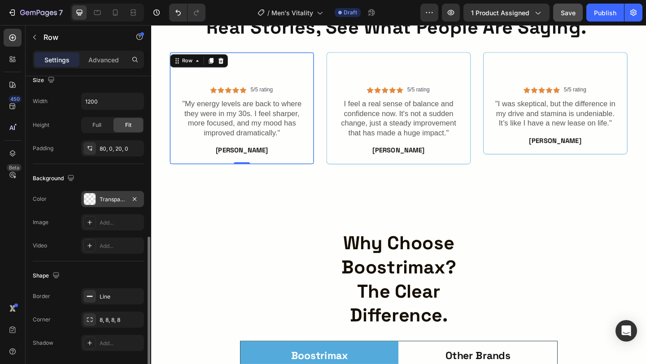
scroll to position [234, 0]
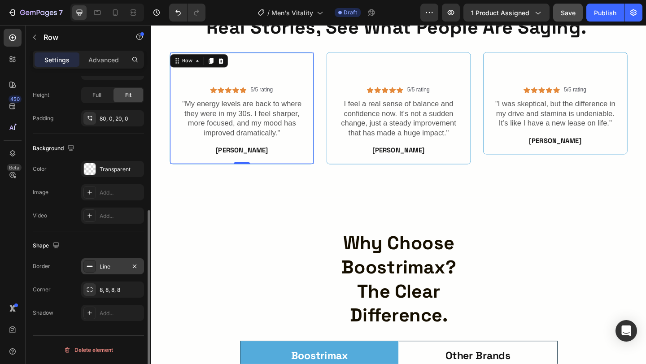
click at [100, 265] on div "Line" at bounding box center [113, 267] width 26 height 8
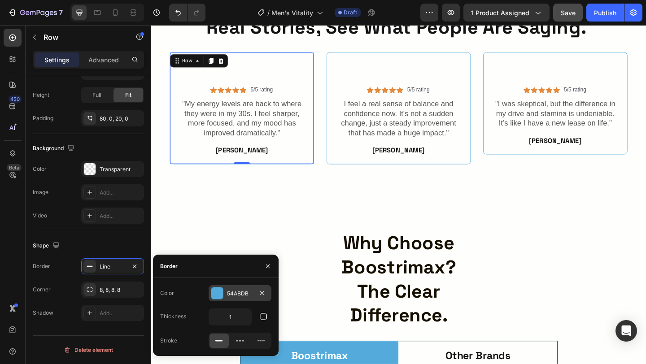
click at [221, 294] on div at bounding box center [217, 294] width 12 height 12
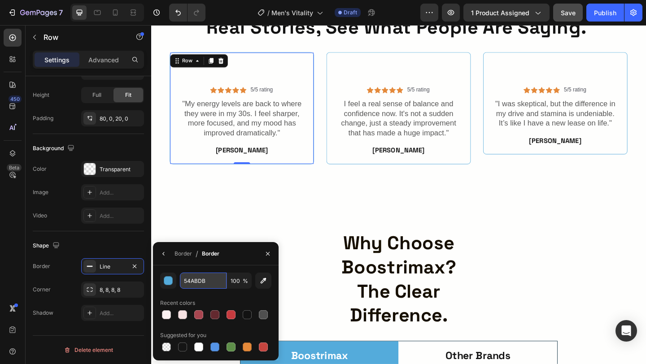
click at [206, 286] on input "54ABDB" at bounding box center [203, 281] width 47 height 16
paste input "C63B3F"
type input "C63B3F"
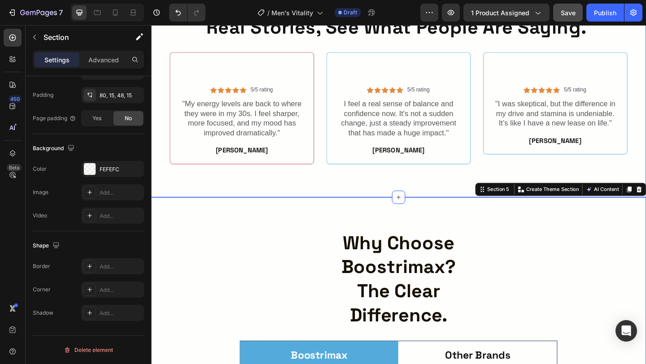
scroll to position [0, 0]
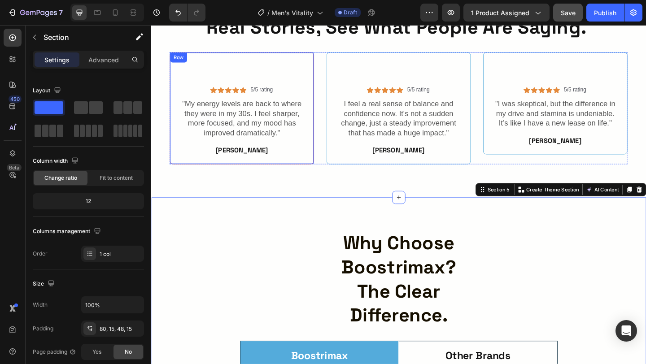
click at [316, 171] on div "Icon Icon Icon Icon Icon Icon List 5/5 rating Text Block Row "My energy levels …" at bounding box center [249, 116] width 157 height 122
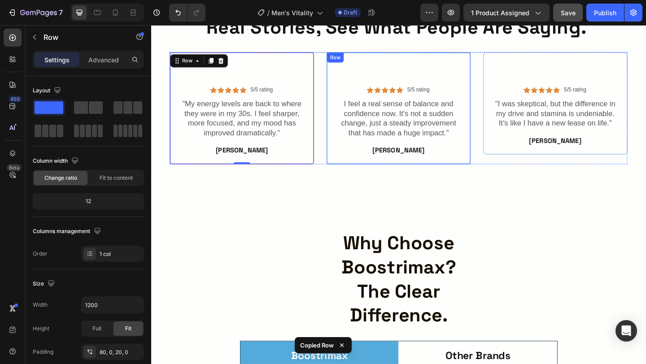
click at [374, 170] on div "Icon Icon Icon Icon Icon Icon List 5/5 rating Text Block Row I feel a real sens…" at bounding box center [420, 116] width 157 height 122
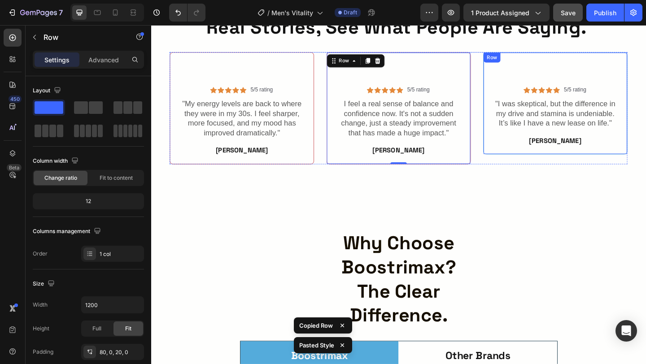
click at [517, 161] on div "Icon Icon Icon Icon Icon Icon List 5/5 rating Text Block Row "I was skeptical, …" at bounding box center [591, 110] width 157 height 111
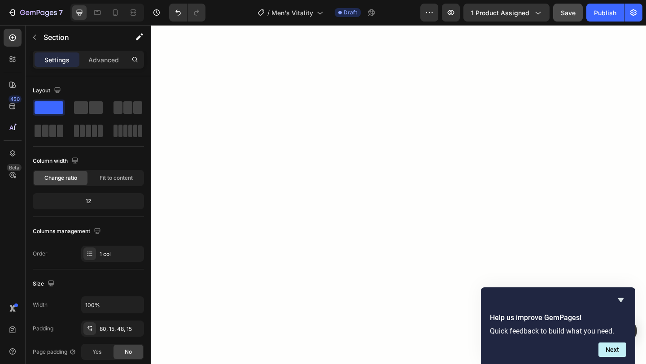
scroll to position [106, 0]
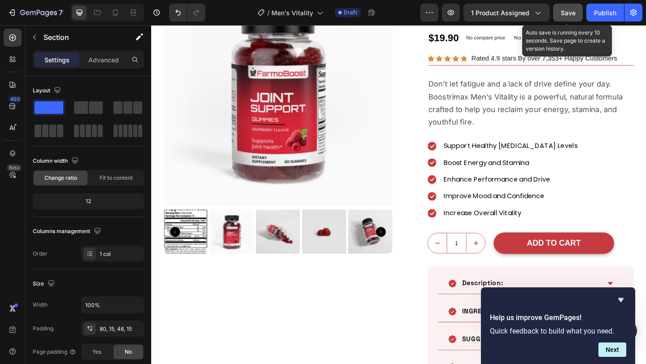
click at [567, 9] on span "Save" at bounding box center [568, 13] width 15 height 8
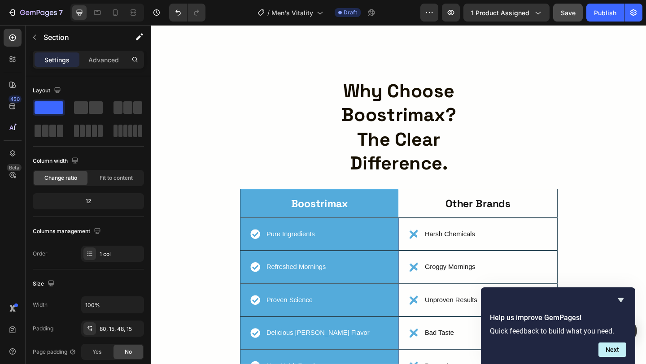
scroll to position [1545, 0]
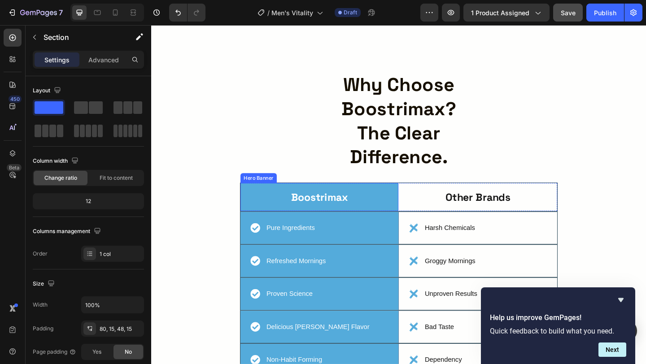
click at [367, 197] on div "Boostrimax Text Block" at bounding box center [334, 212] width 172 height 31
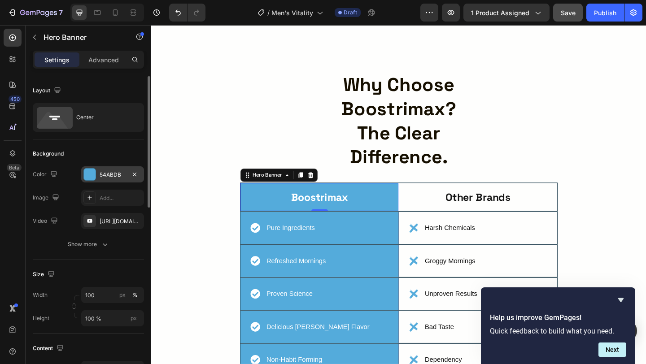
click at [108, 178] on div "54ABDB" at bounding box center [113, 175] width 26 height 8
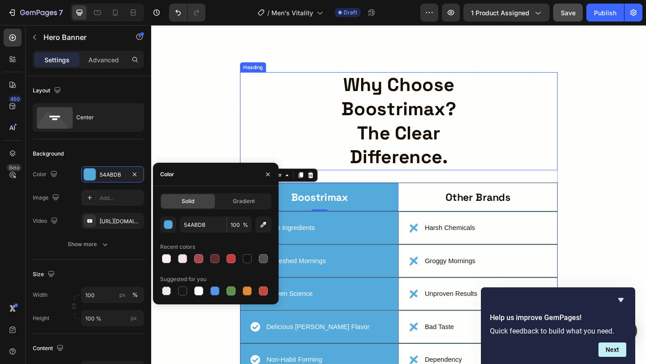
click at [319, 107] on div "why choose boostrimax? the clear difference." at bounding box center [421, 129] width 346 height 107
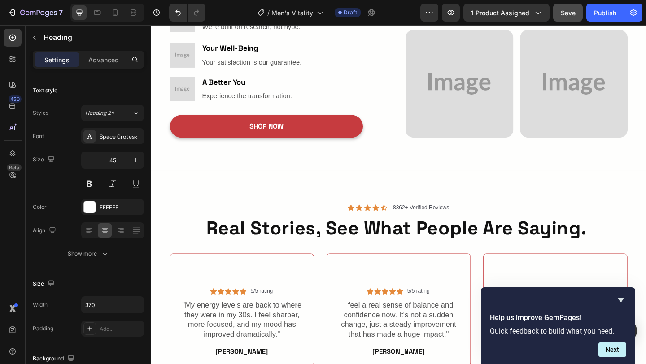
scroll to position [1153, 0]
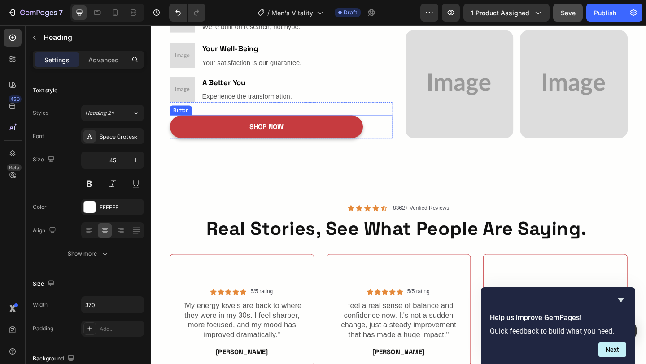
click at [405, 131] on div "SHOP NOW Button" at bounding box center [292, 135] width 242 height 25
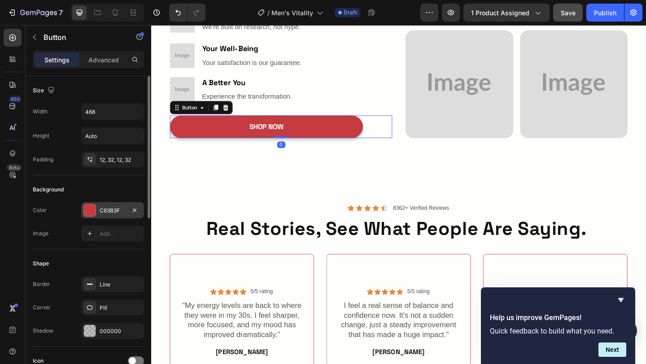
click at [102, 214] on div "C63B3F" at bounding box center [113, 211] width 26 height 8
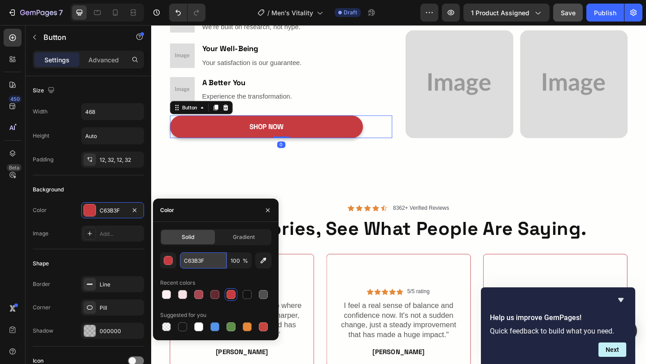
click at [182, 263] on input "C63B3F" at bounding box center [203, 261] width 47 height 16
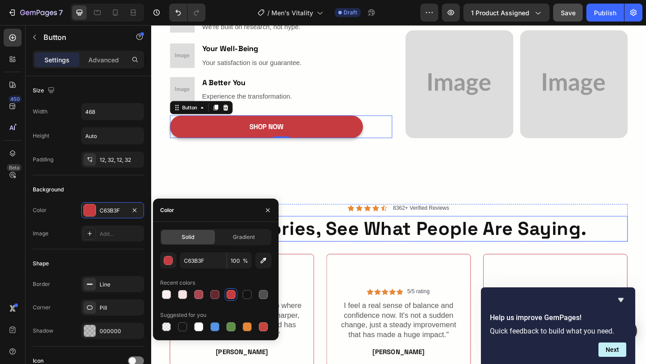
click at [593, 225] on div "Icon Icon Icon Icon Icon Icon List 8362+ Verified Reviews Text Block Row" at bounding box center [420, 224] width 498 height 9
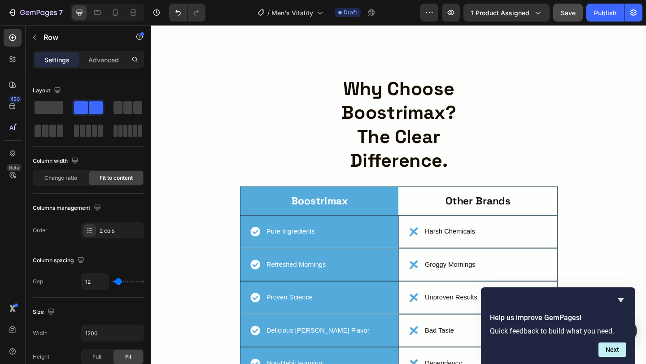
scroll to position [1560, 0]
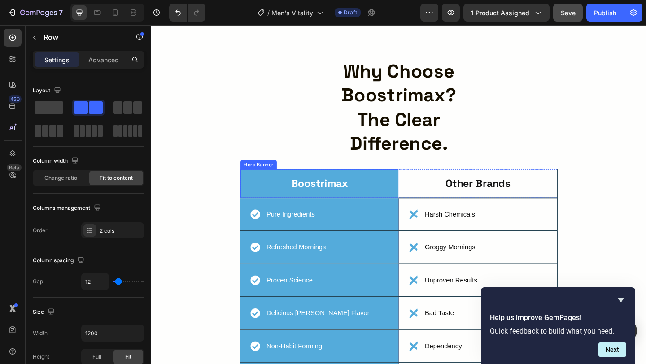
click at [351, 182] on div "Boostrimax Text Block" at bounding box center [334, 197] width 172 height 31
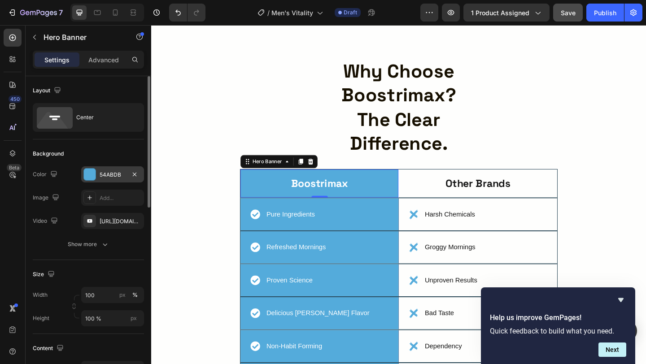
click at [97, 176] on div "54ABDB" at bounding box center [112, 175] width 63 height 16
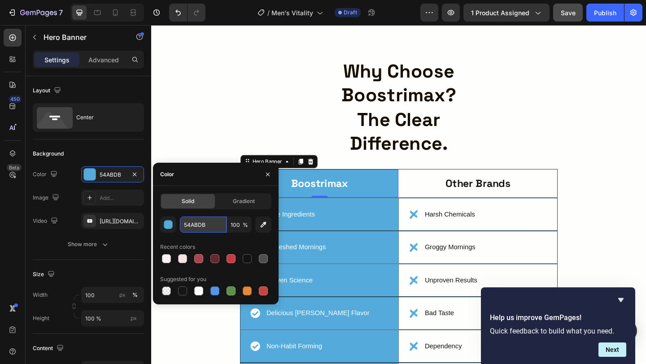
click at [190, 220] on input "54ABDB" at bounding box center [203, 225] width 47 height 16
paste input "C63B3F"
type input "C63B3F"
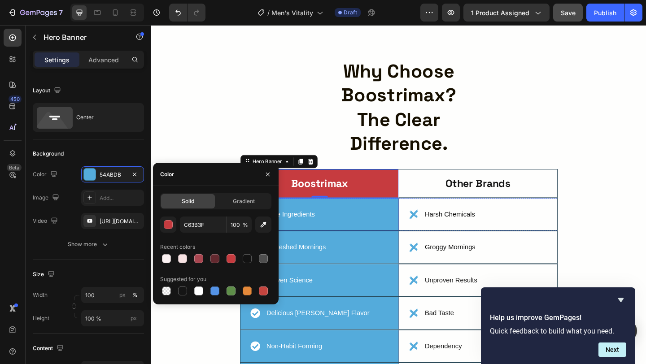
click at [345, 216] on div "Pure Ingredients Item List" at bounding box center [334, 231] width 172 height 35
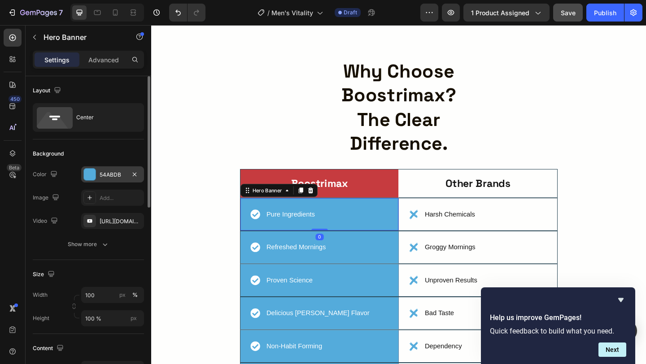
click at [108, 178] on div "54ABDB" at bounding box center [113, 175] width 26 height 8
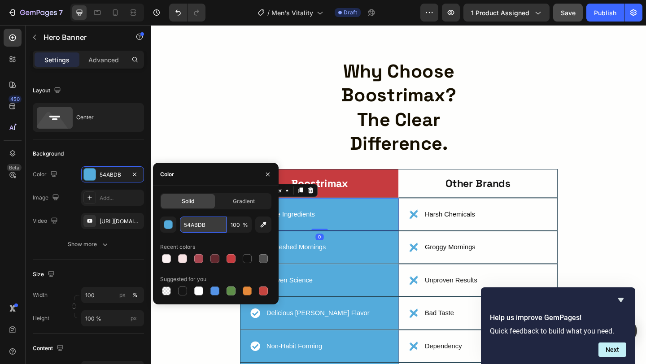
click at [215, 229] on input "54ABDB" at bounding box center [203, 225] width 47 height 16
paste input "C63B3F"
type input "C63B3F"
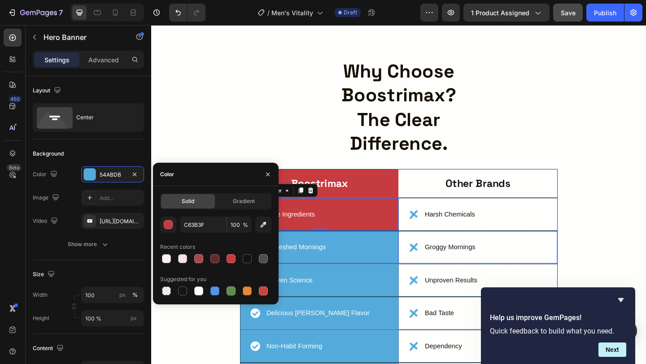
click at [325, 253] on div "Refreshed Mornings Item List" at bounding box center [334, 267] width 172 height 35
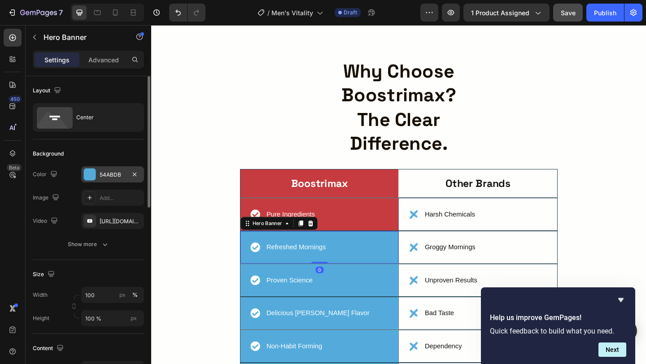
click at [109, 173] on div "54ABDB" at bounding box center [113, 175] width 26 height 8
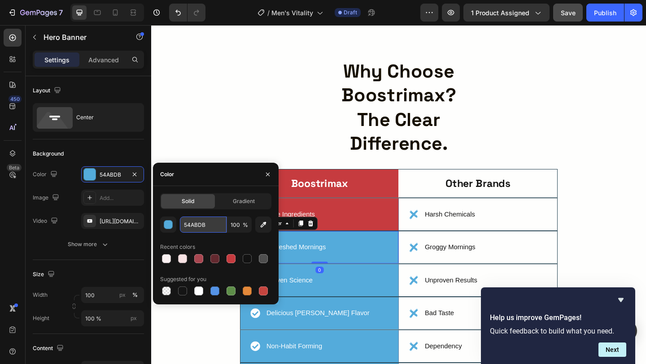
click at [200, 231] on input "54ABDB" at bounding box center [203, 225] width 47 height 16
paste input "C63B3F"
type input "C63B3F"
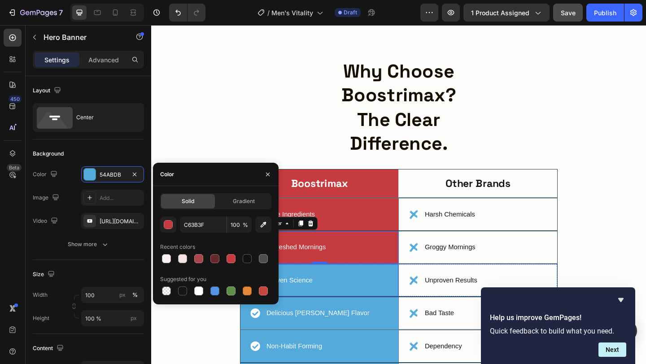
click at [329, 290] on div "Proven Science Item List" at bounding box center [334, 302] width 172 height 35
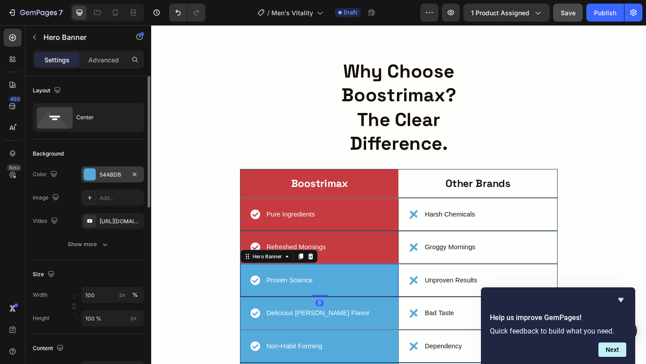
click at [102, 179] on div "54ABDB" at bounding box center [112, 175] width 63 height 16
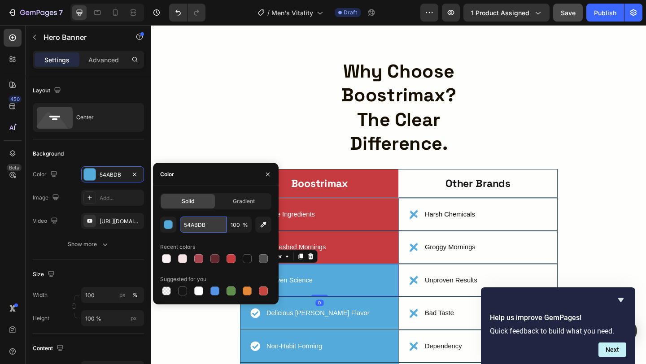
click at [203, 232] on input "54ABDB" at bounding box center [203, 225] width 47 height 16
paste input "C63B3F"
type input "C63B3F"
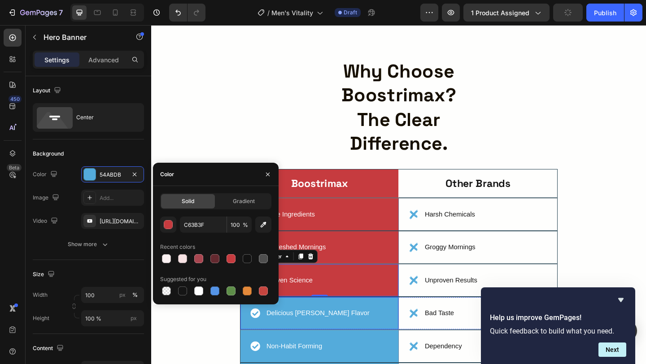
click at [400, 324] on div "Delicious [PERSON_NAME] Flavor Item List" at bounding box center [334, 338] width 172 height 35
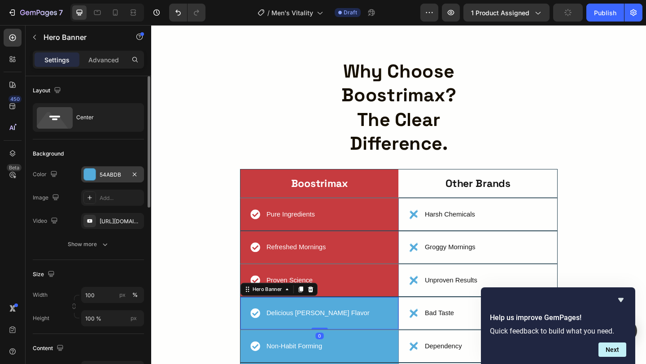
click at [114, 181] on div "54ABDB" at bounding box center [112, 175] width 63 height 16
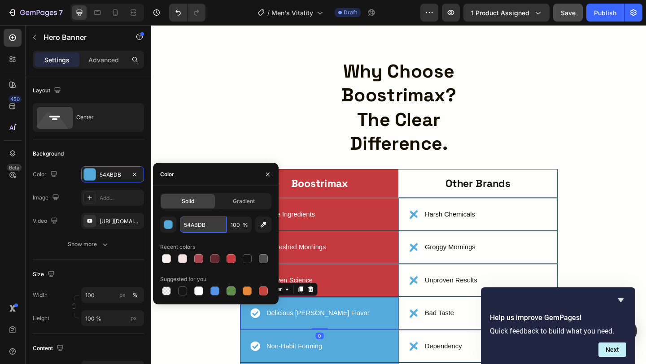
click at [209, 228] on input "54ABDB" at bounding box center [203, 225] width 47 height 16
paste input "C63B3F"
type input "C63B3F"
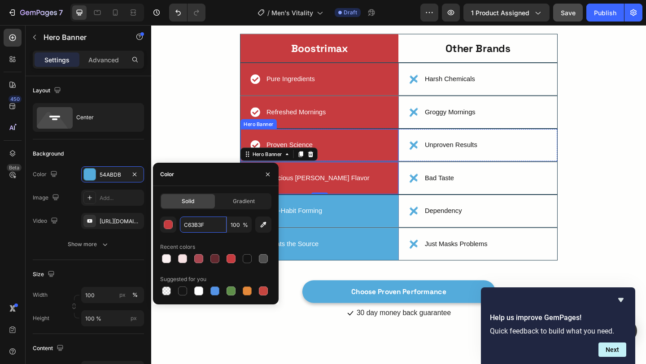
scroll to position [1726, 0]
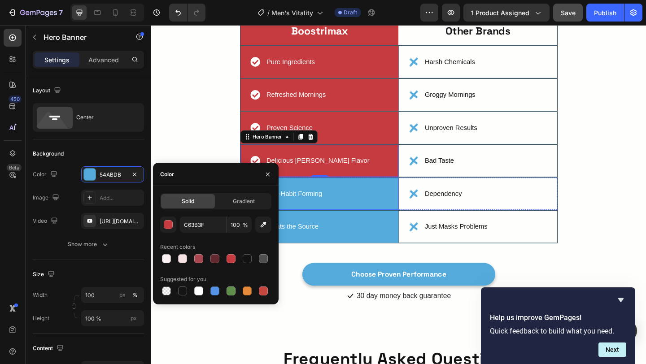
click at [393, 193] on div "Non-Habit Forming Item List" at bounding box center [334, 208] width 172 height 35
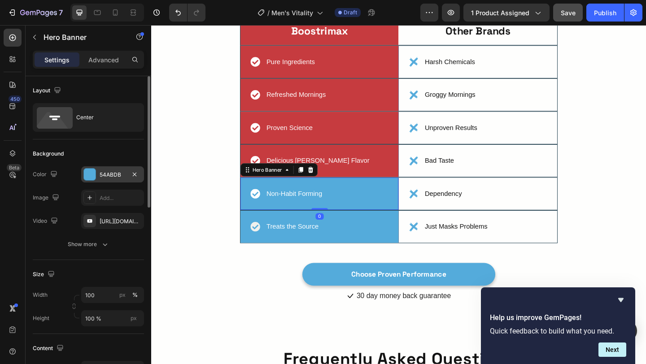
click at [102, 172] on div "54ABDB" at bounding box center [113, 175] width 26 height 8
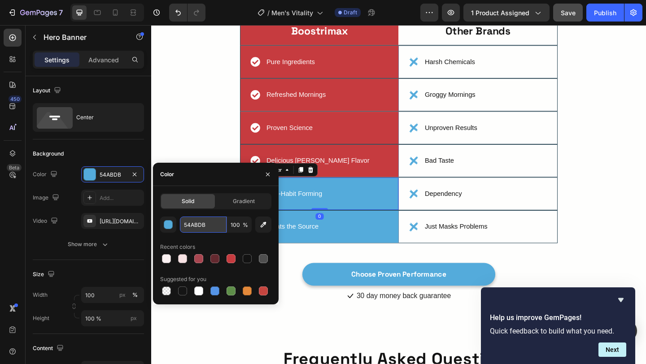
click at [192, 218] on input "54ABDB" at bounding box center [203, 225] width 47 height 16
paste input "C63B3F"
type input "C63B3F"
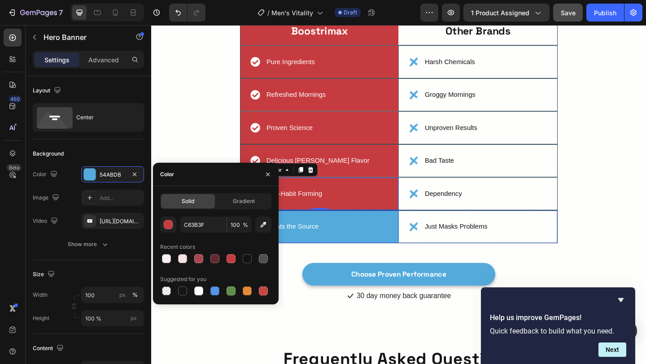
click at [375, 229] on div "Treats the Source Item List" at bounding box center [334, 244] width 172 height 35
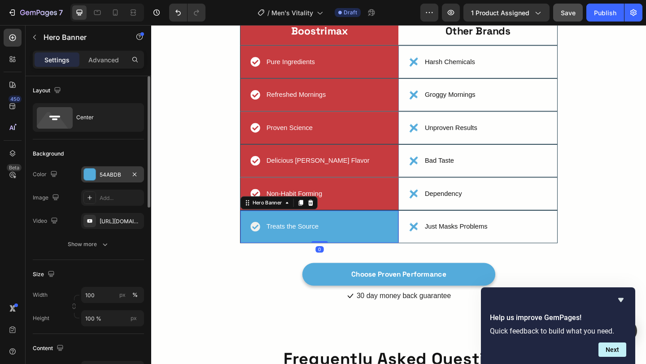
click at [108, 174] on div "54ABDB" at bounding box center [113, 175] width 26 height 8
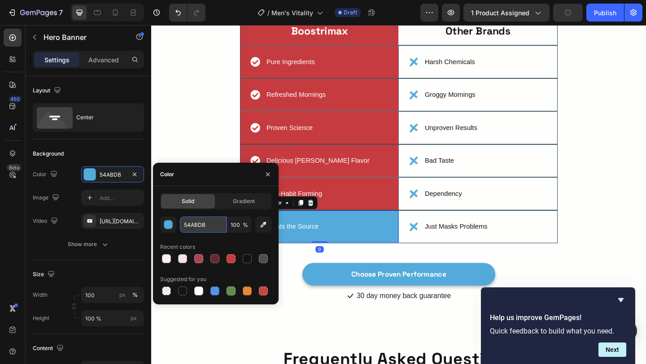
click at [191, 220] on input "54ABDB" at bounding box center [203, 225] width 47 height 16
paste input "C63B3F"
type input "C63B3F"
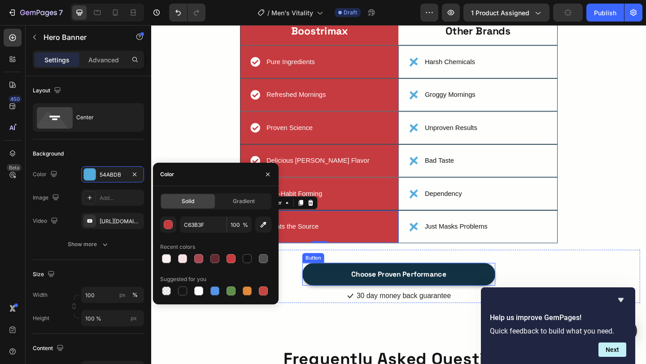
click at [340, 284] on link "Choose Proven Performance" at bounding box center [421, 296] width 210 height 25
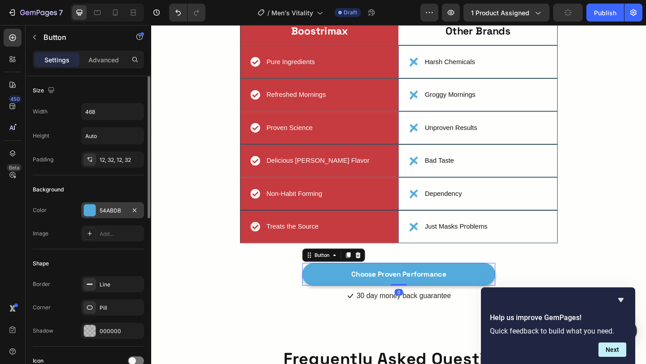
click at [109, 209] on div "54ABDB" at bounding box center [113, 211] width 26 height 8
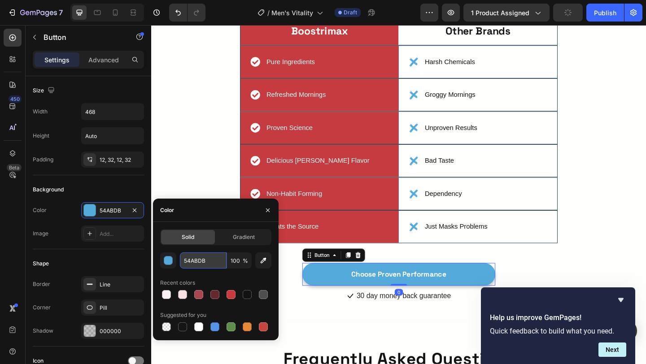
click at [212, 263] on input "54ABDB" at bounding box center [203, 261] width 47 height 16
paste input "C63B3F"
type input "C63B3F"
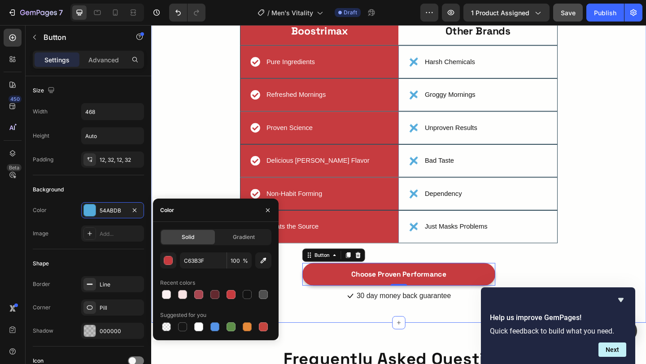
click at [197, 114] on div "why choose boostrimax? the clear difference. Heading Boostrimax Text Block Hero…" at bounding box center [420, 111] width 525 height 433
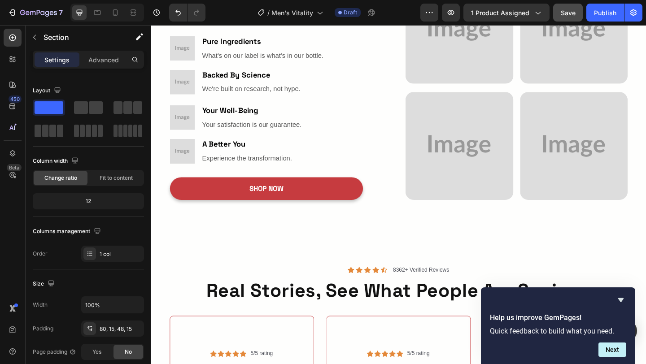
scroll to position [1110, 0]
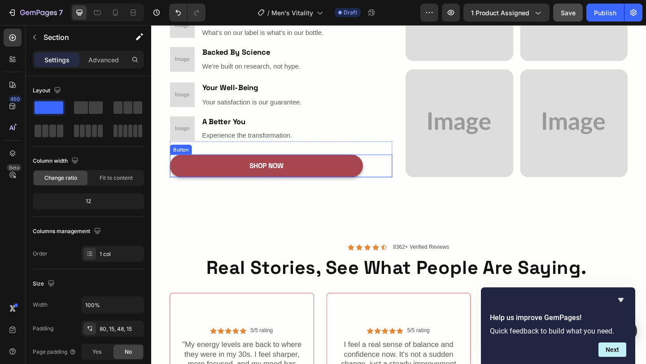
click at [210, 180] on link "SHOP NOW" at bounding box center [276, 178] width 210 height 25
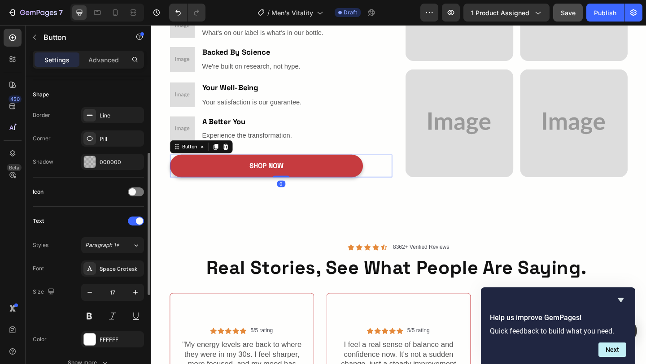
scroll to position [377, 0]
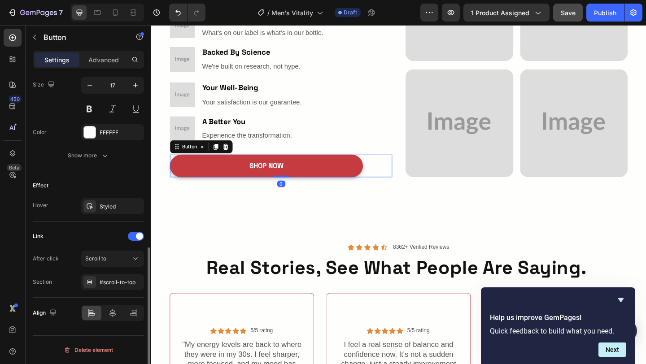
click at [106, 197] on div "Effect Hover Styled" at bounding box center [88, 196] width 111 height 51
click at [106, 203] on div "Styled" at bounding box center [113, 207] width 26 height 8
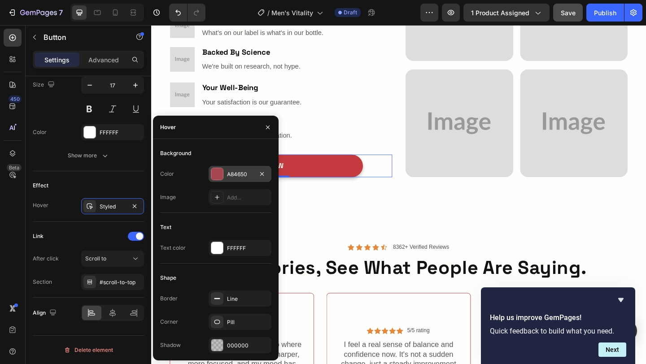
click at [218, 171] on div at bounding box center [217, 174] width 12 height 12
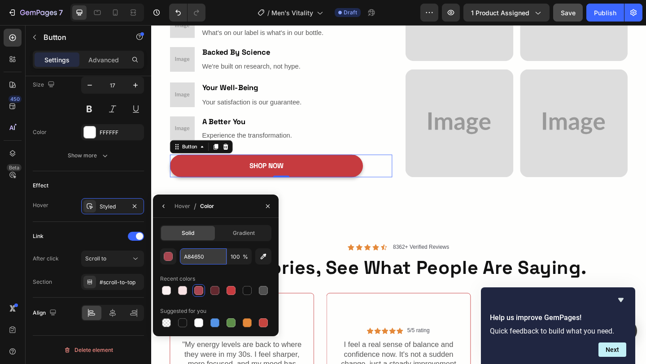
click at [207, 253] on input "A84650" at bounding box center [203, 257] width 47 height 16
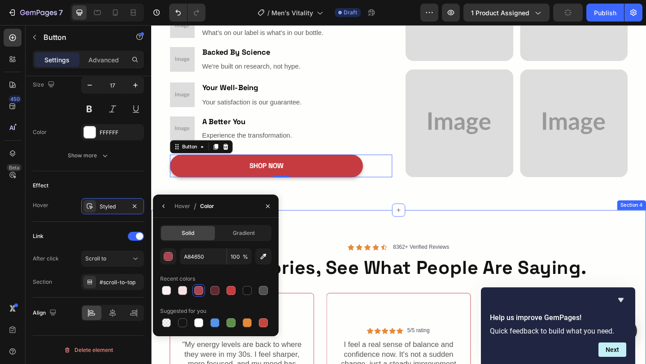
click at [506, 229] on div "Icon Icon Icon Icon Icon Icon List 8362+ Verified Reviews Text Block Row Real S…" at bounding box center [420, 351] width 539 height 248
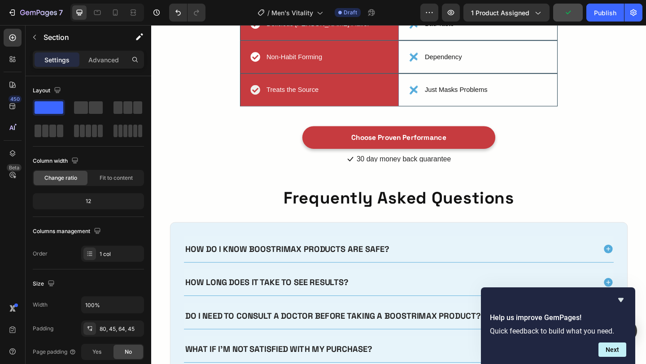
scroll to position [1885, 0]
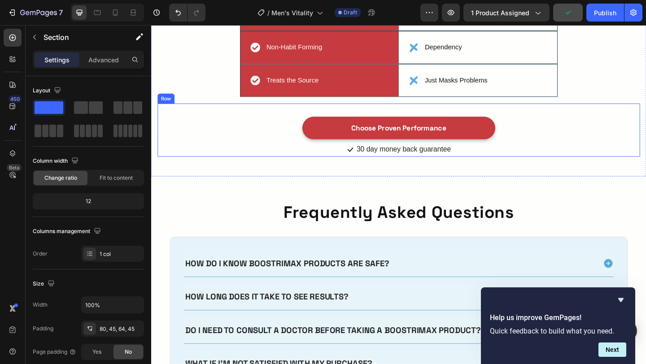
click at [566, 110] on div "Choose Proven Performance Button Icon 30 day money back guarantee Text block Ic…" at bounding box center [420, 139] width 525 height 58
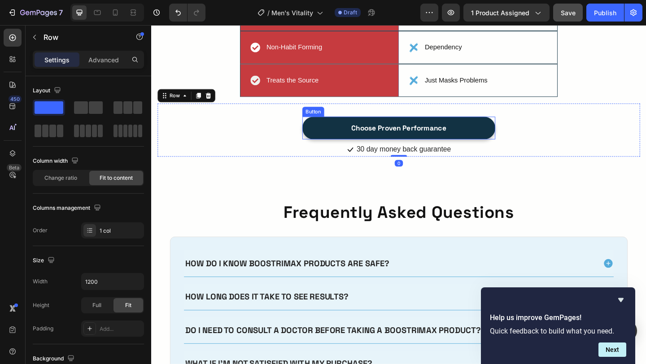
click at [478, 125] on link "Choose Proven Performance" at bounding box center [421, 137] width 210 height 25
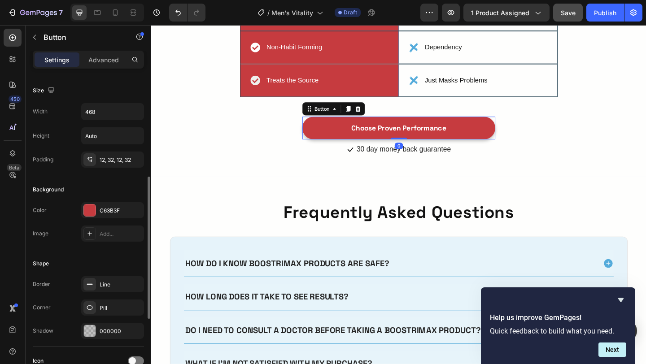
scroll to position [377, 0]
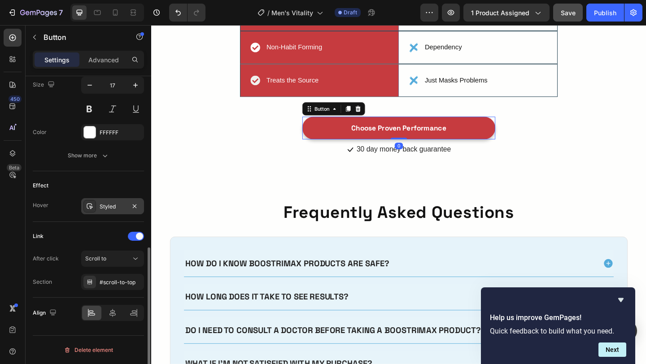
click at [108, 203] on div "Styled" at bounding box center [113, 207] width 26 height 8
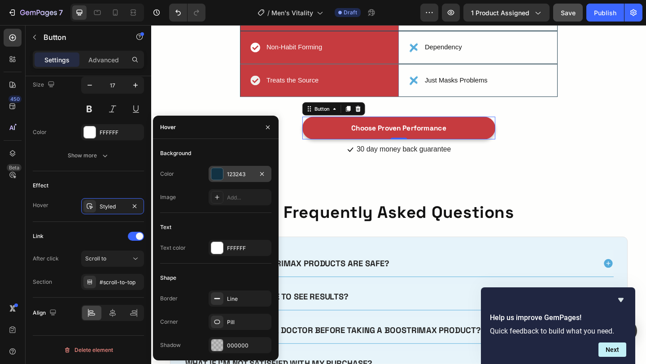
click at [246, 179] on div "123243" at bounding box center [240, 174] width 63 height 16
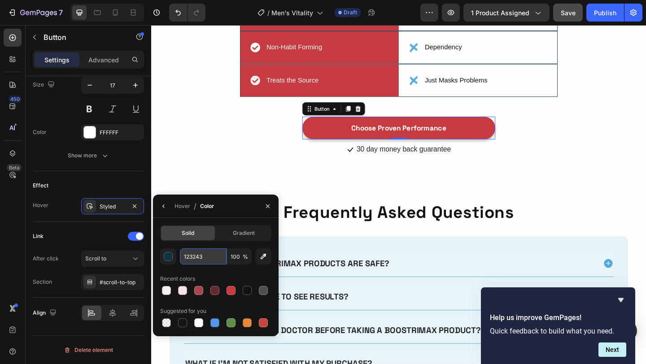
click at [214, 253] on input "123243" at bounding box center [203, 257] width 47 height 16
paste input "A84650"
type input "A84650"
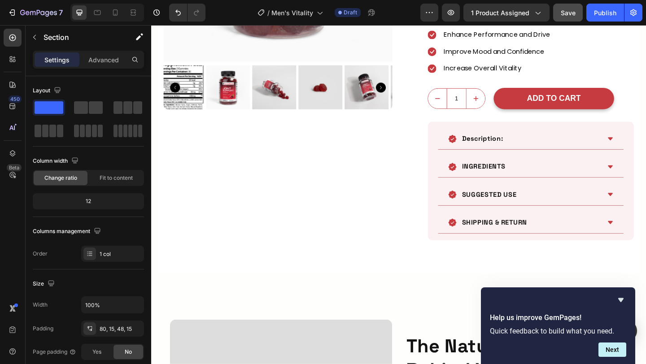
scroll to position [262, 0]
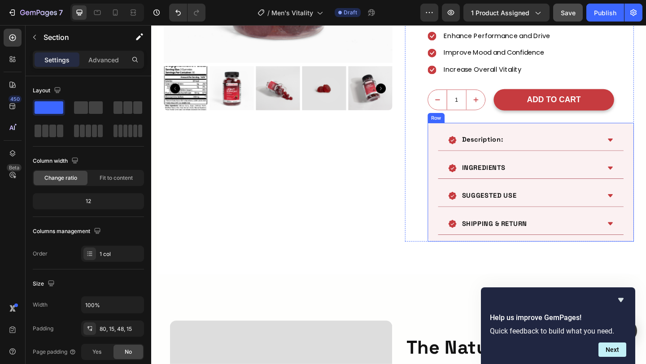
click at [452, 178] on div "Description: INGREDIENTS SUGGESTED USE SHIPPING & RETURN Accordion Row" at bounding box center [564, 196] width 224 height 129
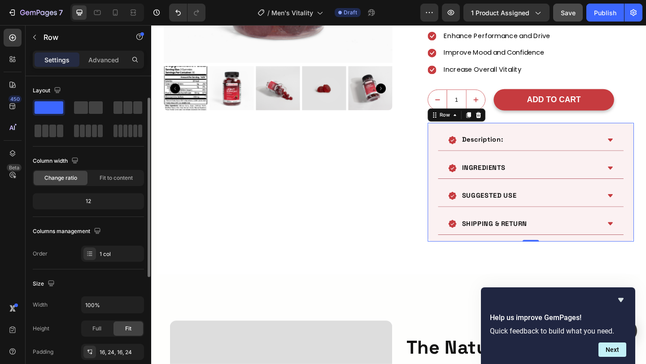
scroll to position [234, 0]
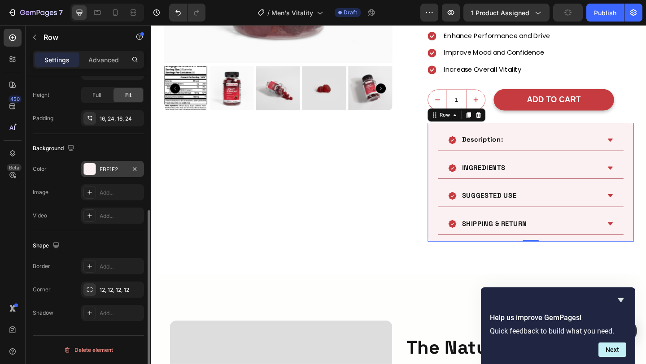
click at [105, 171] on div "FBF1F2" at bounding box center [113, 170] width 26 height 8
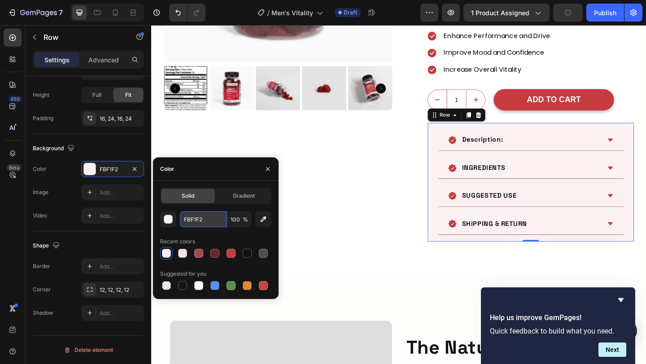
click at [199, 217] on input "FBF1F2" at bounding box center [203, 219] width 47 height 16
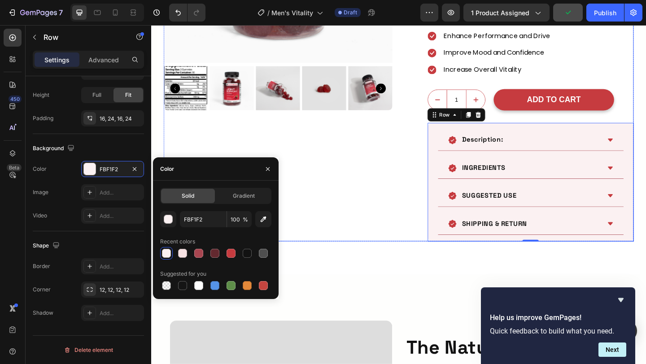
click at [332, 230] on div "Product Images Row" at bounding box center [289, 38] width 249 height 443
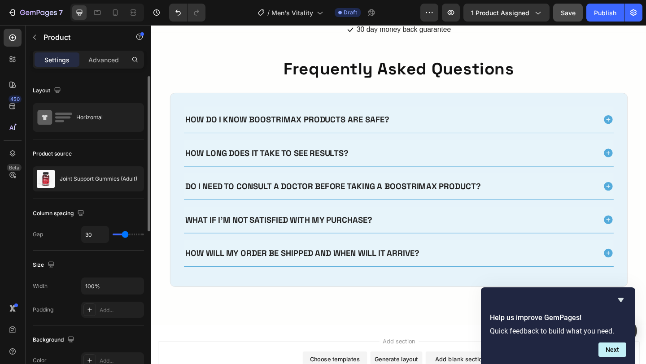
scroll to position [2080, 0]
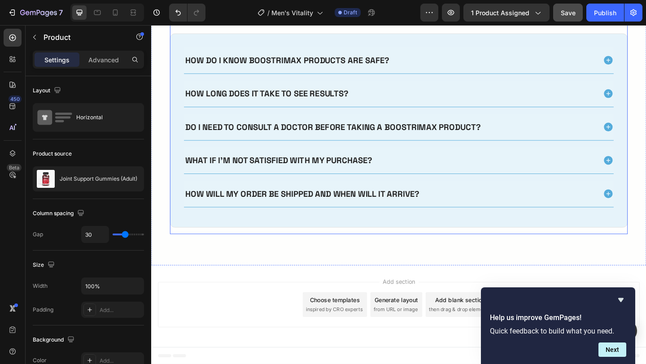
click at [336, 245] on div "Frequently Asked Questions Heading How do I know Boostrimax products are safe? …" at bounding box center [420, 124] width 498 height 257
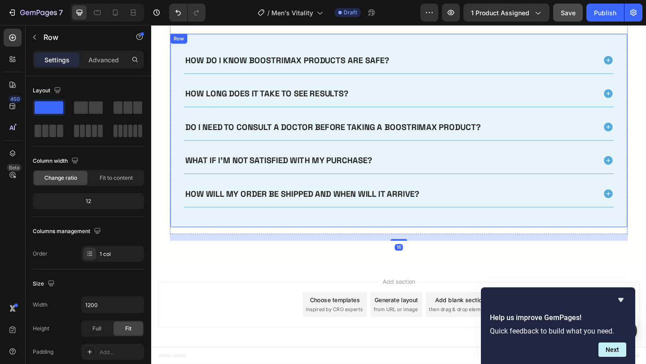
click at [320, 242] on div "How do I know Boostrimax products are safe? How long does it take to see result…" at bounding box center [420, 139] width 498 height 211
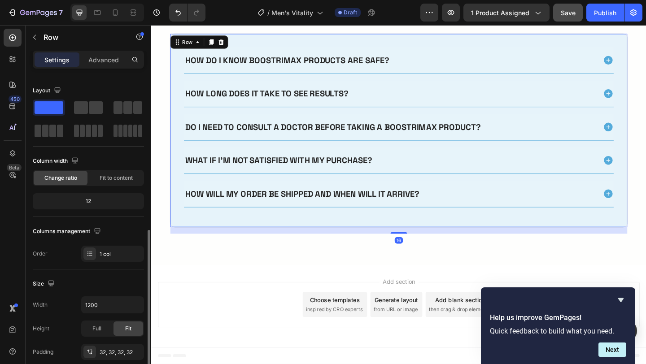
scroll to position [234, 0]
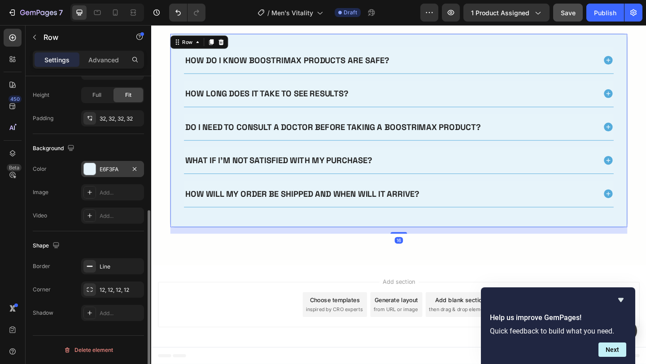
click at [102, 164] on div "E6F3FA" at bounding box center [112, 169] width 63 height 16
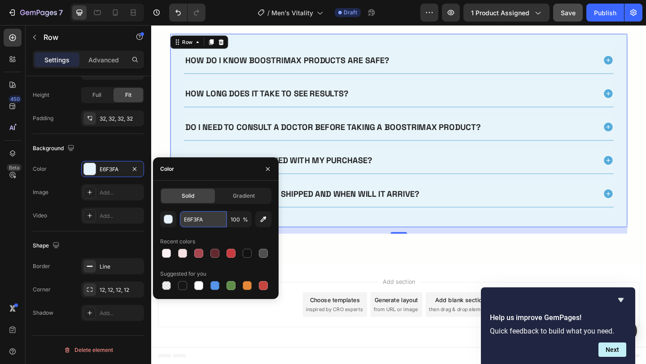
click at [195, 215] on input "E6F3FA" at bounding box center [203, 219] width 47 height 16
paste input "FBF1F2"
type input "FBF1F2"
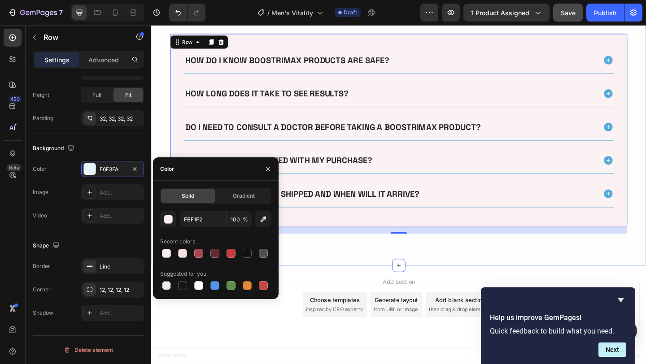
click at [344, 266] on div "Frequently Asked Questions Heading How do I know Boostrimax products are safe? …" at bounding box center [420, 128] width 539 height 318
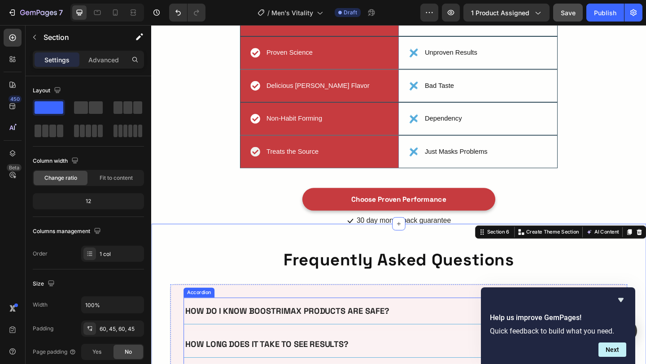
scroll to position [1806, 0]
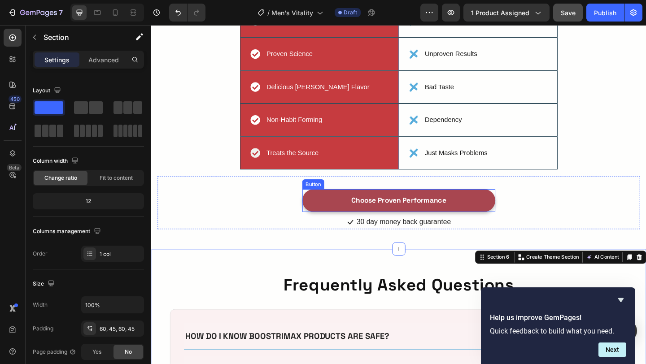
click at [332, 204] on link "Choose Proven Performance" at bounding box center [421, 216] width 210 height 25
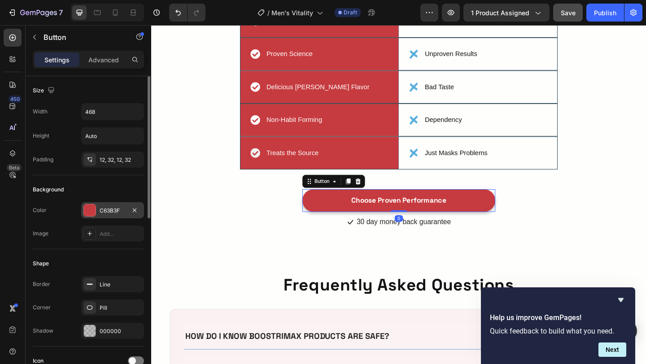
click at [91, 213] on div at bounding box center [90, 211] width 12 height 12
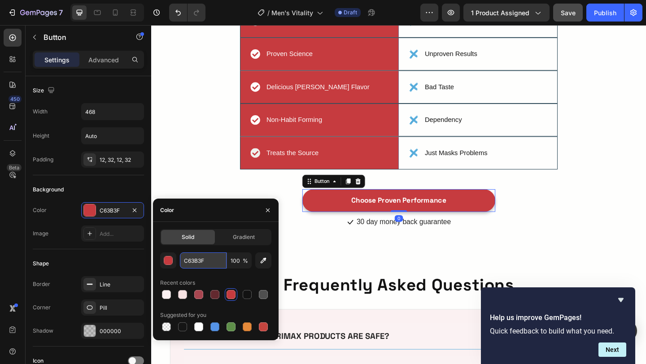
click at [190, 258] on input "C63B3F" at bounding box center [203, 261] width 47 height 16
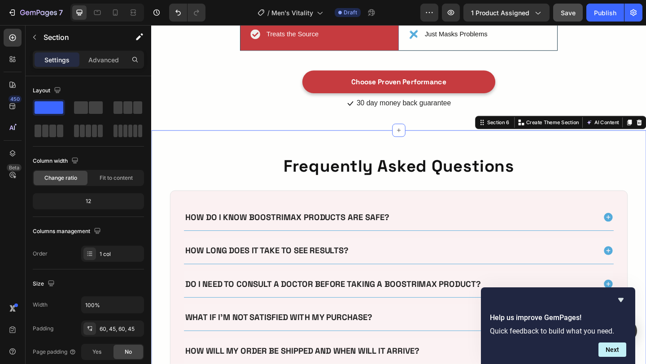
scroll to position [1937, 0]
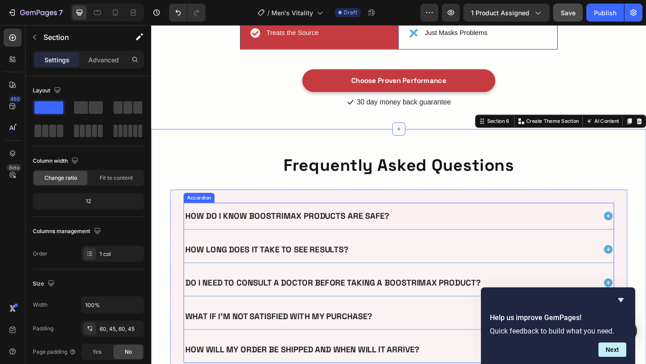
click at [397, 219] on div "How do I know Boostrimax products are safe?" at bounding box center [421, 233] width 468 height 29
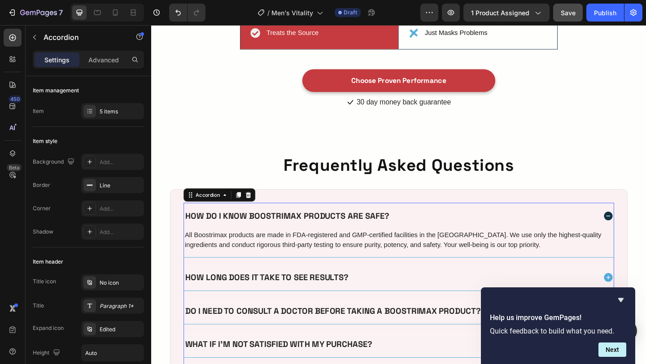
click at [397, 219] on div "How do I know Boostrimax products are safe?" at bounding box center [421, 233] width 468 height 29
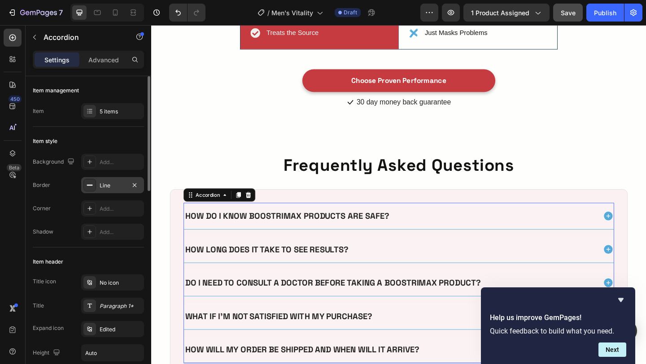
click at [105, 180] on div "Line" at bounding box center [112, 185] width 63 height 16
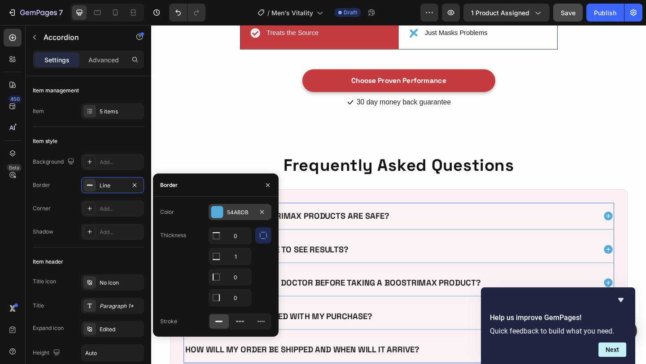
click at [226, 215] on div "54ABDB" at bounding box center [240, 212] width 63 height 16
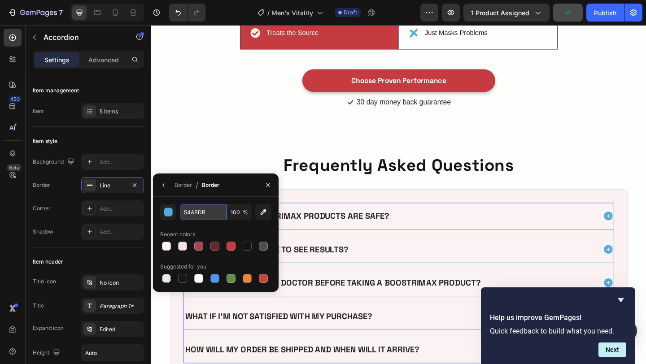
click at [218, 219] on input "54ABDB" at bounding box center [203, 212] width 47 height 16
paste input "C63B3F"
type input "C63B3F"
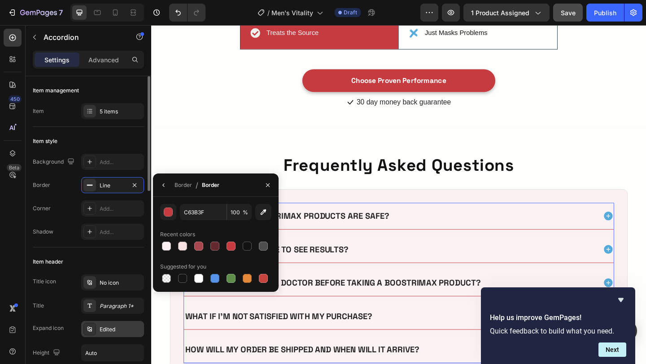
click at [109, 336] on div "Edited" at bounding box center [112, 329] width 63 height 16
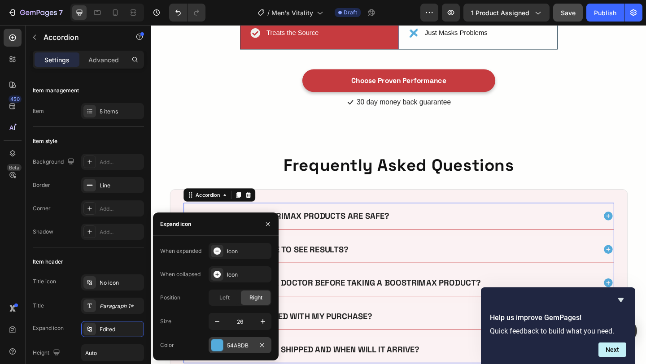
click at [223, 351] on div "54ABDB" at bounding box center [240, 346] width 63 height 16
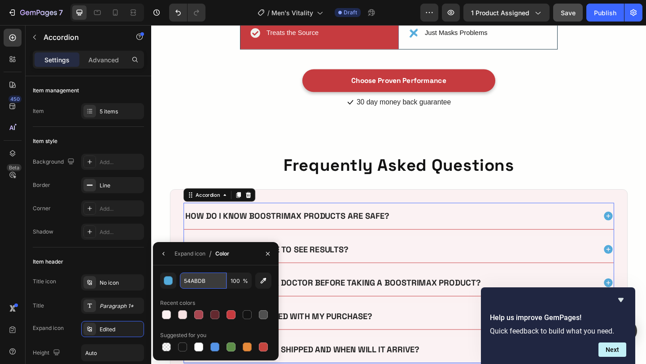
click at [212, 284] on input "54ABDB" at bounding box center [203, 281] width 47 height 16
paste input "C63B3F"
type input "C63B3F"
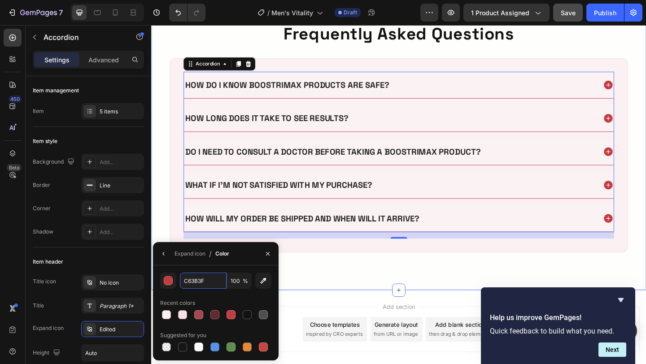
scroll to position [2062, 0]
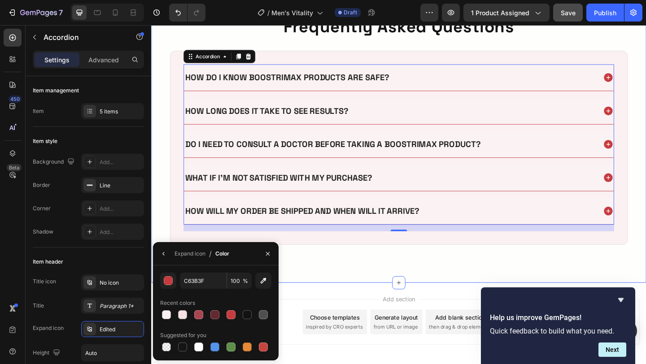
click at [159, 228] on div "Frequently Asked Questions Heading How do I know Boostrimax products are safe? …" at bounding box center [420, 146] width 539 height 318
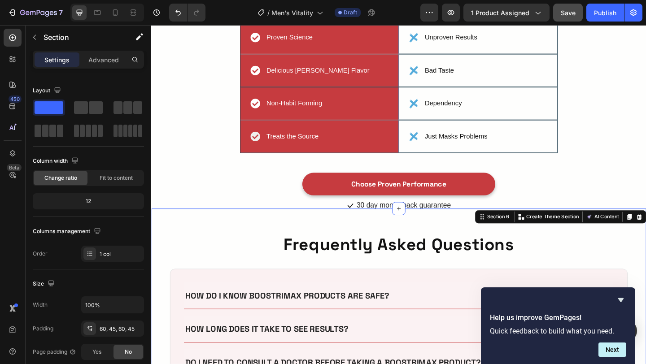
scroll to position [1806, 0]
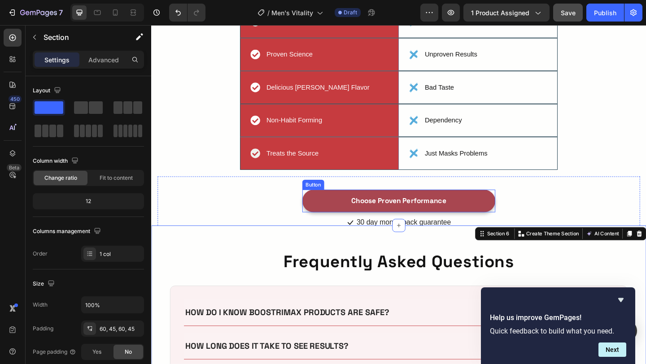
click at [322, 204] on link "Choose Proven Performance" at bounding box center [421, 216] width 210 height 25
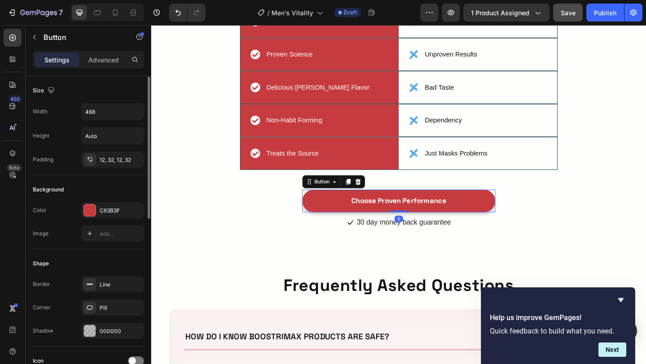
scroll to position [377, 0]
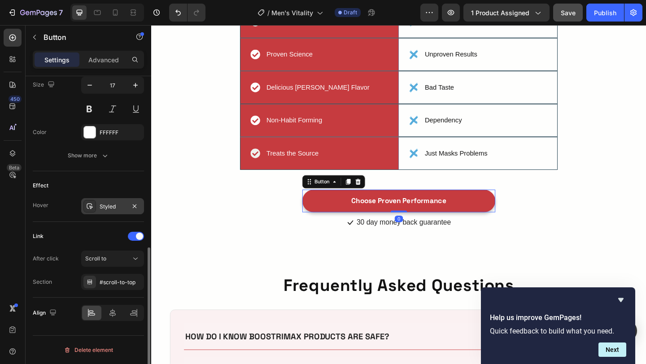
click at [101, 208] on div "Styled" at bounding box center [113, 207] width 26 height 8
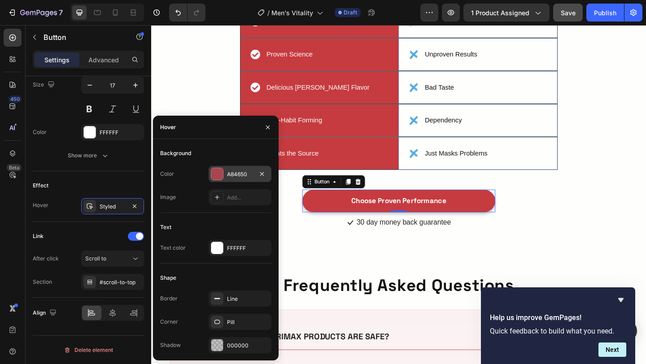
click at [236, 179] on div "A84650" at bounding box center [240, 174] width 63 height 16
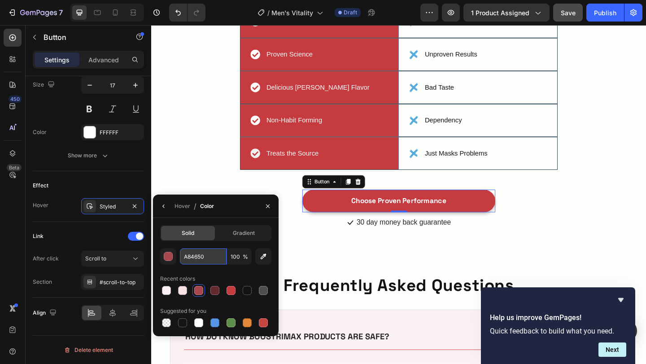
click at [211, 254] on input "A84650" at bounding box center [203, 257] width 47 height 16
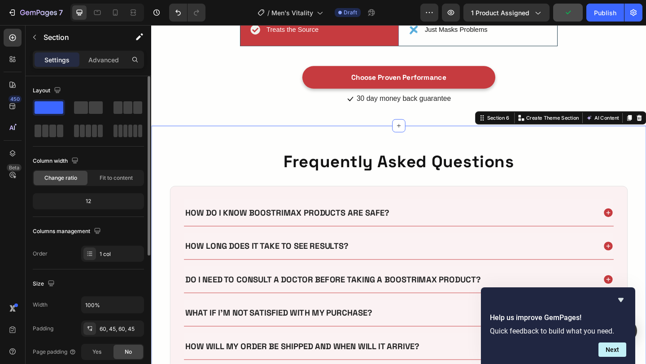
scroll to position [2080, 0]
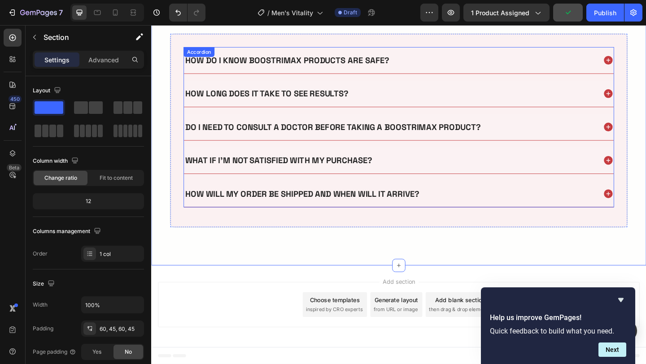
click at [485, 215] on div "How will my order be shipped and when will it arrive?" at bounding box center [411, 209] width 449 height 14
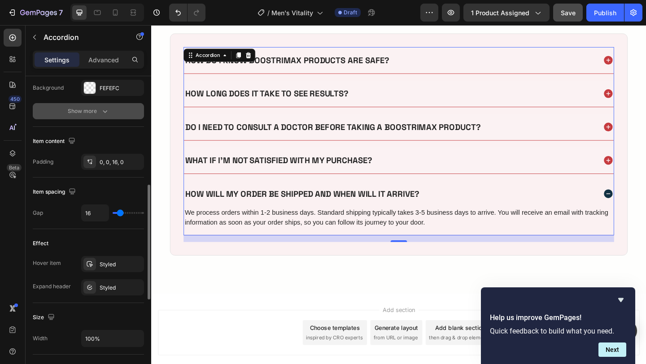
scroll to position [333, 0]
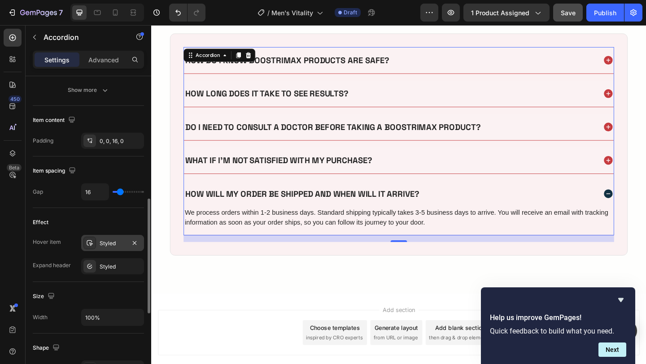
click at [105, 243] on div "Styled" at bounding box center [113, 244] width 26 height 8
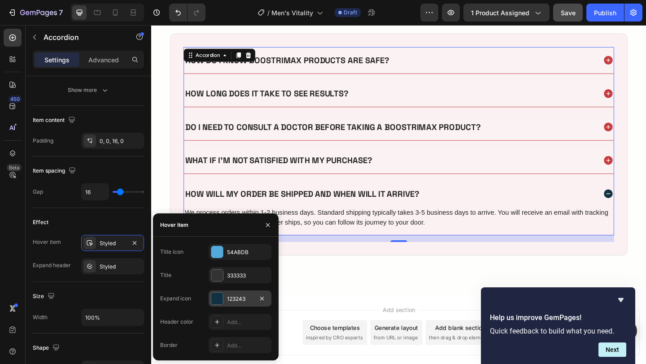
click at [228, 300] on div "123243" at bounding box center [240, 299] width 26 height 8
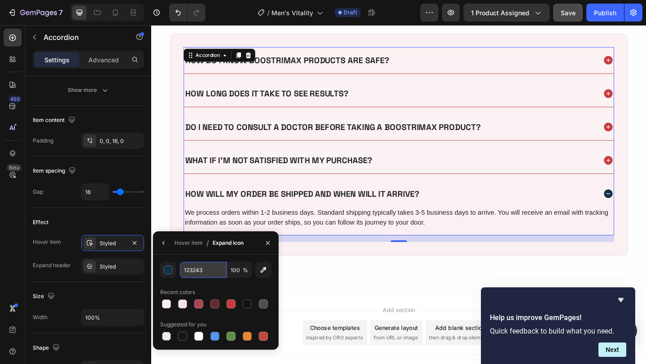
click at [219, 270] on input "123243" at bounding box center [203, 270] width 47 height 16
paste input "A84650"
type input "A84650"
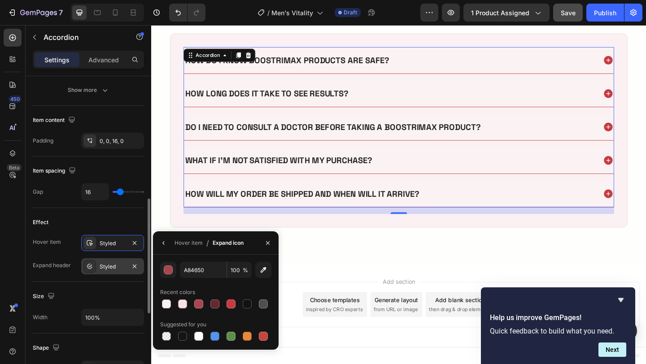
click at [93, 271] on div at bounding box center [89, 266] width 13 height 13
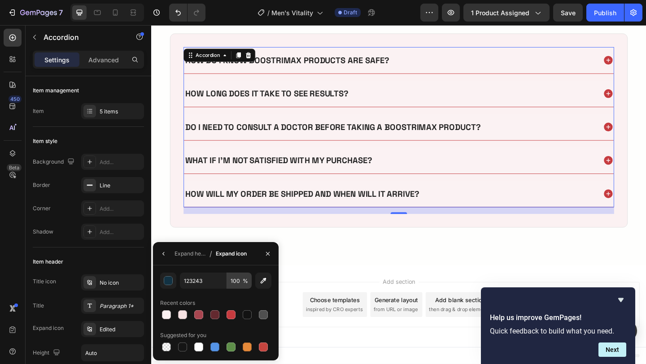
scroll to position [333, 0]
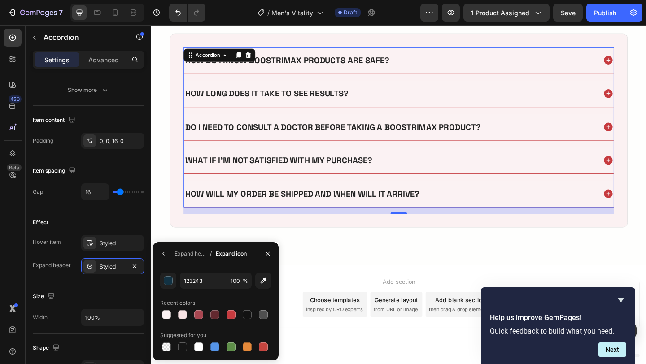
click at [212, 270] on div "123243 100 % Recent colors Suggested for you" at bounding box center [216, 313] width 126 height 95
click at [211, 285] on input "123243" at bounding box center [203, 281] width 47 height 16
paste input "A84650"
type input "A84650"
click at [153, 167] on div "Frequently Asked Questions Heading How do I know Boostrimax products are safe? …" at bounding box center [420, 128] width 539 height 318
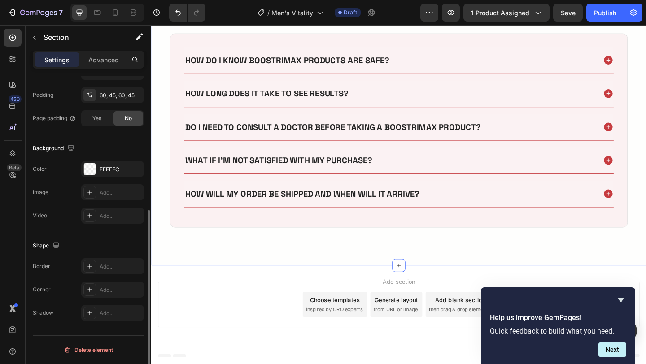
scroll to position [0, 0]
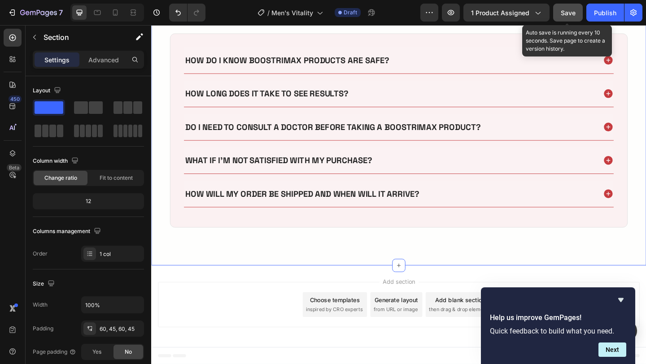
click at [568, 21] on button "Save" at bounding box center [568, 13] width 30 height 18
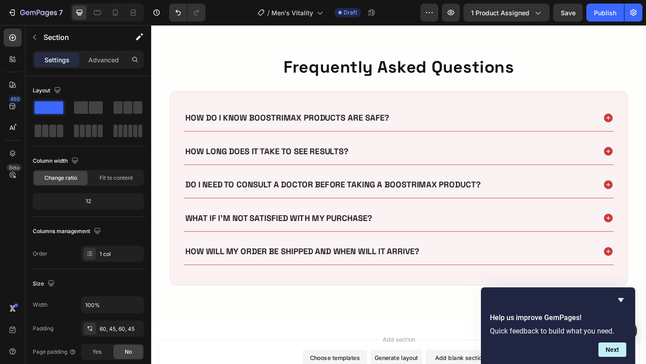
scroll to position [2080, 0]
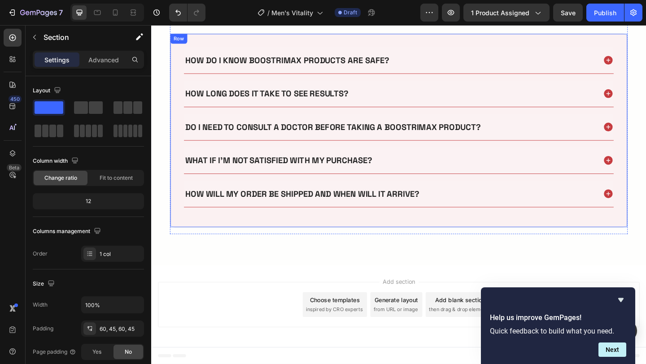
click at [312, 239] on div "How do I know Boostrimax products are safe? How long does it take to see result…" at bounding box center [420, 139] width 498 height 211
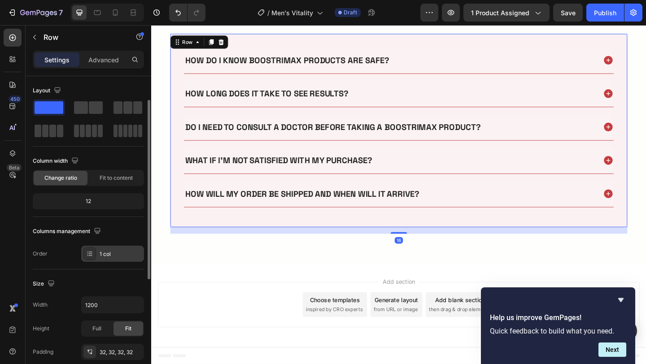
scroll to position [234, 0]
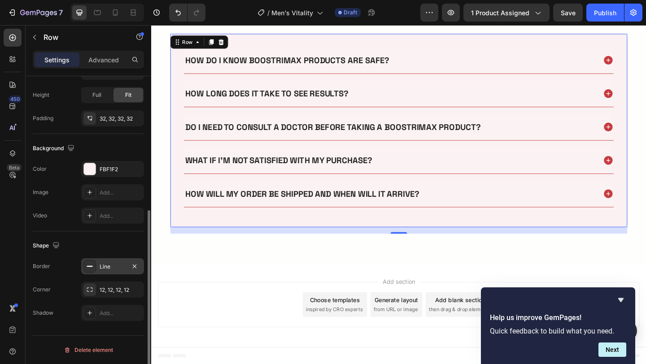
click at [105, 263] on div "Line" at bounding box center [113, 267] width 26 height 8
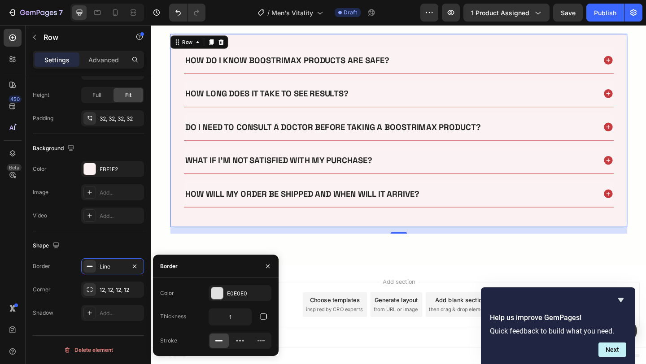
click at [223, 302] on div "Color E0E0E0 Thickness 1 Stroke" at bounding box center [216, 317] width 126 height 64
click at [226, 298] on div "E0E0E0" at bounding box center [240, 293] width 63 height 16
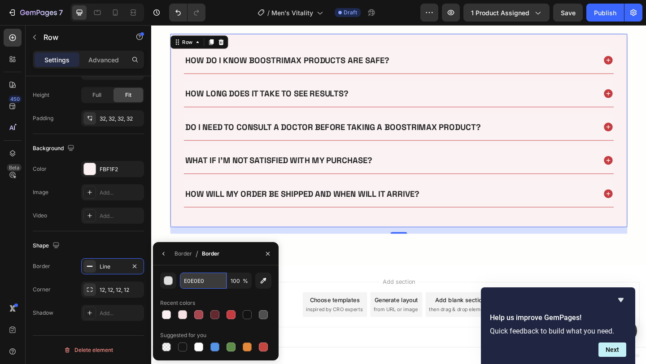
click at [204, 282] on input "E0E0E0" at bounding box center [203, 281] width 47 height 16
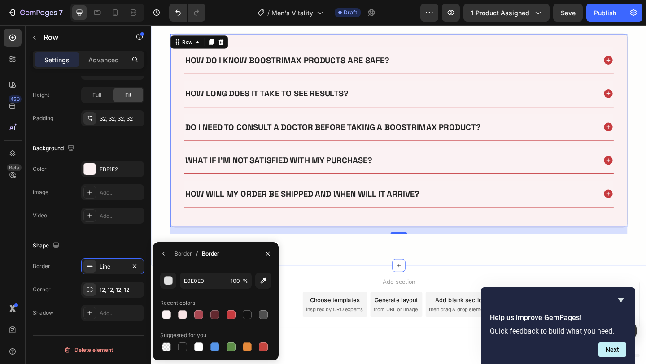
click at [399, 278] on div "Frequently Asked Questions Heading How do I know Boostrimax products are safe? …" at bounding box center [420, 128] width 539 height 318
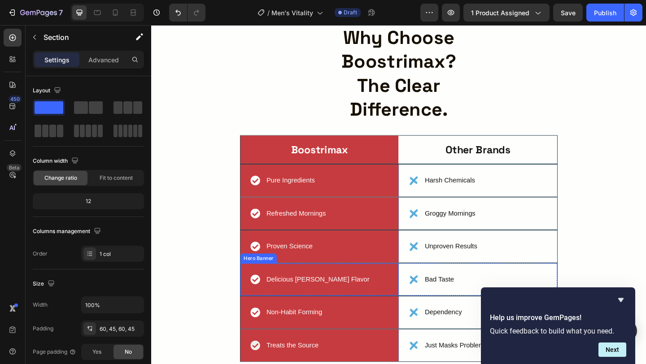
scroll to position [1590, 0]
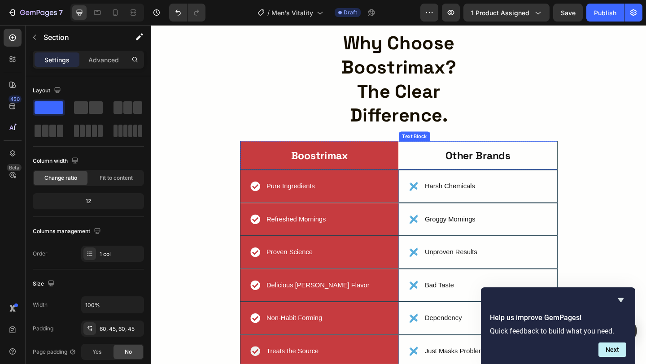
click at [424, 152] on div "Other Brands Text Block" at bounding box center [507, 167] width 172 height 31
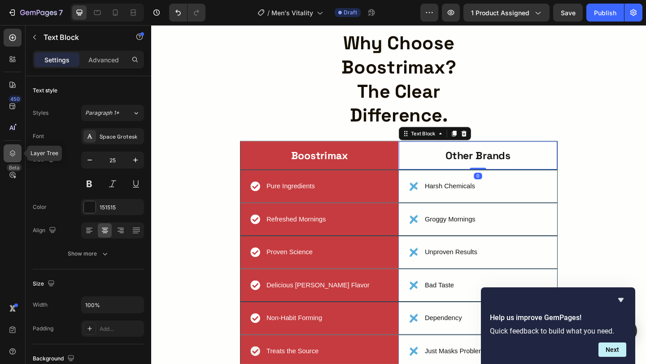
click at [11, 148] on div at bounding box center [13, 154] width 18 height 18
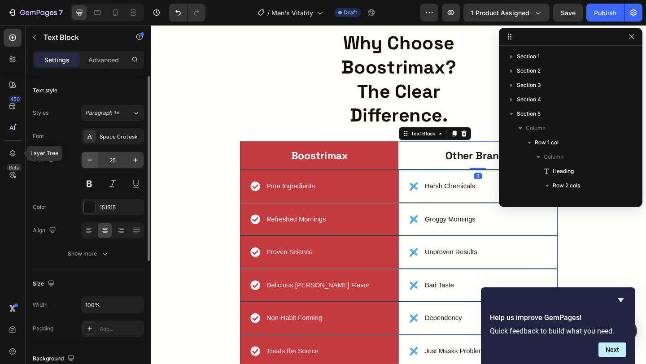
scroll to position [127, 0]
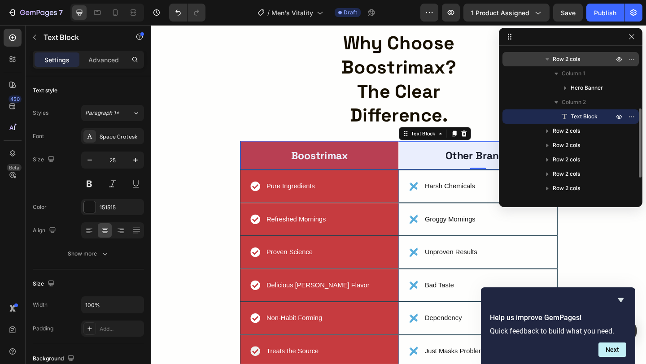
click at [570, 55] on span "Row 2 cols" at bounding box center [566, 59] width 27 height 9
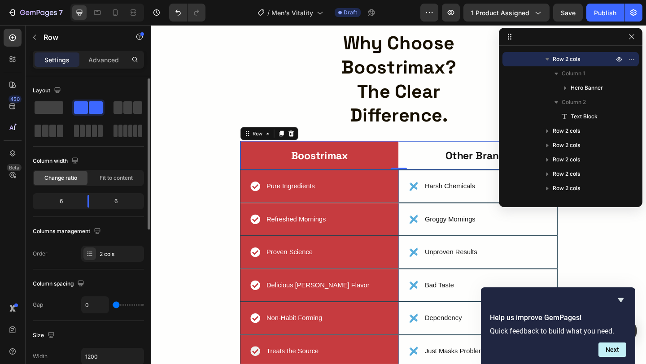
scroll to position [336, 0]
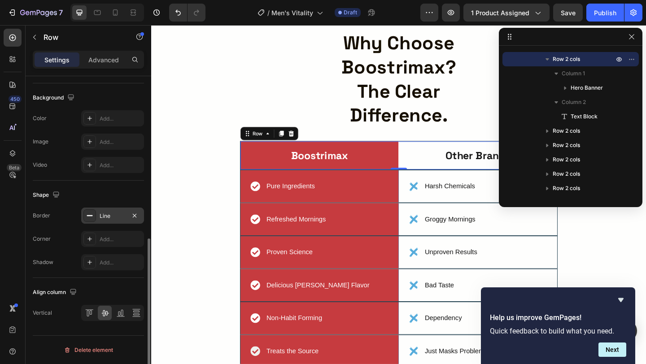
click at [110, 215] on div "Line" at bounding box center [113, 216] width 26 height 8
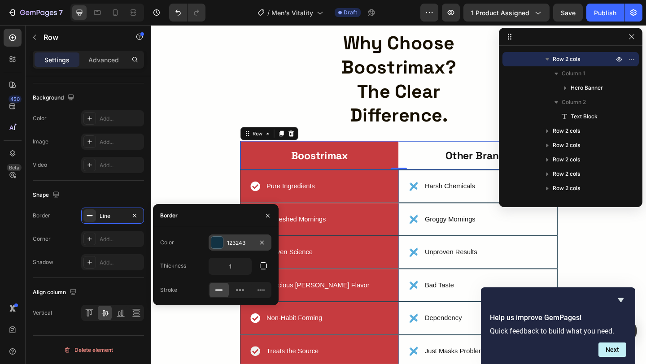
click at [246, 246] on div "123243" at bounding box center [240, 243] width 26 height 8
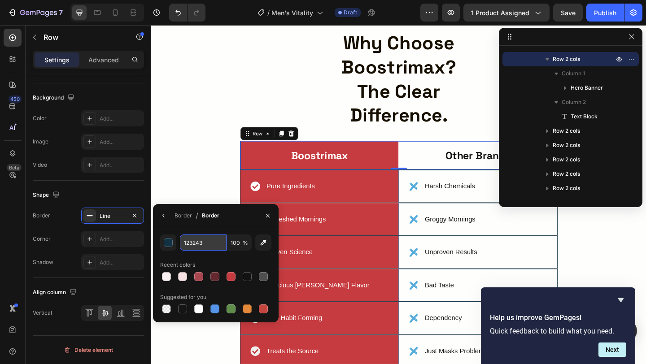
click at [204, 248] on input "123243" at bounding box center [203, 243] width 47 height 16
paste input "E0E0E0"
type input "E0E0E0"
click at [224, 184] on div "why choose boostrimax? the clear difference. Heading Boostrimax Text Block Hero…" at bounding box center [420, 247] width 525 height 433
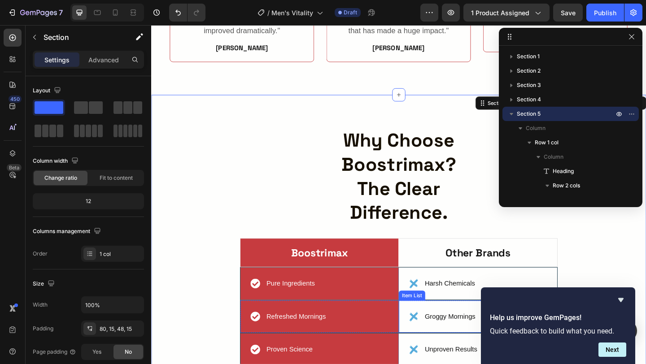
scroll to position [1480, 0]
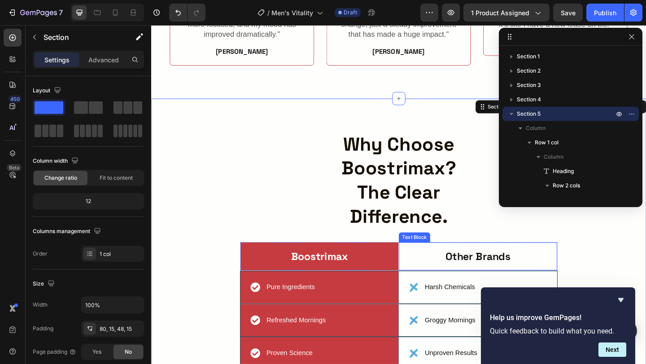
click at [424, 262] on div "Other Brands Text Block" at bounding box center [507, 277] width 172 height 31
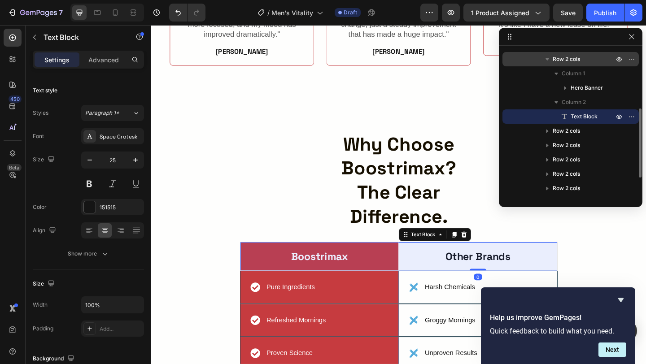
click at [585, 62] on p "Row 2 cols" at bounding box center [584, 59] width 63 height 9
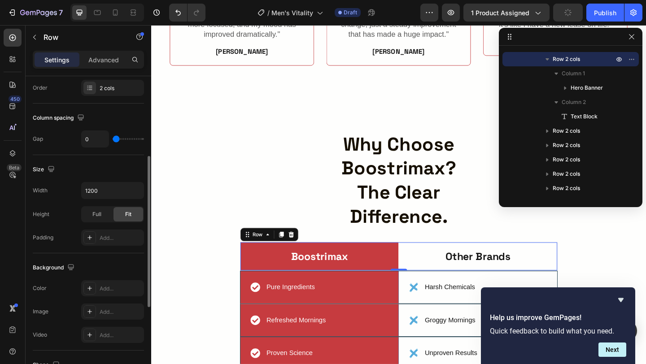
scroll to position [336, 0]
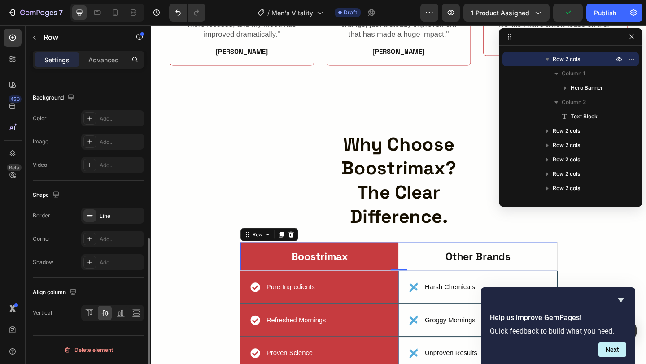
click at [110, 224] on div "Border Line Corner Add... Shadow Add..." at bounding box center [88, 239] width 111 height 63
click at [109, 217] on div "Line" at bounding box center [113, 216] width 26 height 8
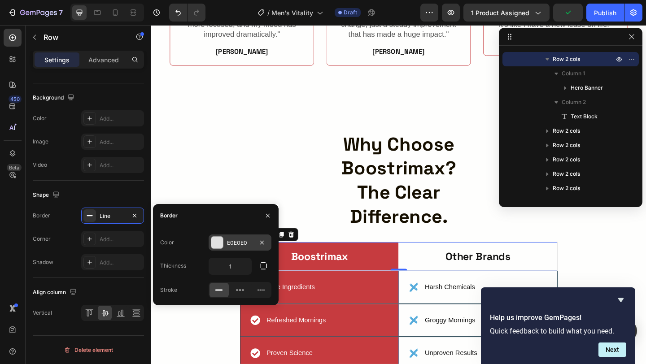
click at [230, 244] on div "E0E0E0" at bounding box center [240, 243] width 26 height 8
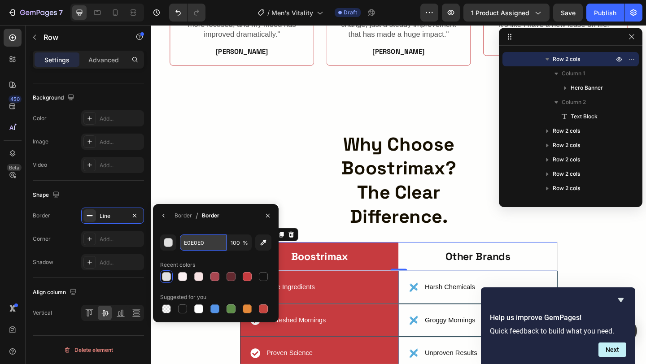
click at [211, 237] on input "E0E0E0" at bounding box center [203, 243] width 47 height 16
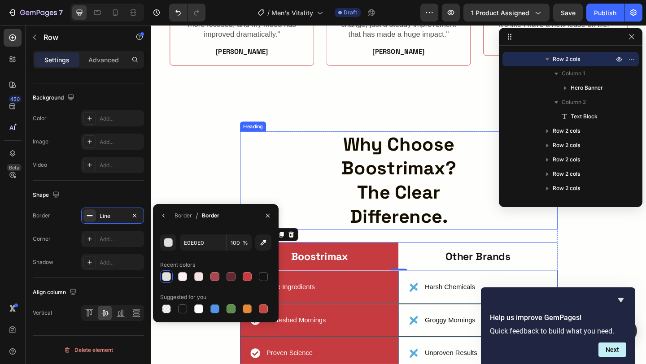
click at [307, 170] on div "why choose boostrimax? the clear difference." at bounding box center [421, 194] width 346 height 107
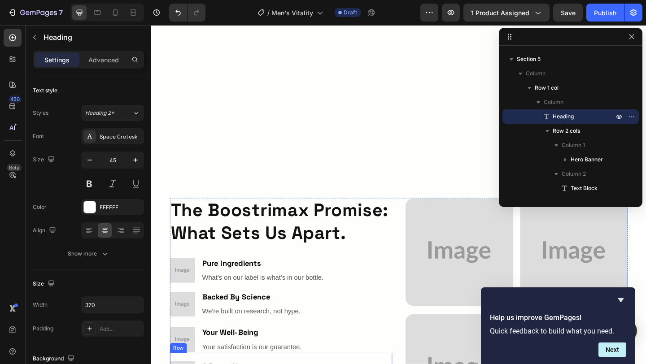
scroll to position [1047, 0]
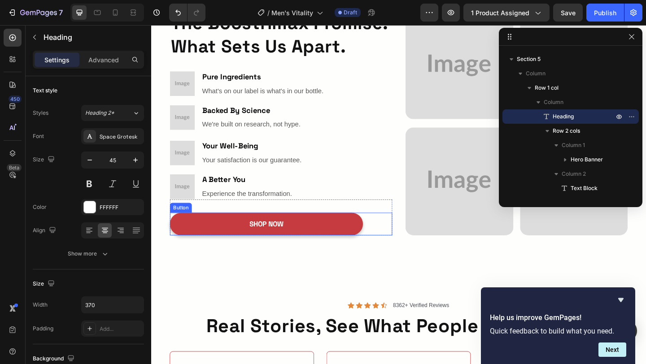
click at [406, 239] on div "SHOP NOW Button" at bounding box center [292, 241] width 242 height 25
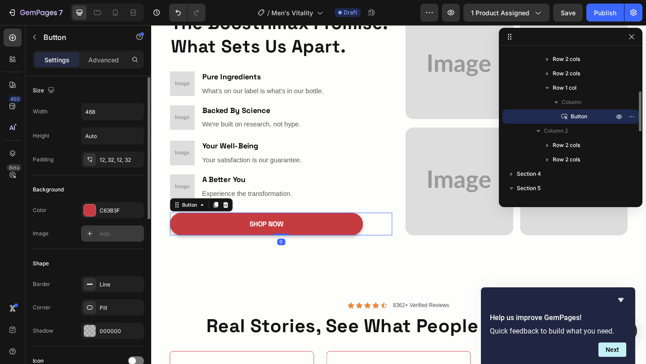
scroll to position [377, 0]
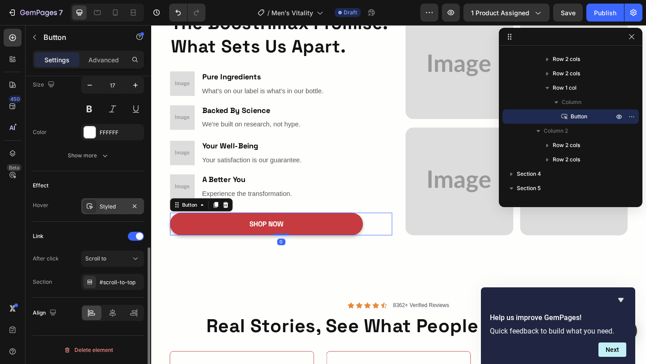
click at [106, 206] on div "Styled" at bounding box center [113, 207] width 26 height 8
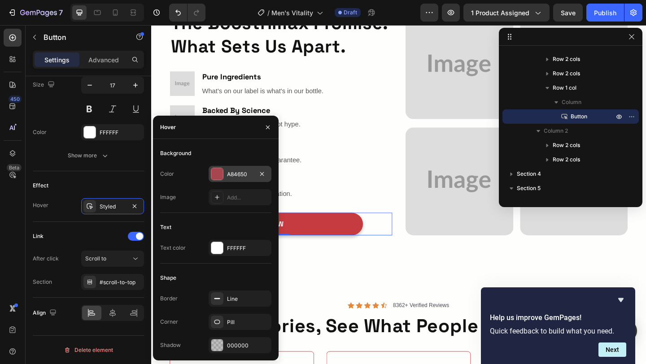
click at [229, 172] on div "A84650" at bounding box center [240, 175] width 26 height 8
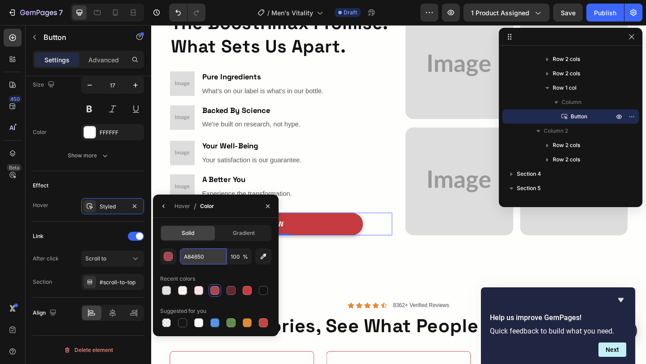
click at [213, 255] on input "A84650" at bounding box center [203, 257] width 47 height 16
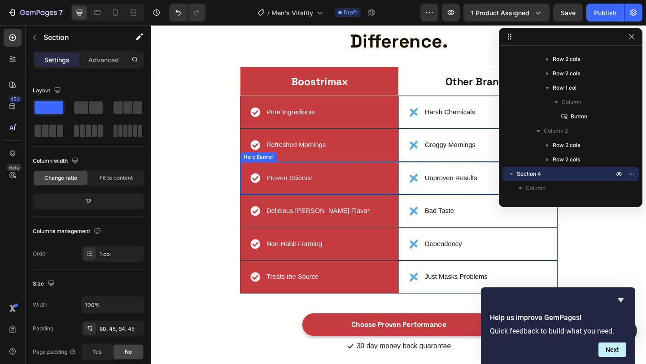
scroll to position [1654, 0]
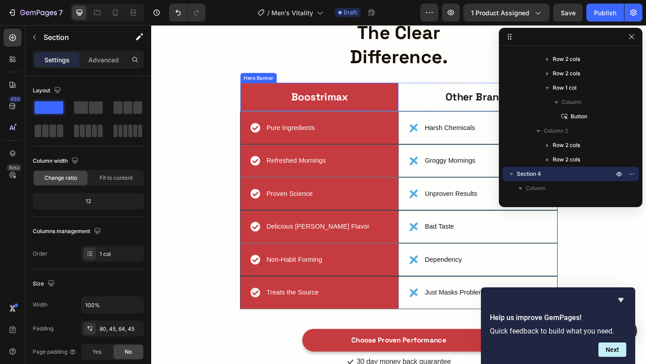
click at [395, 88] on div "Boostrimax Text Block" at bounding box center [334, 103] width 172 height 31
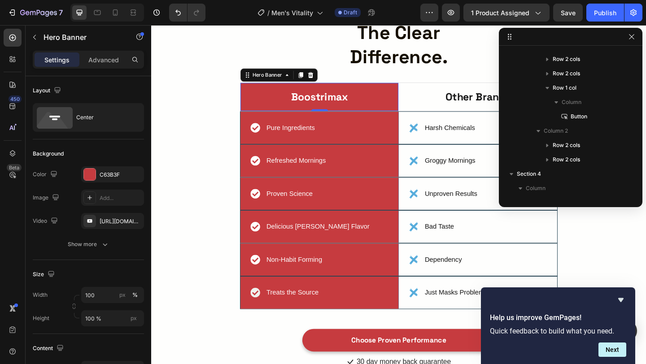
scroll to position [371, 0]
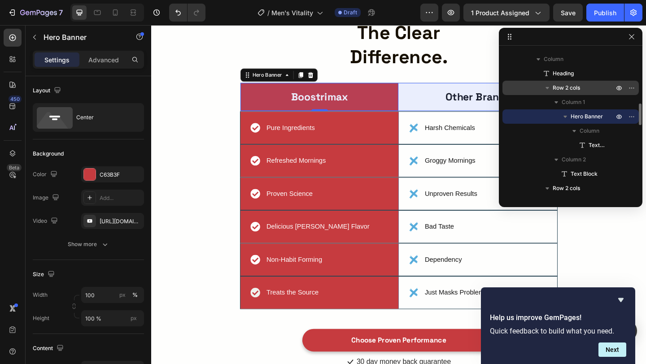
click at [573, 90] on span "Row 2 cols" at bounding box center [566, 87] width 27 height 9
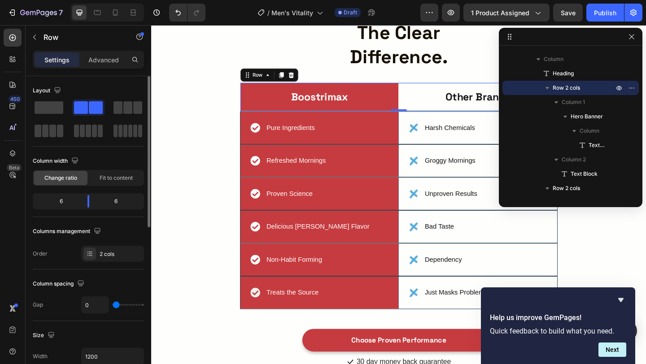
scroll to position [336, 0]
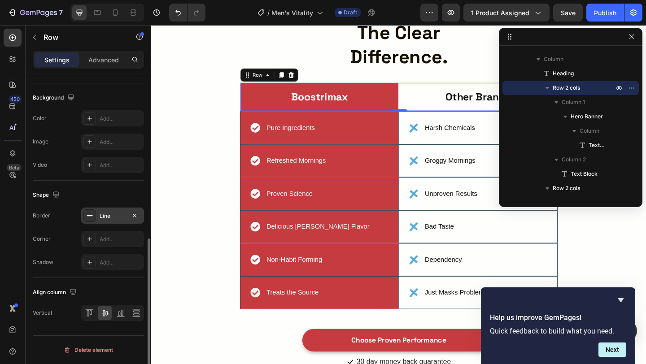
click at [97, 211] on div "Line" at bounding box center [112, 216] width 63 height 16
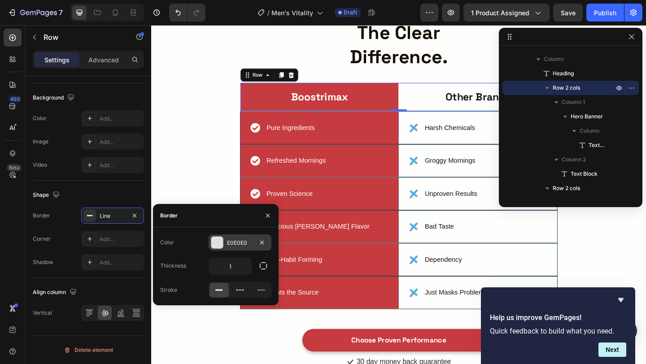
click at [226, 247] on div "E0E0E0" at bounding box center [240, 243] width 63 height 16
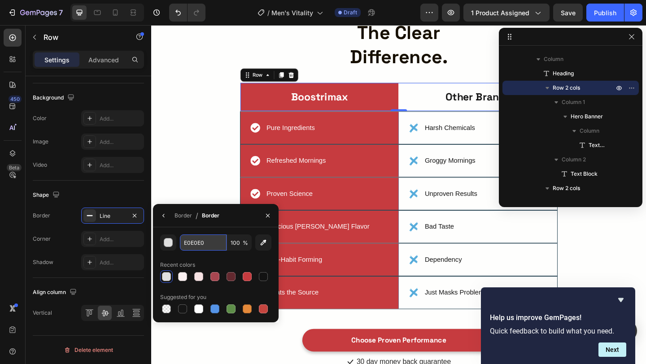
click at [213, 245] on input "E0E0E0" at bounding box center [203, 243] width 47 height 16
paste input "A8465"
type input "A84650"
click at [422, 126] on div "Harsh Chemicals" at bounding box center [507, 136] width 172 height 35
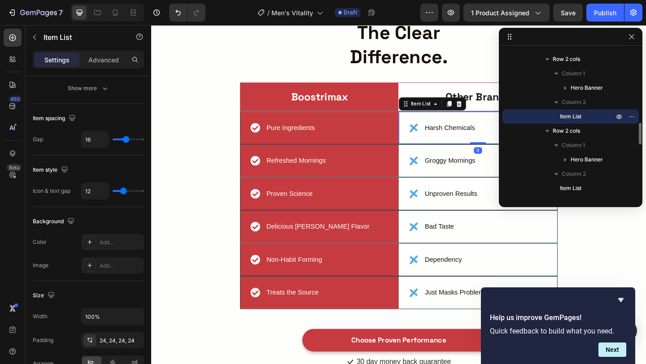
scroll to position [0, 0]
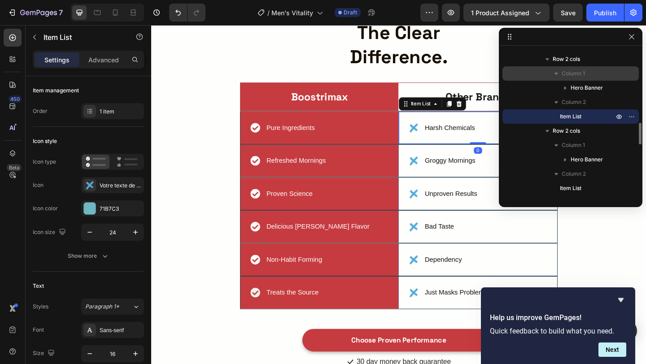
click at [583, 66] on div "Column 1" at bounding box center [570, 73] width 129 height 14
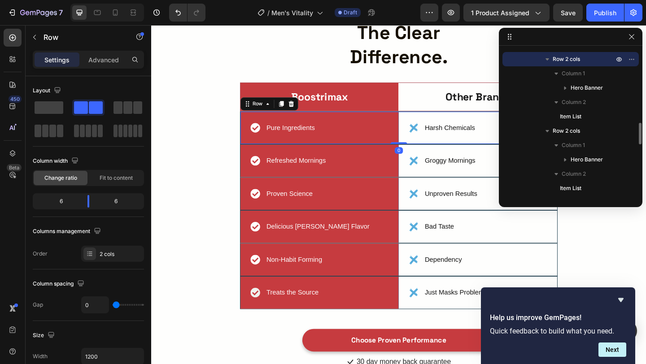
click at [581, 63] on p "Row 2 cols" at bounding box center [584, 59] width 63 height 9
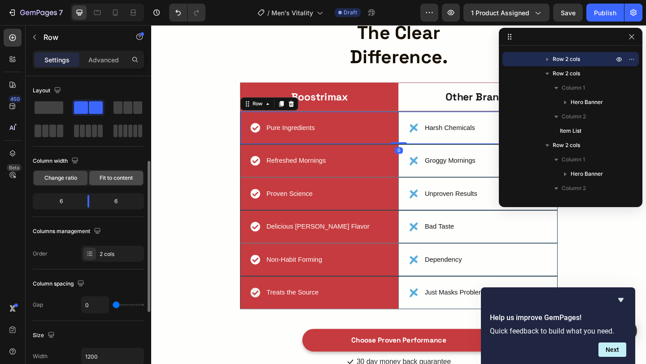
scroll to position [336, 0]
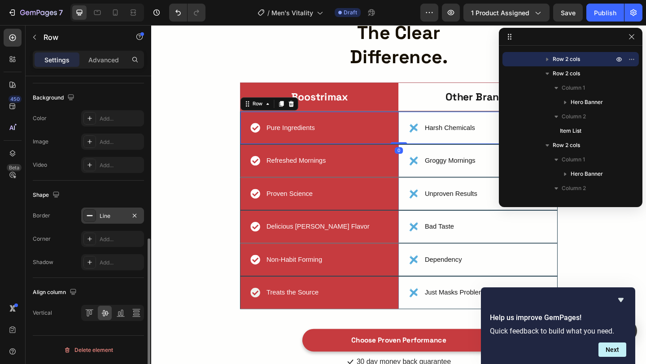
click at [117, 215] on div "Line" at bounding box center [113, 216] width 26 height 8
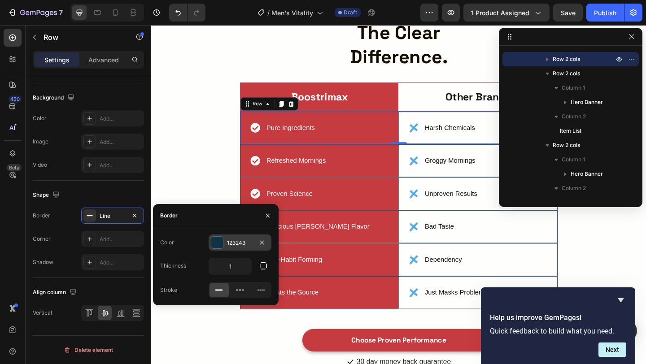
click at [248, 238] on div "123243" at bounding box center [240, 243] width 63 height 16
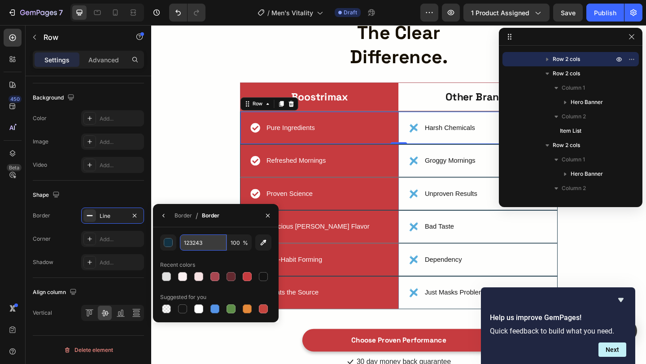
click at [210, 246] on input "123243" at bounding box center [203, 243] width 47 height 16
paste input "A84650"
type input "A84650"
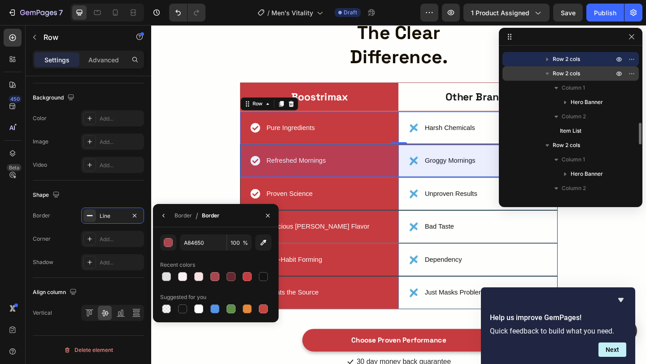
click at [573, 69] on span "Row 2 cols" at bounding box center [566, 73] width 27 height 9
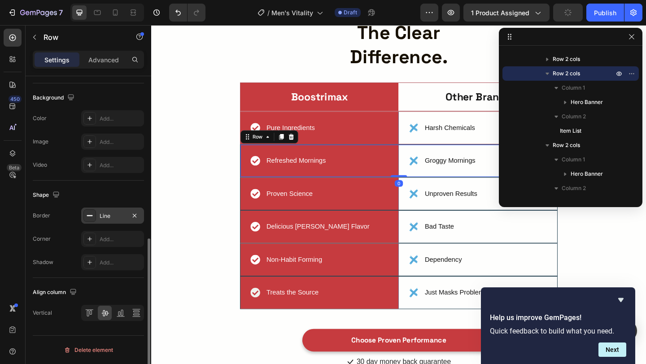
click at [91, 217] on icon at bounding box center [89, 215] width 7 height 7
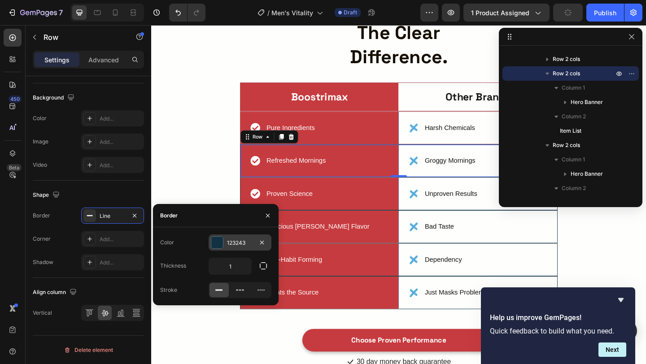
click at [224, 238] on div "123243" at bounding box center [240, 243] width 63 height 16
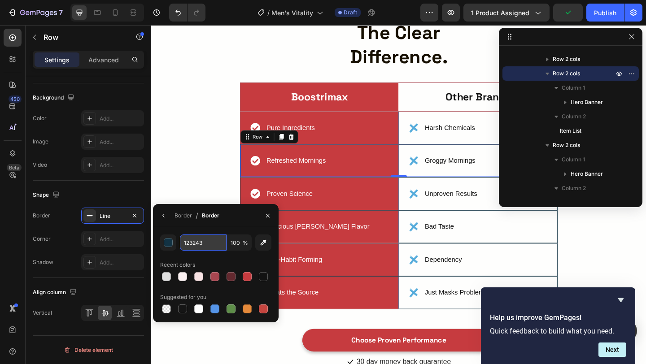
click at [213, 242] on input "123243" at bounding box center [203, 243] width 47 height 16
paste input "A84650"
type input "A84650"
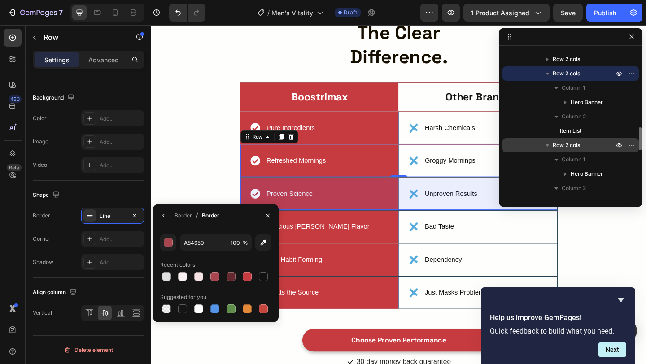
click at [597, 142] on p "Row 2 cols" at bounding box center [584, 145] width 63 height 9
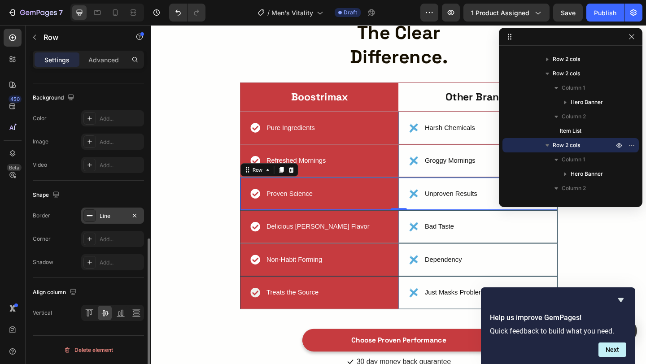
click at [91, 213] on icon at bounding box center [89, 215] width 7 height 7
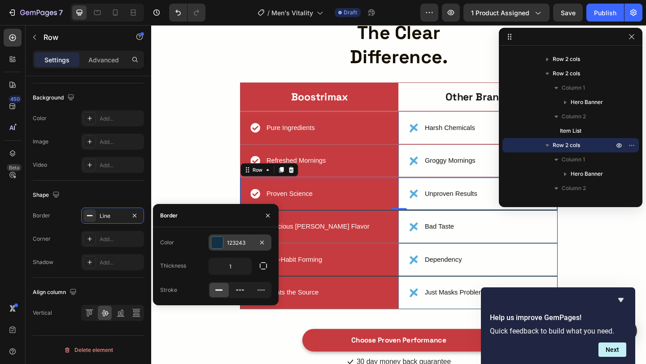
click at [231, 239] on div "123243" at bounding box center [240, 243] width 26 height 8
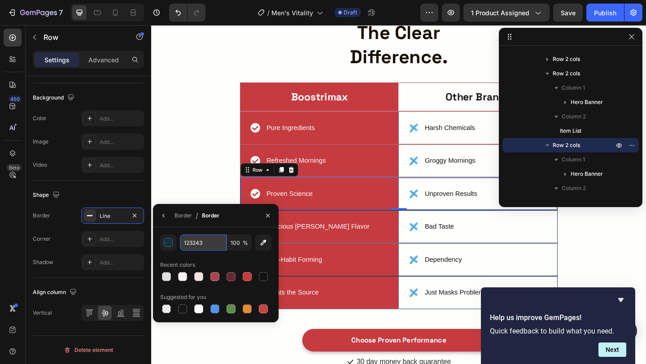
click at [214, 246] on input "123243" at bounding box center [203, 243] width 47 height 16
paste input "A84650"
type input "A84650"
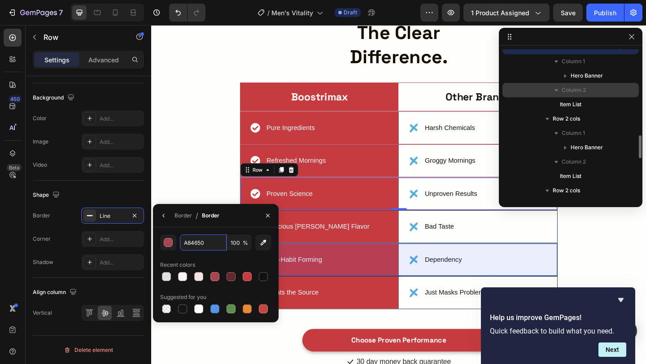
scroll to position [599, 0]
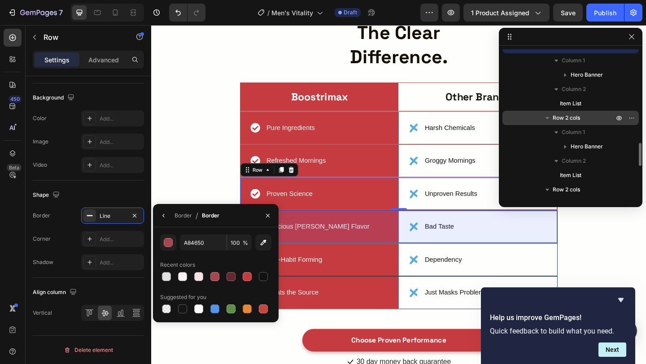
click at [578, 117] on span "Row 2 cols" at bounding box center [566, 118] width 27 height 9
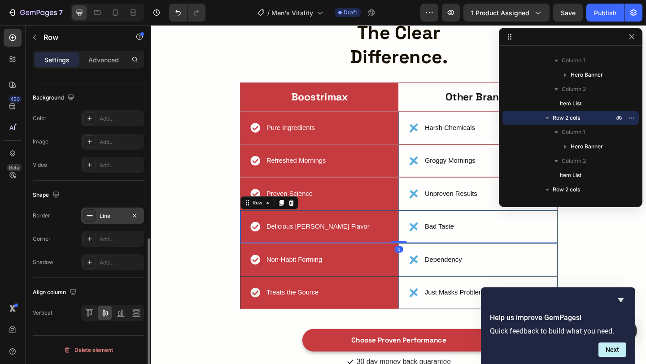
click at [101, 219] on div "Line" at bounding box center [113, 216] width 26 height 8
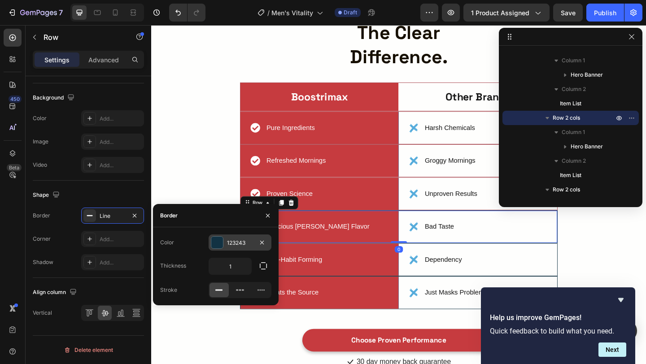
click at [234, 237] on div "123243" at bounding box center [240, 243] width 63 height 16
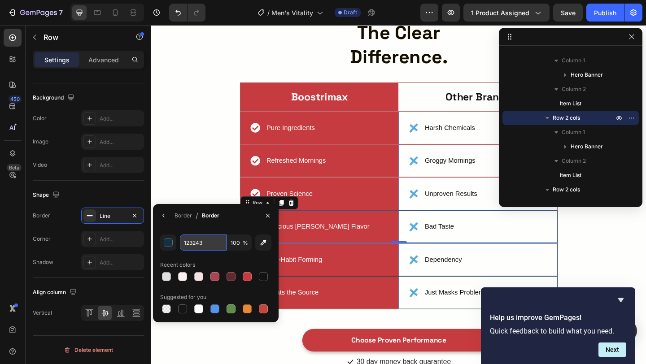
click at [211, 245] on input "123243" at bounding box center [203, 243] width 47 height 16
paste input "A84650"
type input "A84650"
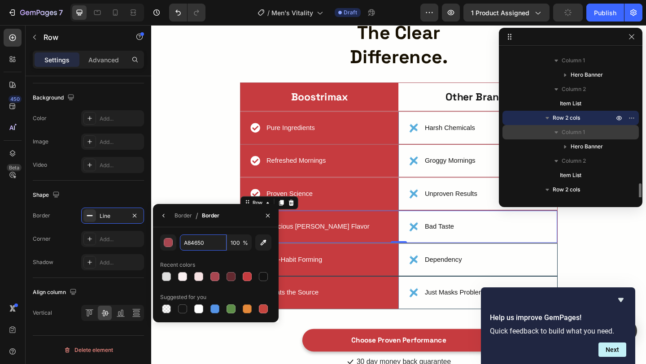
scroll to position [664, 0]
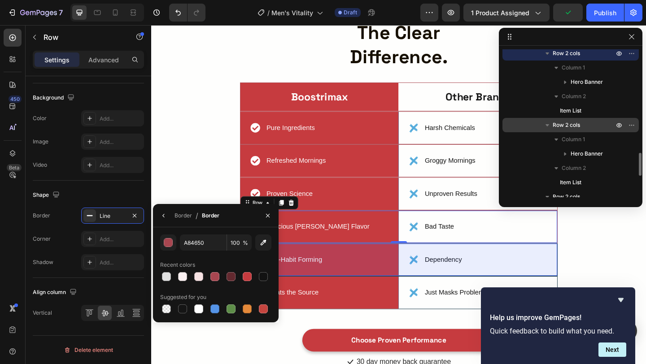
click at [588, 123] on p "Row 2 cols" at bounding box center [584, 125] width 63 height 9
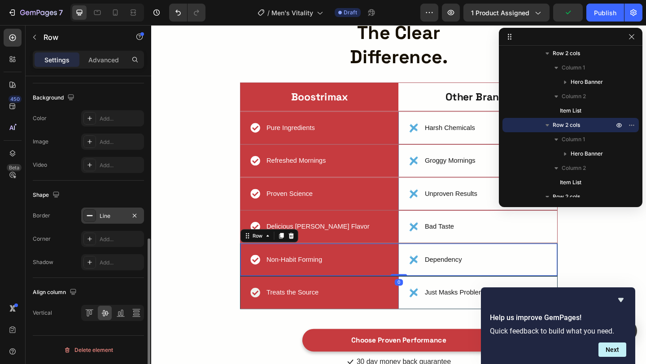
click at [88, 219] on icon at bounding box center [89, 215] width 7 height 7
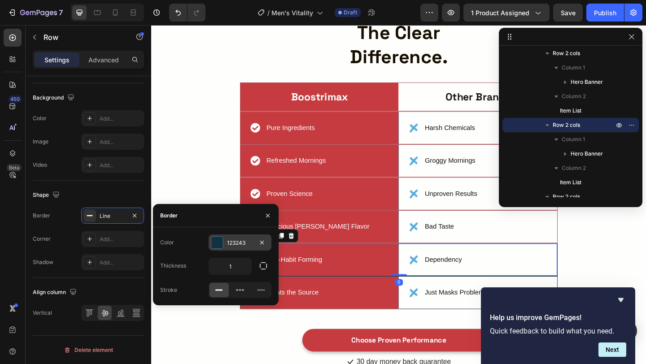
click at [234, 241] on div "123243" at bounding box center [240, 243] width 26 height 8
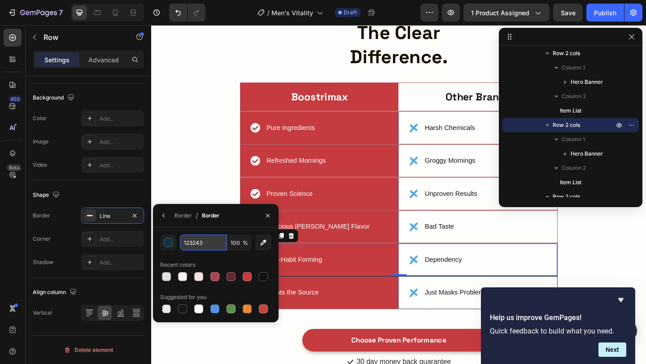
click at [192, 240] on input "123243" at bounding box center [203, 243] width 47 height 16
paste input "A84650"
type input "A84650"
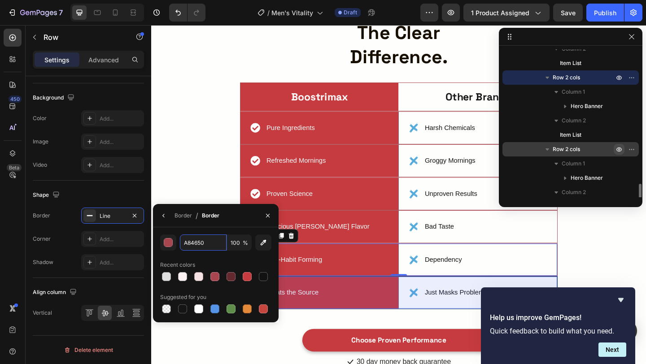
scroll to position [733, 0]
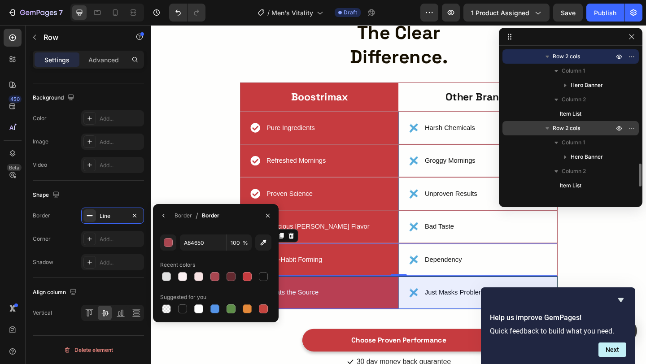
click at [575, 126] on span "Row 2 cols" at bounding box center [566, 128] width 27 height 9
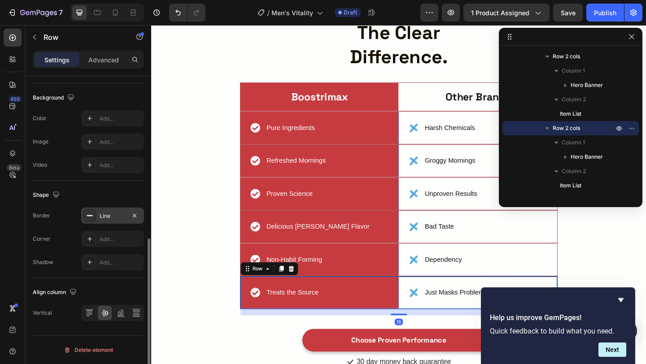
click at [89, 221] on div at bounding box center [89, 216] width 13 height 13
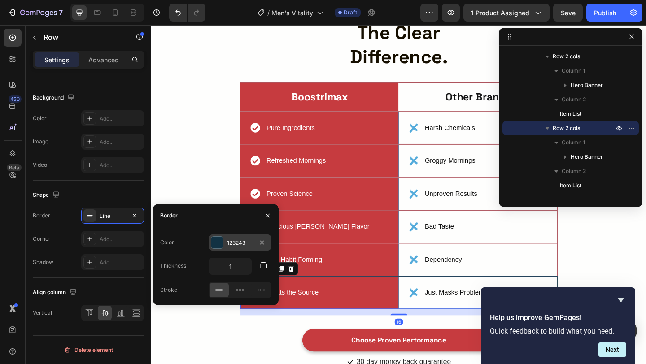
click at [226, 241] on div "123243" at bounding box center [240, 243] width 63 height 16
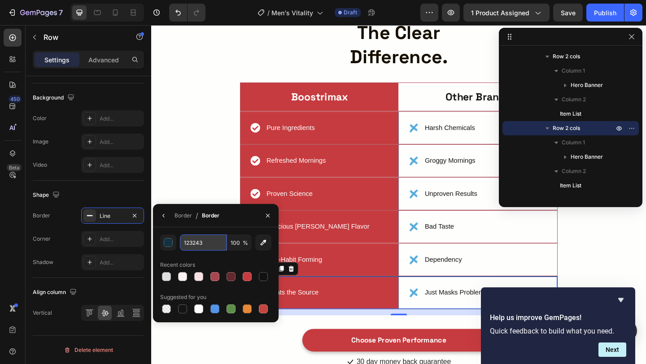
click at [210, 244] on input "123243" at bounding box center [203, 243] width 47 height 16
paste input "A84650"
type input "A84650"
click at [232, 75] on div "why choose boostrimax? the clear difference. Heading Boostrimax Text Block Hero…" at bounding box center [420, 183] width 525 height 433
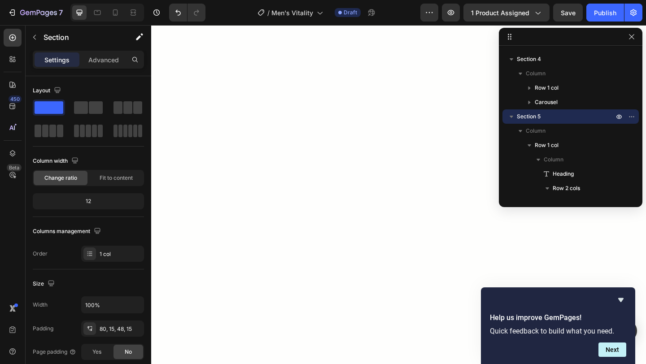
scroll to position [0, 0]
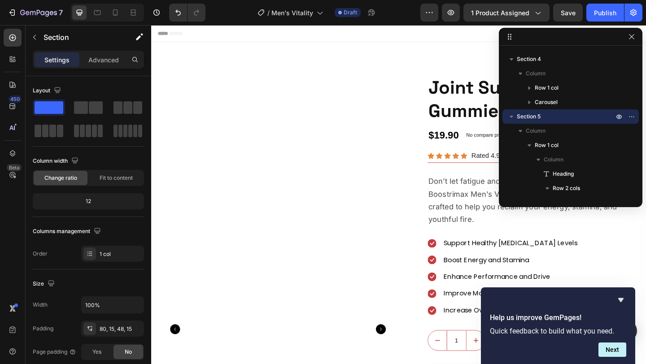
click at [638, 35] on div at bounding box center [571, 37] width 144 height 18
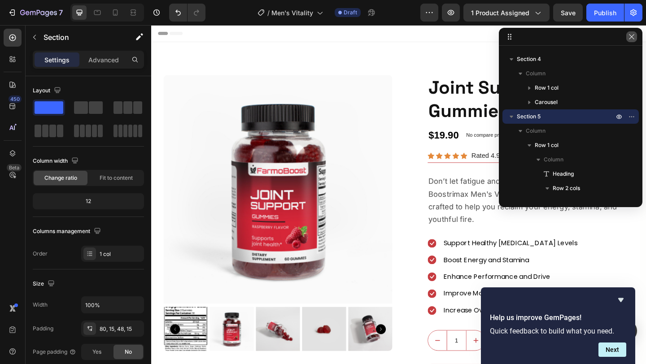
click at [635, 37] on icon "button" at bounding box center [631, 36] width 7 height 7
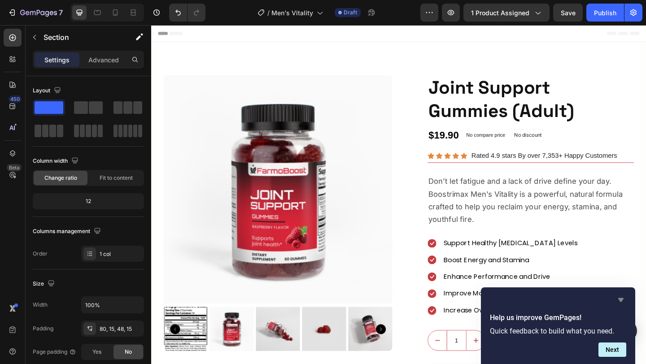
click at [616, 295] on icon "Hide survey" at bounding box center [621, 300] width 11 height 11
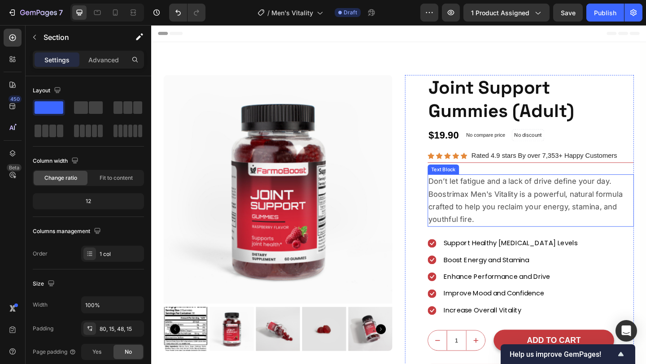
click at [477, 199] on p "Don’t let fatigue and a lack of drive define your day. Boostrimax Men's Vitalit…" at bounding box center [564, 216] width 223 height 55
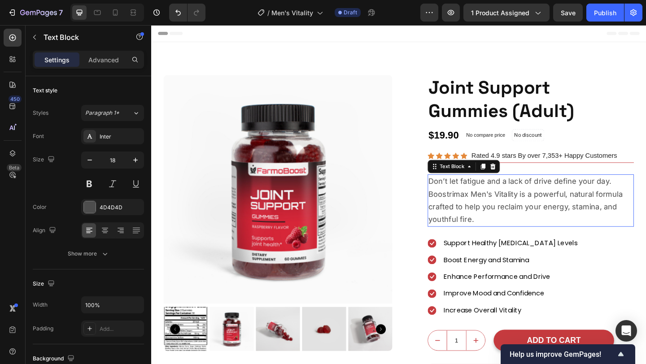
click at [477, 199] on p "Don’t let fatigue and a lack of drive define your day. Boostrimax Men's Vitalit…" at bounding box center [564, 216] width 223 height 55
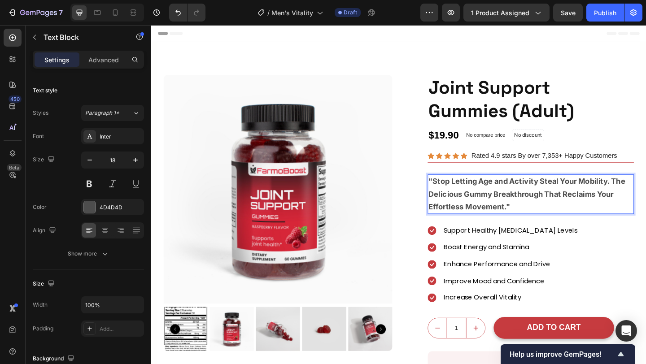
click at [477, 199] on strong ""Stop Letting Age and Activity Steal Your Mobility. The Delicious Gummy Breakth…" at bounding box center [560, 208] width 214 height 37
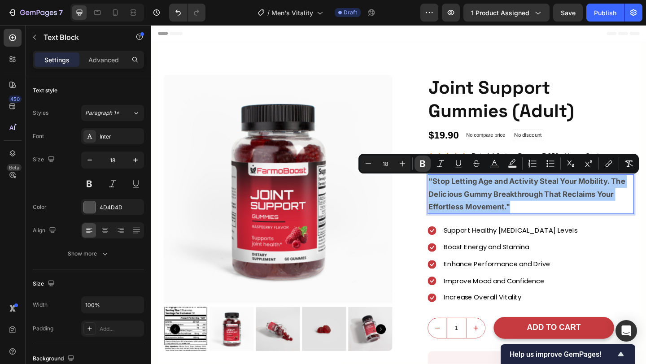
click at [427, 166] on button "Bold" at bounding box center [423, 164] width 16 height 16
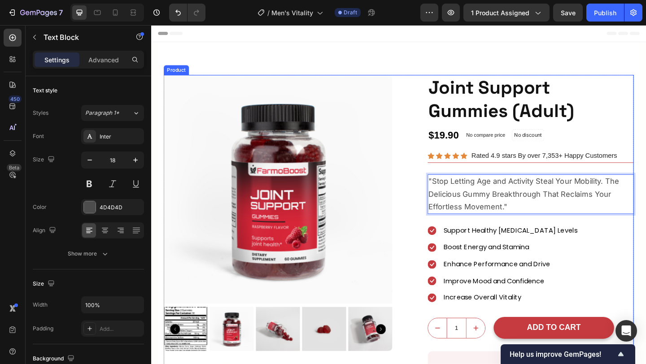
click at [422, 195] on div "Product Images Row Product Images Joint Support Gummies (Adult) (P) Title $19.9…" at bounding box center [421, 294] width 512 height 430
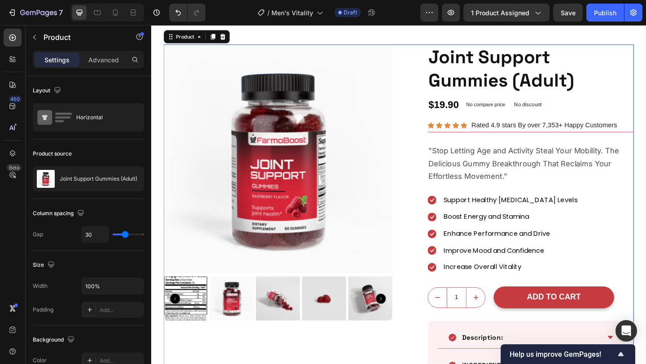
scroll to position [43, 0]
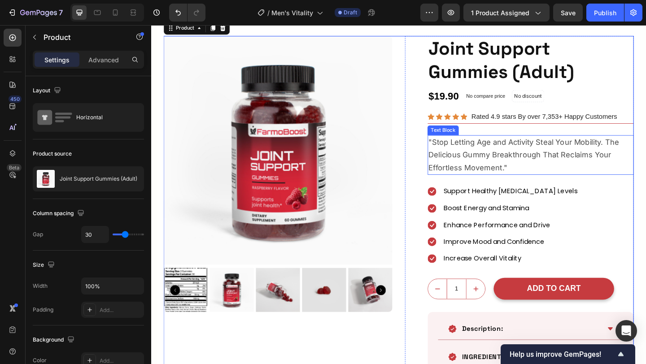
click at [530, 171] on p ""Stop Letting Age and Activity Steal Your Mobility. The Delicious Gummy Breakth…" at bounding box center [564, 166] width 223 height 41
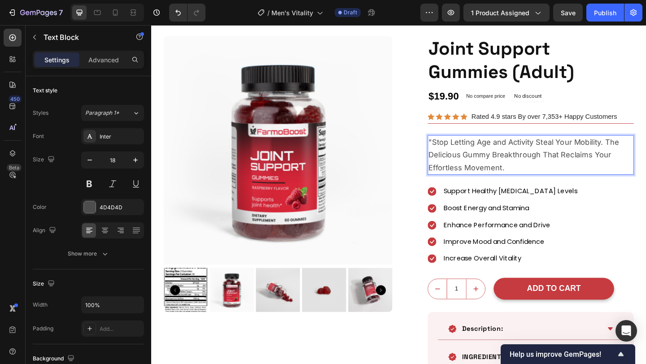
click at [457, 153] on p ""Stop Letting Age and Activity Steal Your Mobility. The Delicious Gummy Breakth…" at bounding box center [564, 166] width 223 height 41
click at [282, 163] on img at bounding box center [289, 161] width 249 height 249
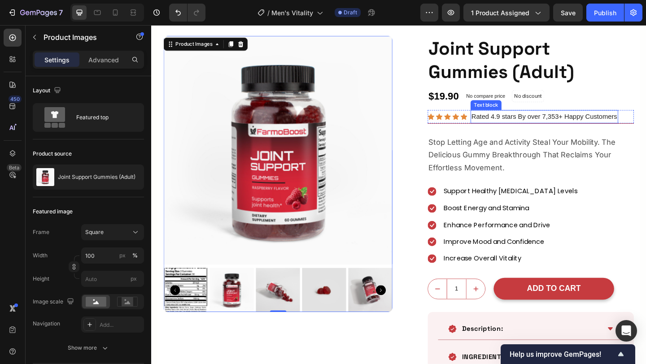
click at [566, 128] on p "Rated 4.9 stars By over 7,353+ Happy Customers" at bounding box center [579, 124] width 159 height 13
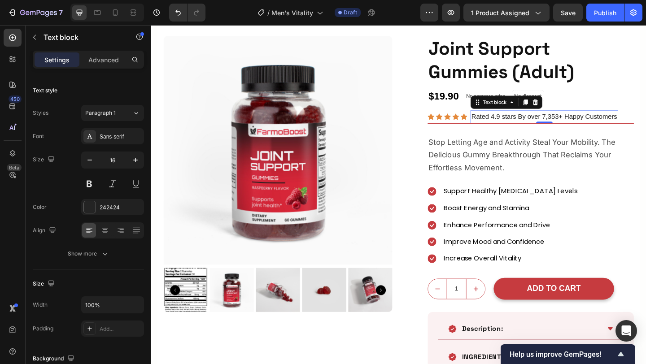
click at [566, 128] on p "Rated 4.9 stars By over 7,353+ Happy Customers" at bounding box center [579, 124] width 159 height 13
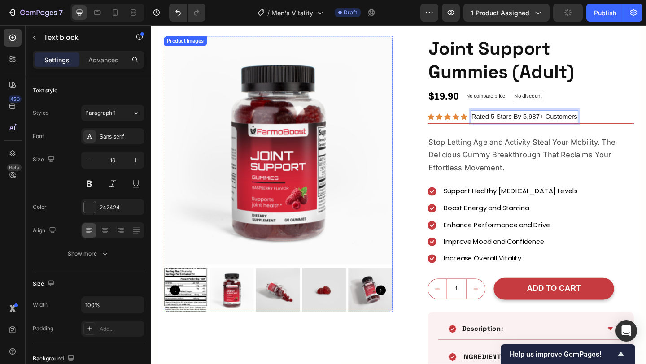
click at [397, 153] on img at bounding box center [289, 161] width 249 height 249
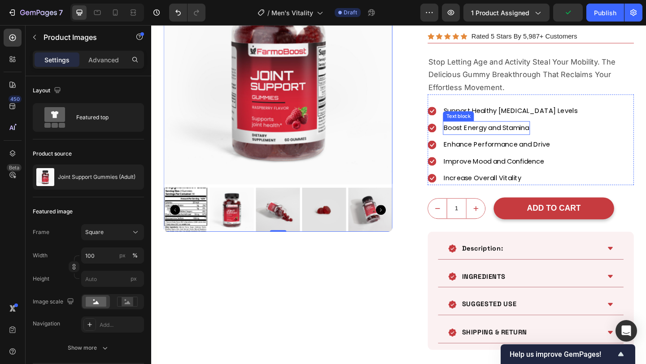
scroll to position [197, 0]
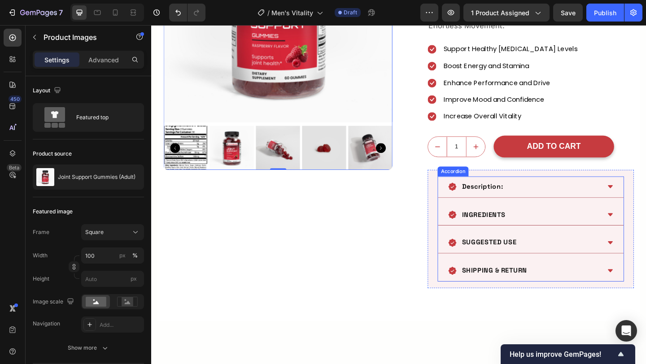
click at [580, 197] on div "Description:" at bounding box center [557, 201] width 166 height 16
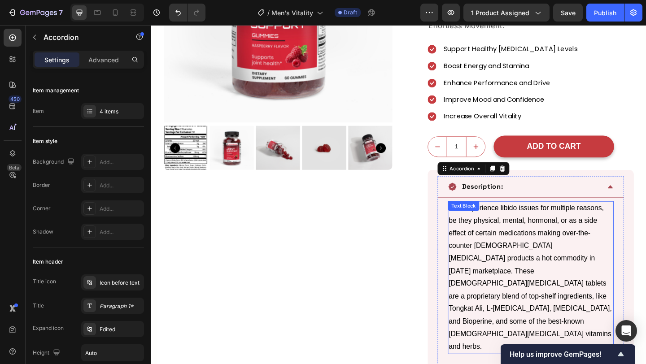
click at [570, 262] on p "Men experience libido issues for multiple reasons, be they physical, mental, ho…" at bounding box center [564, 300] width 179 height 165
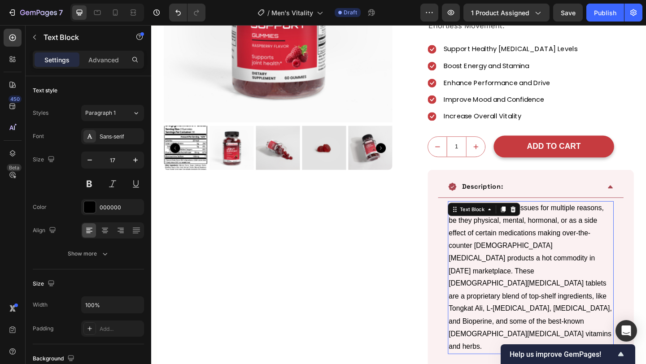
click at [570, 262] on p "Men experience libido issues for multiple reasons, be they physical, mental, ho…" at bounding box center [564, 300] width 179 height 165
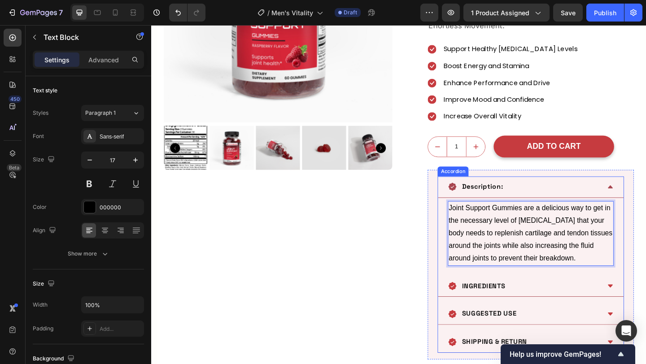
click at [550, 195] on div "Description:" at bounding box center [557, 201] width 166 height 16
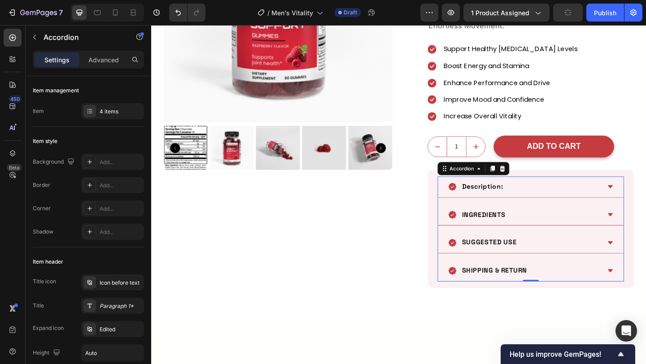
click at [570, 224] on div "INGREDIENTS" at bounding box center [557, 232] width 166 height 16
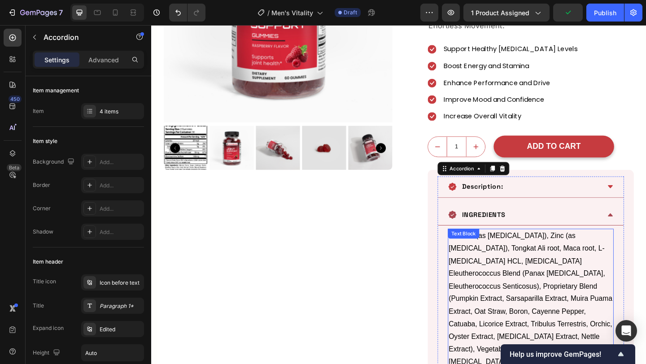
click at [586, 284] on p "Calcium (as [MEDICAL_DATA]), Zinc (as [MEDICAL_DATA]), Tongkat Ali root, Maca r…" at bounding box center [564, 323] width 179 height 151
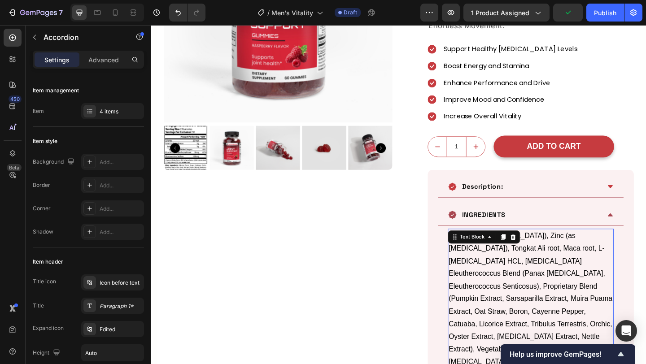
click at [586, 284] on p "Calcium (as [MEDICAL_DATA]), Zinc (as [MEDICAL_DATA]), Tongkat Ali root, Maca r…" at bounding box center [564, 323] width 179 height 151
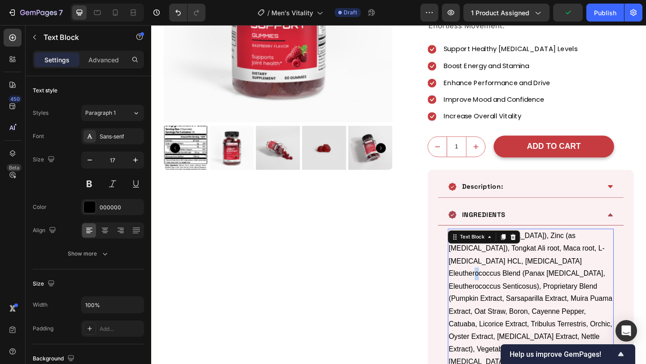
click at [586, 284] on p "Calcium (as [MEDICAL_DATA]), Zinc (as [MEDICAL_DATA]), Tongkat Ali root, Maca r…" at bounding box center [564, 323] width 179 height 151
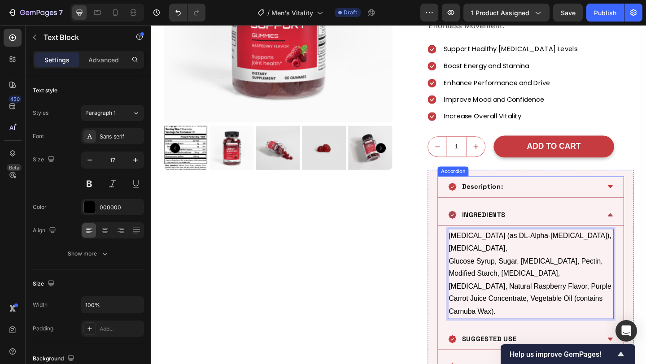
click at [558, 237] on div "INGREDIENTS" at bounding box center [557, 232] width 166 height 16
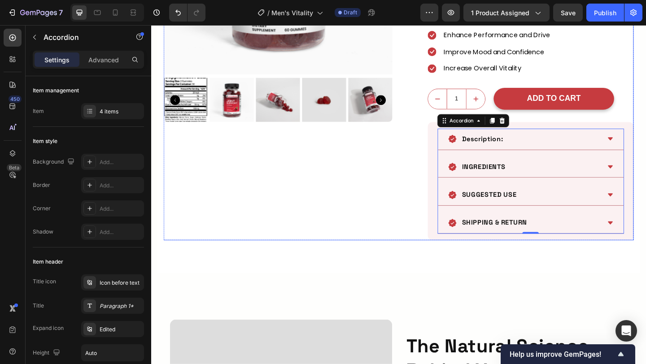
scroll to position [266, 0]
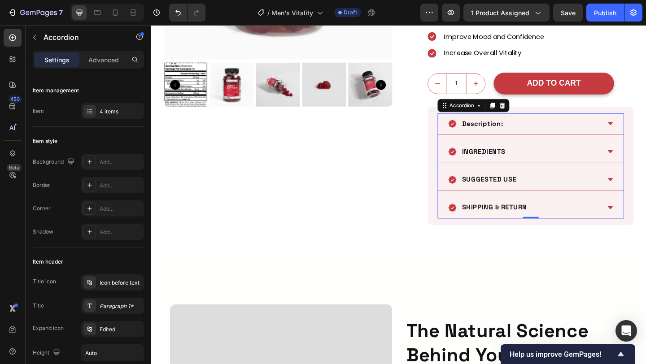
click at [615, 189] on div "SUGGESTED USE" at bounding box center [557, 193] width 166 height 16
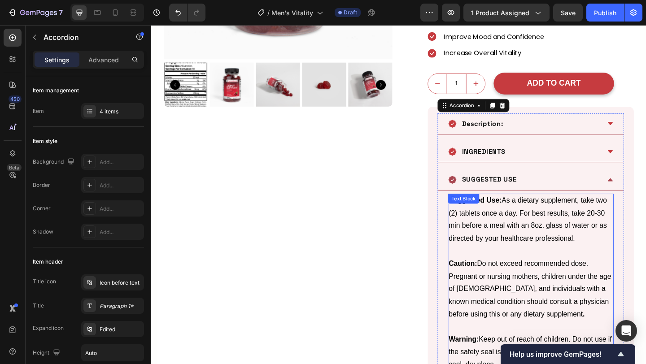
click at [586, 303] on p "Caution: Do not exceed recommended dose. Pregnant or nursing mothers, children …" at bounding box center [564, 312] width 179 height 69
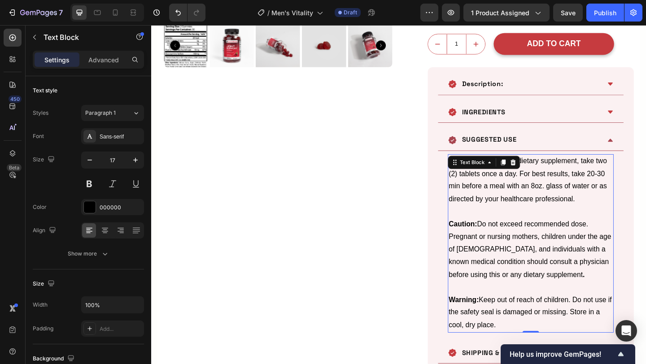
scroll to position [332, 0]
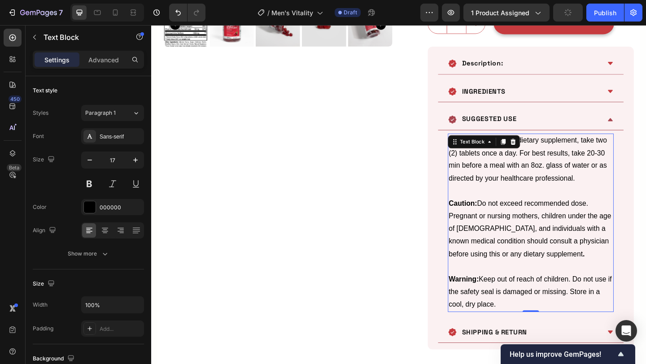
click at [568, 330] on p "Warning: Keep out of reach of children. Do not use if the safety seal is damage…" at bounding box center [564, 315] width 179 height 41
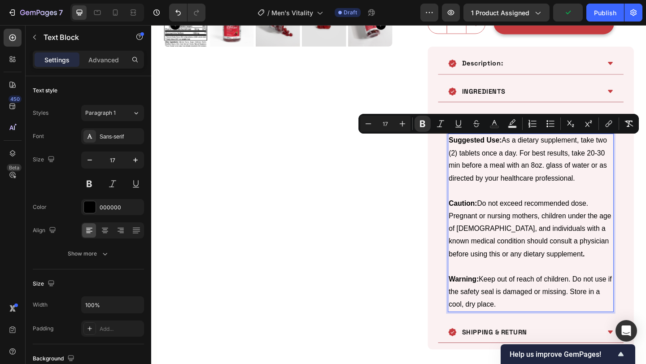
drag, startPoint x: 568, startPoint y: 330, endPoint x: 475, endPoint y: 153, distance: 200.0
click at [475, 153] on div "Suggested Use: As a dietary supplement, take two (2) tablets once a day. For be…" at bounding box center [564, 240] width 180 height 194
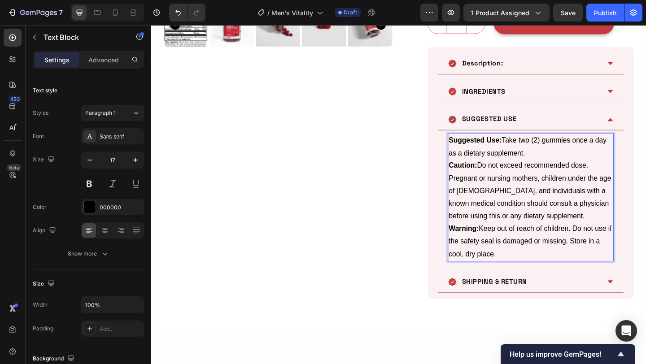
click at [583, 160] on p "Suggested Use: Take two (2) gummies once a day as a dietary supplement." at bounding box center [564, 157] width 179 height 27
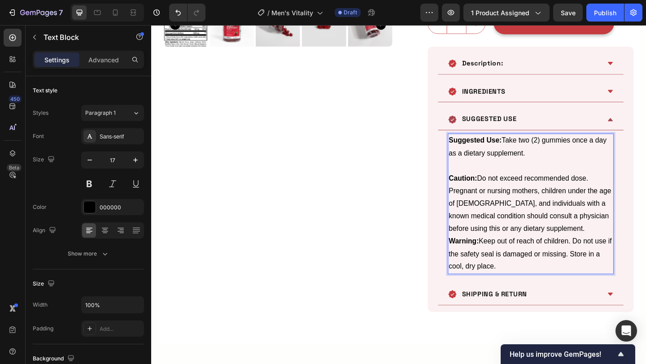
click at [592, 246] on p "Caution: Do not exceed recommended dose. Pregnant or nursing mothers, children …" at bounding box center [564, 219] width 179 height 69
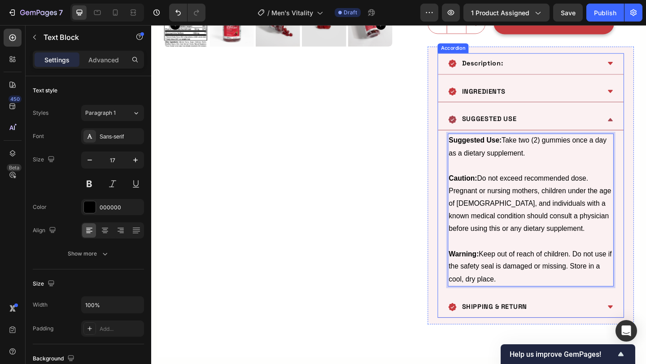
click at [570, 132] on div "SUGGESTED USE" at bounding box center [557, 128] width 166 height 16
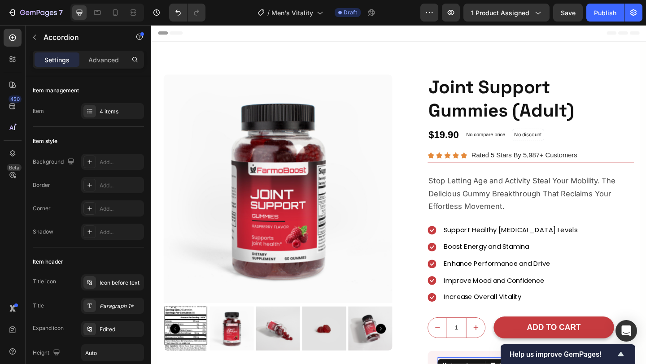
scroll to position [0, 0]
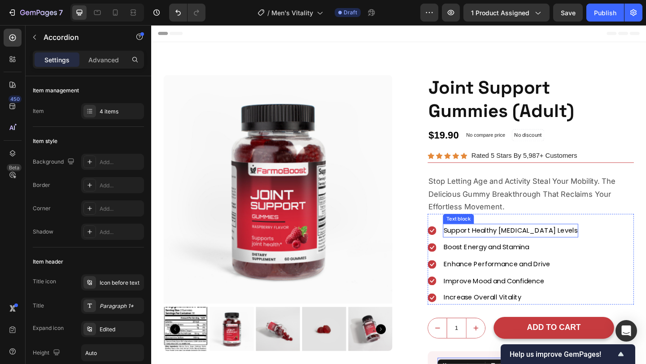
click at [508, 251] on p "Support Healthy [MEDICAL_DATA] Levels" at bounding box center [541, 248] width 145 height 13
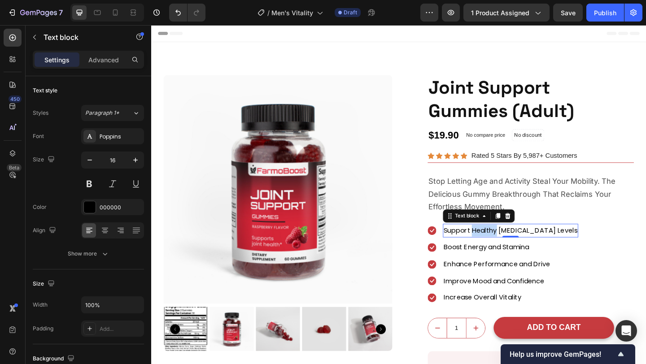
click at [508, 251] on p "Support Healthy [MEDICAL_DATA] Levels" at bounding box center [541, 248] width 145 height 13
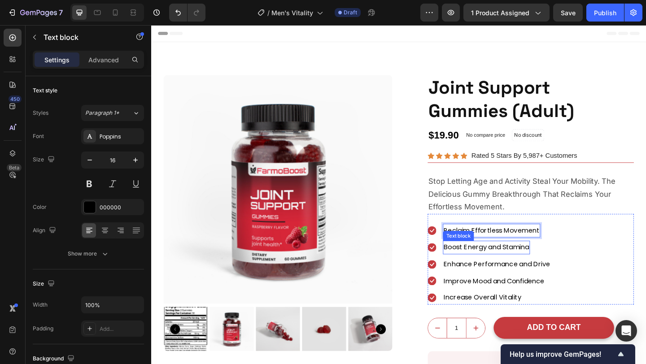
click at [510, 268] on p "Boost Energy and Stamina" at bounding box center [515, 267] width 93 height 13
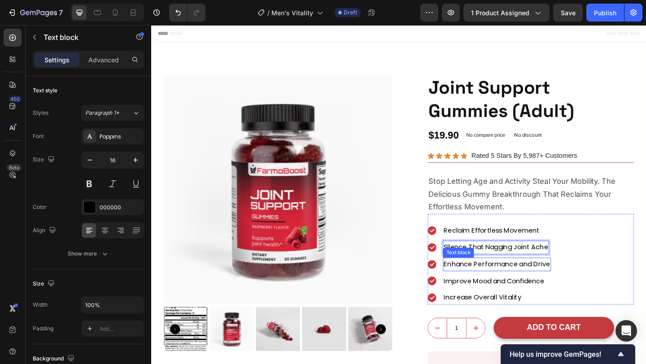
click at [508, 292] on p "Enhance Performance and Drive" at bounding box center [527, 285] width 116 height 13
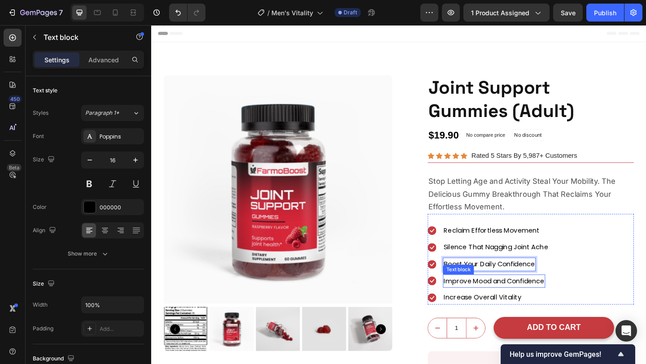
click at [535, 301] on p "Improve Mood and Confidence" at bounding box center [524, 304] width 110 height 13
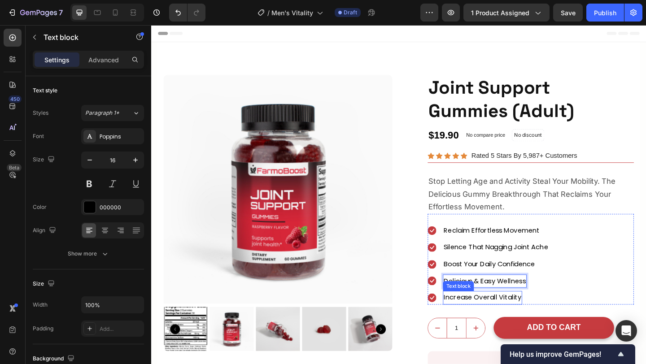
click at [540, 319] on p "Increase Overall Vitality" at bounding box center [511, 322] width 84 height 13
click at [411, 245] on img at bounding box center [289, 203] width 249 height 249
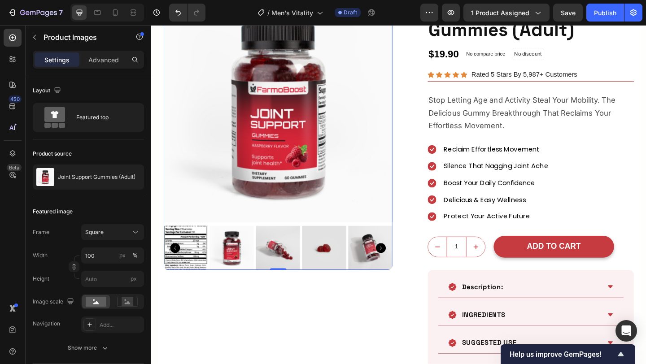
scroll to position [213, 0]
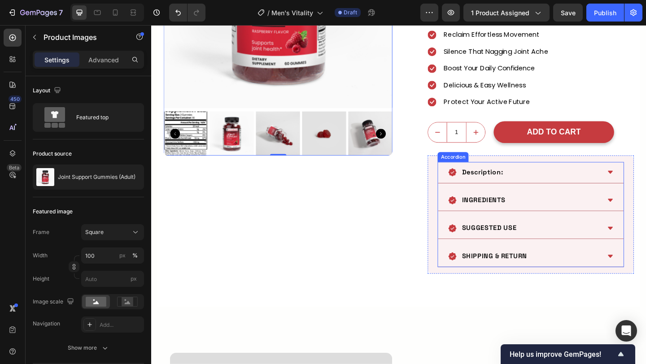
click at [572, 285] on div "SHIPPING & RETURN" at bounding box center [564, 276] width 202 height 23
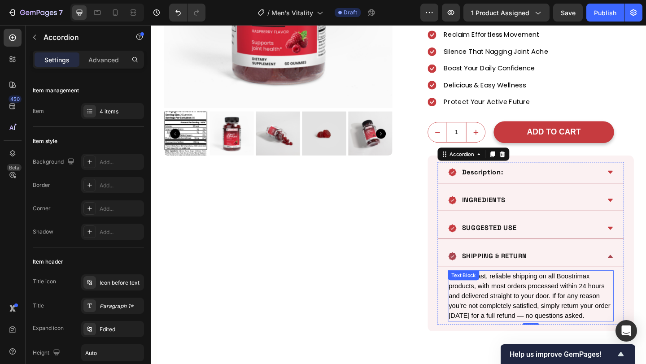
click at [566, 307] on p "We offer fast, reliable shipping on all Boostrimax products, with most orders p…" at bounding box center [564, 320] width 179 height 54
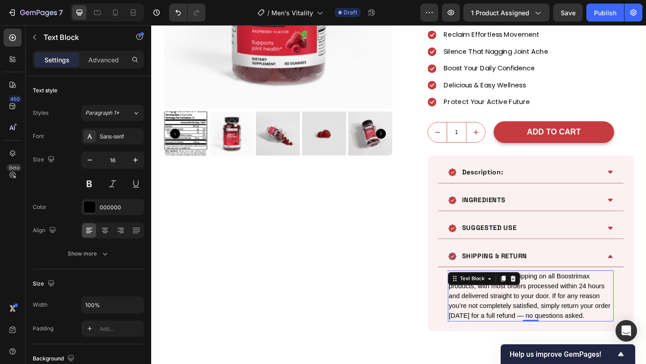
click at [566, 307] on p "We offer fast, reliable shipping on all Boostrimax products, with most orders p…" at bounding box center [564, 320] width 179 height 54
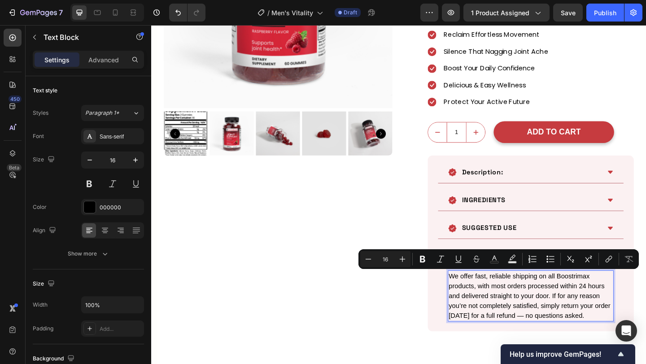
scroll to position [218, 0]
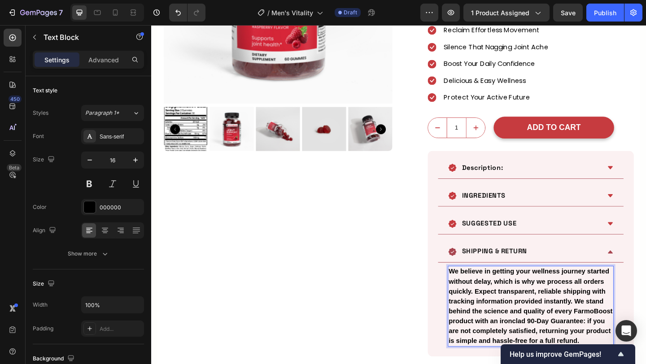
click at [566, 307] on strong "We believe in getting your wellness journey started without delay, which is why…" at bounding box center [564, 331] width 178 height 83
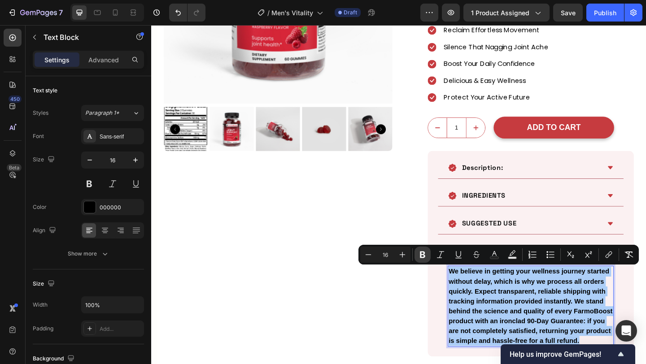
click at [418, 250] on button "Bold" at bounding box center [423, 255] width 16 height 16
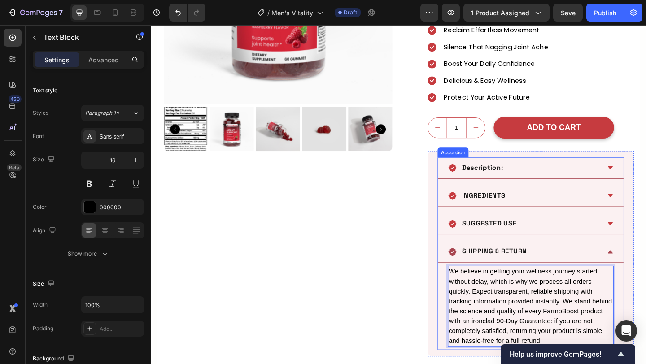
click at [631, 276] on div "SHIPPING & RETURN" at bounding box center [557, 272] width 166 height 16
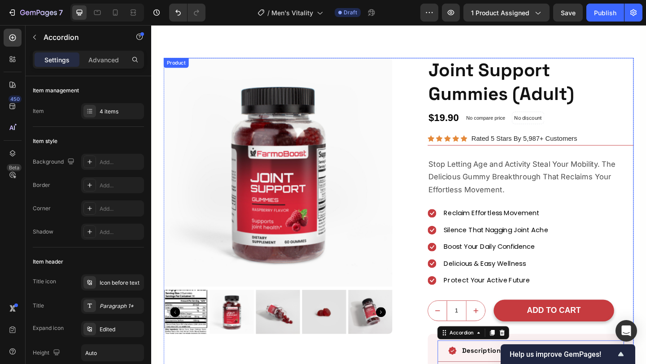
scroll to position [0, 0]
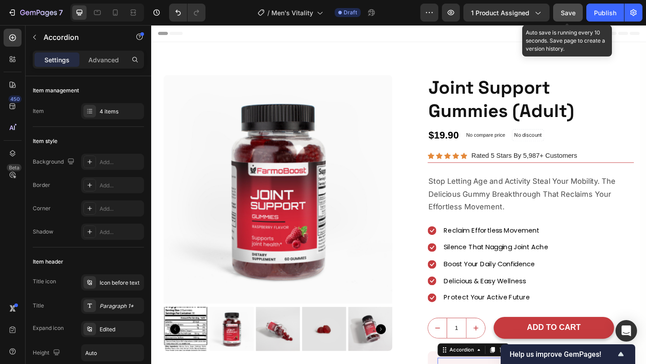
click at [557, 14] on button "Save" at bounding box center [568, 13] width 30 height 18
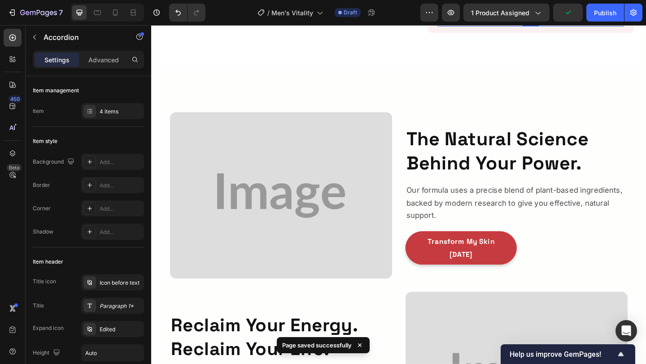
scroll to position [476, 0]
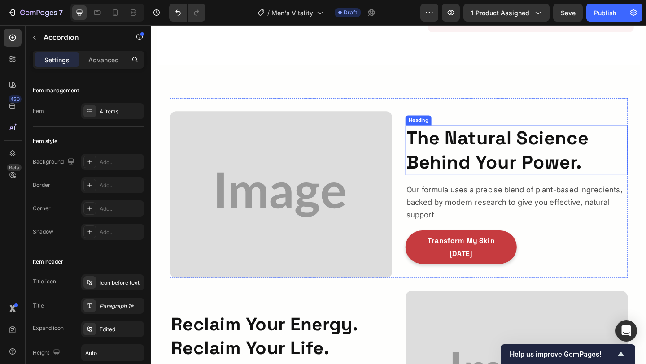
click at [458, 175] on h3 "The Natural Science Behind Your Power." at bounding box center [549, 161] width 242 height 54
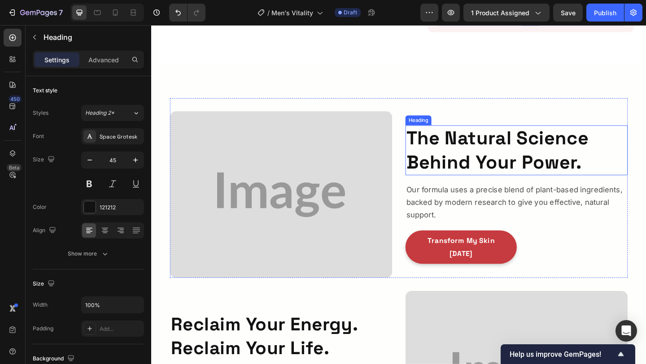
click at [458, 175] on h3 "The Natural Science Behind Your Power." at bounding box center [549, 161] width 242 height 54
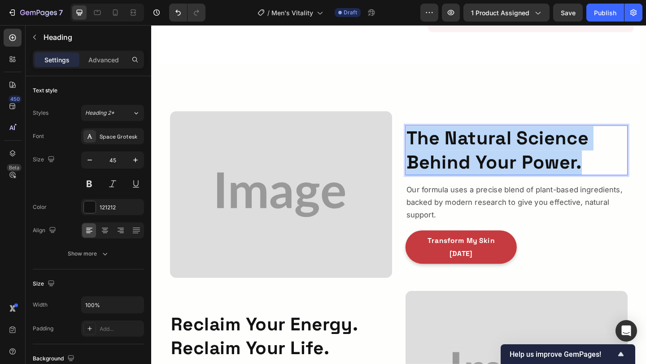
click at [458, 175] on p "The Natural Science Behind Your Power." at bounding box center [549, 161] width 240 height 53
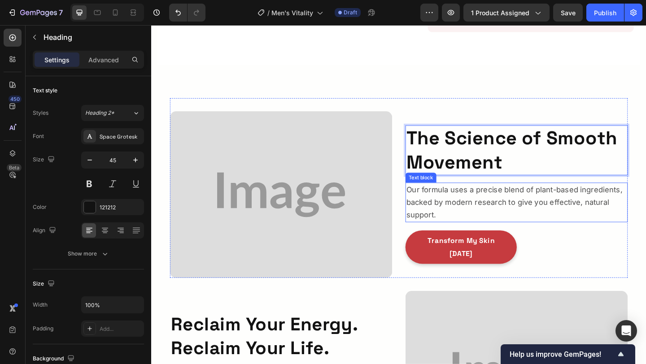
click at [493, 215] on p "Our formula uses a precise blend of plant-based ingredients, backed by modern r…" at bounding box center [549, 217] width 240 height 41
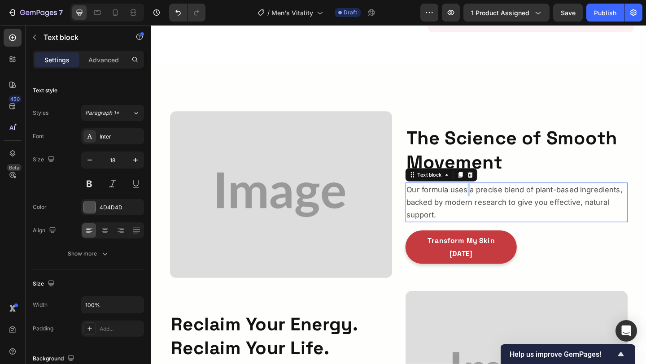
click at [493, 215] on p "Our formula uses a precise blend of plant-based ingredients, backed by modern r…" at bounding box center [549, 217] width 240 height 41
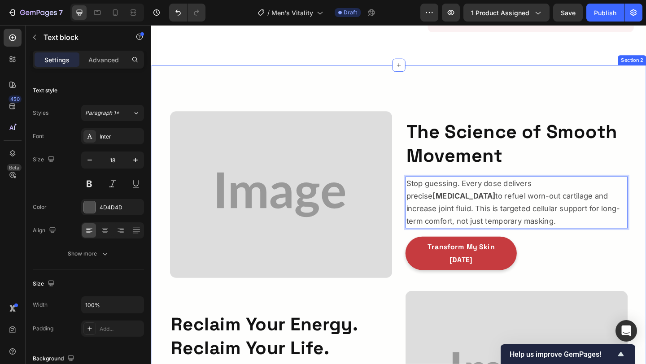
click at [426, 101] on div "Image The Science of Smooth Movement Heading Stop guessing. Every dose delivers…" at bounding box center [420, 301] width 539 height 464
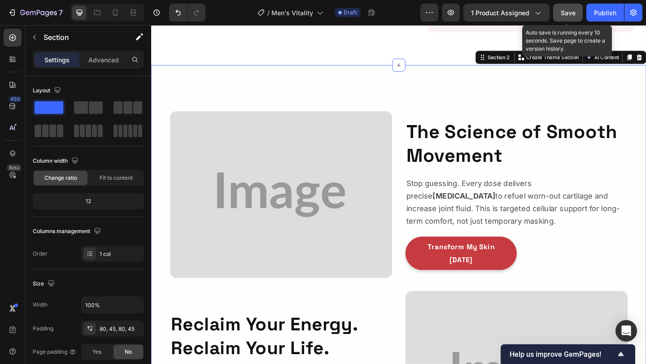
click at [569, 10] on span "Save" at bounding box center [568, 13] width 15 height 8
